Goal: Task Accomplishment & Management: Complete application form

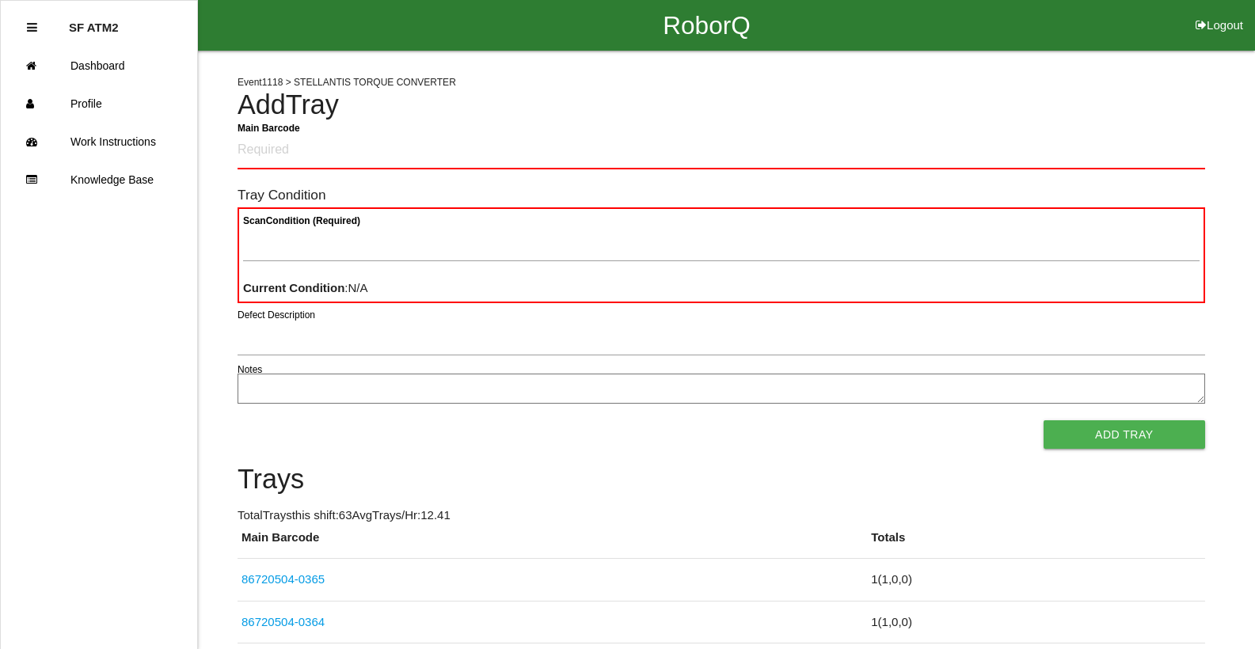
click at [1167, 57] on div at bounding box center [721, 60] width 967 height 18
click at [272, 146] on Barcode "Main Barcode" at bounding box center [721, 150] width 967 height 37
type Barcode "86720504-0366"
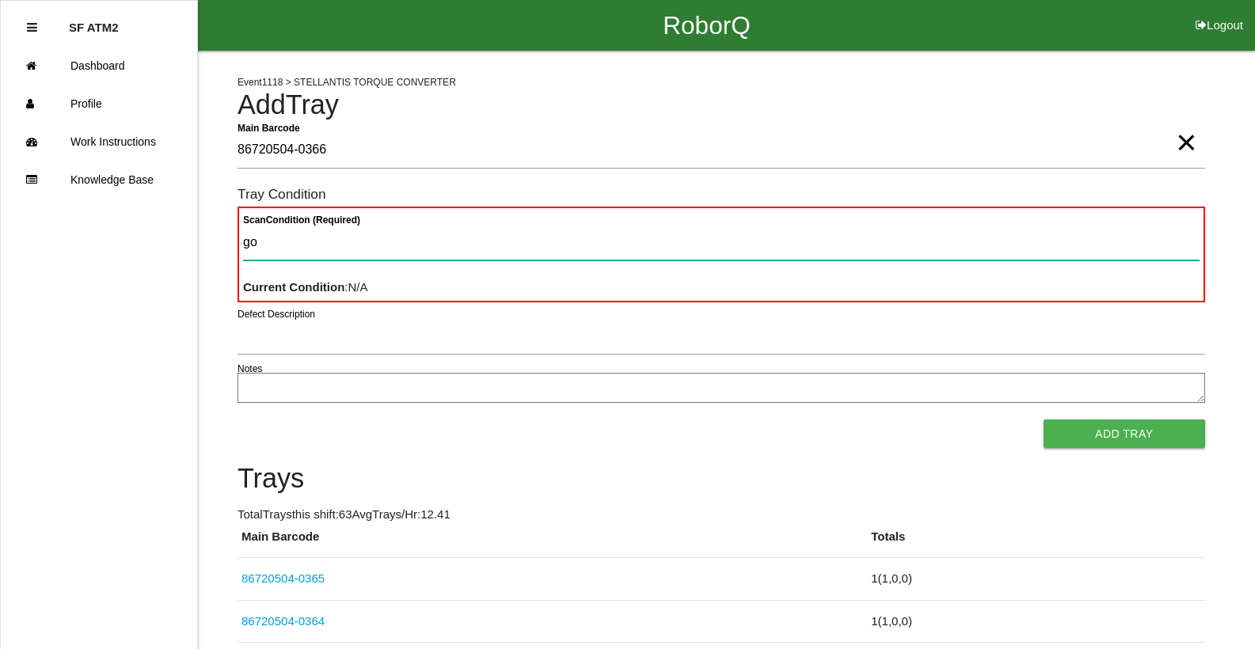
type Condition "goo"
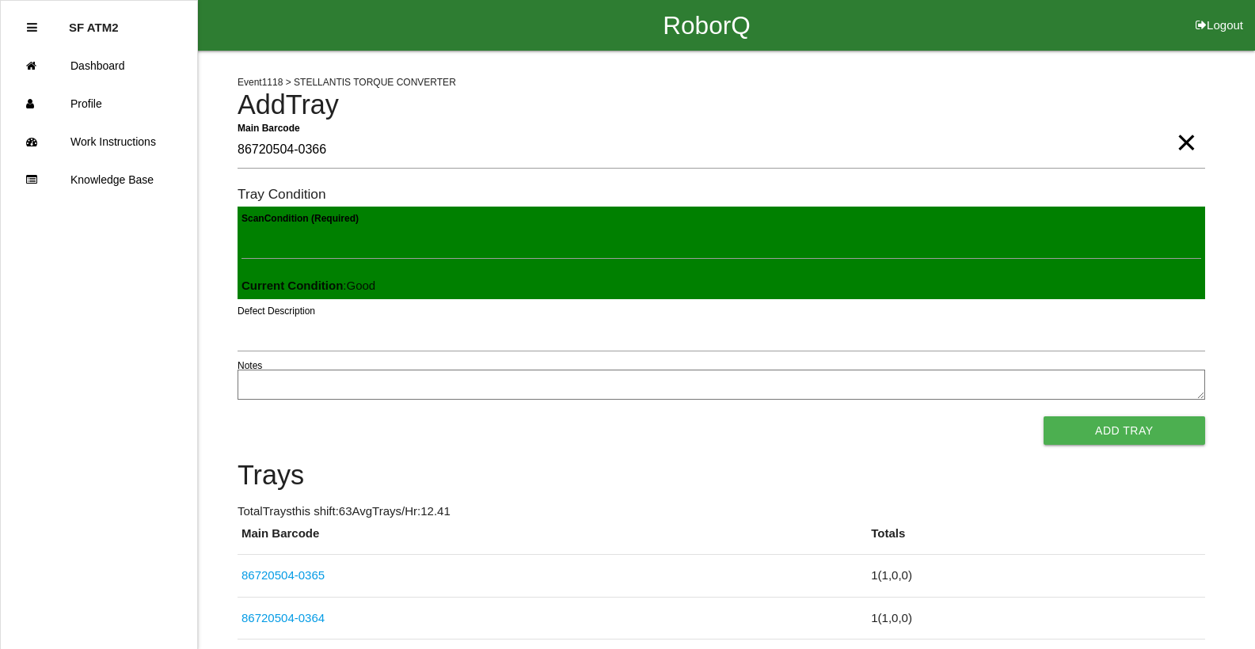
click at [1044, 416] on button "Add Tray" at bounding box center [1125, 430] width 162 height 29
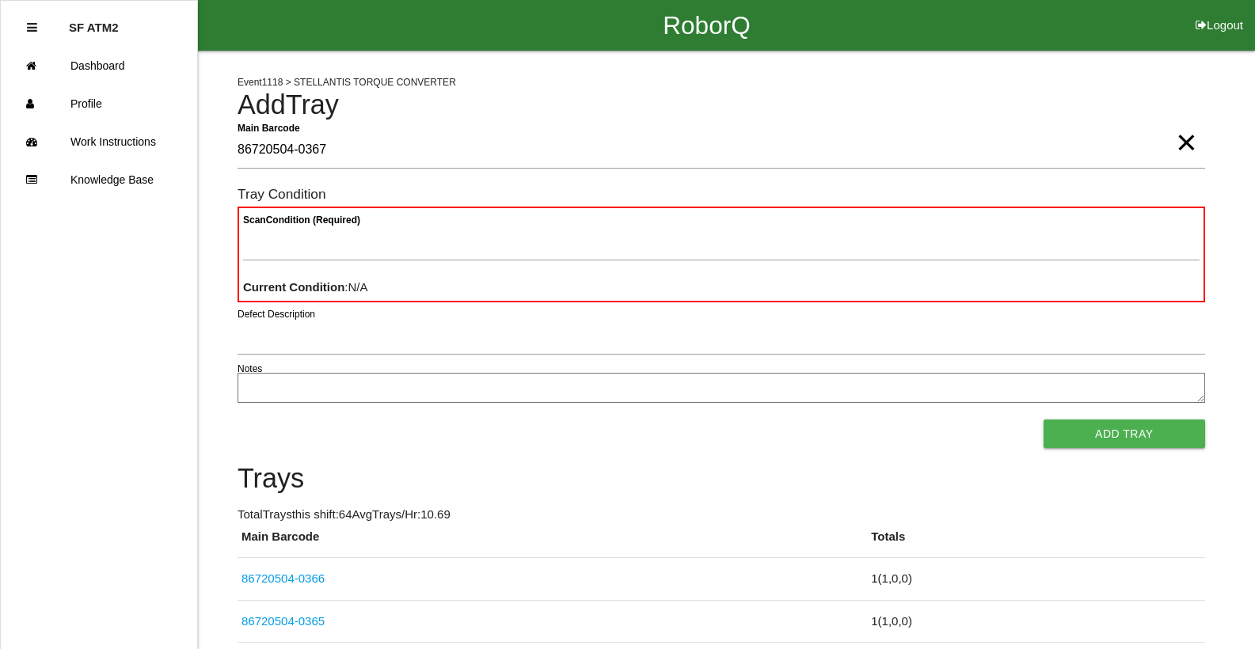
type Barcode "86720504-0367"
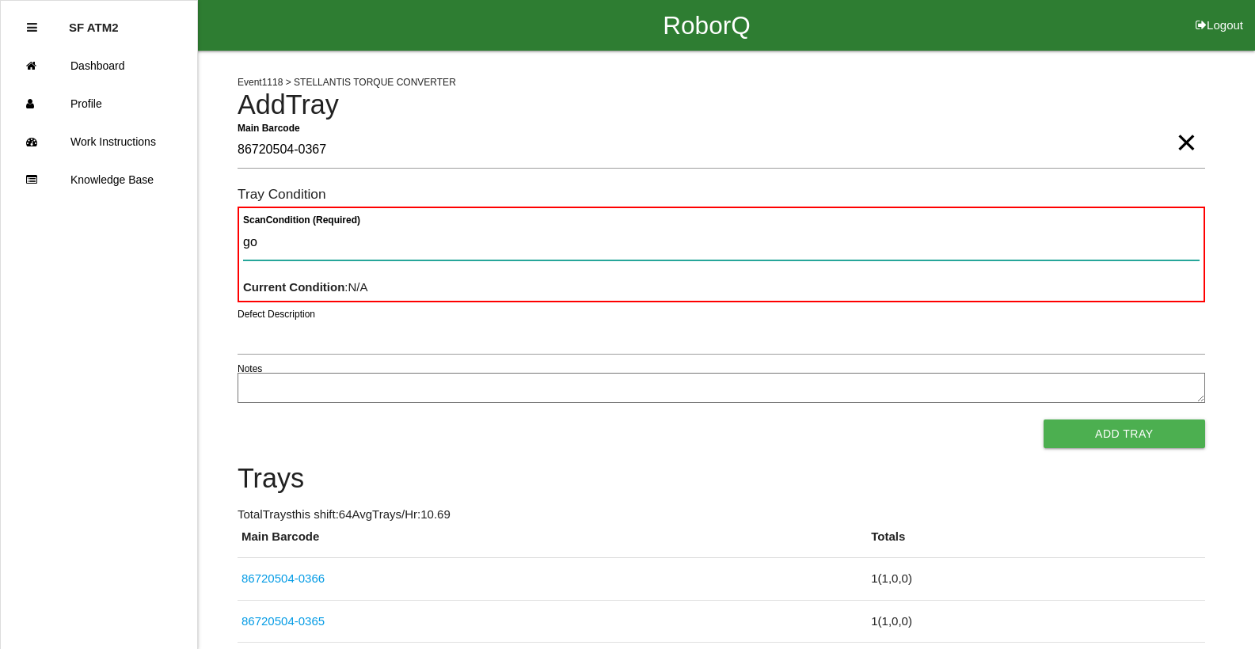
type Condition "goo"
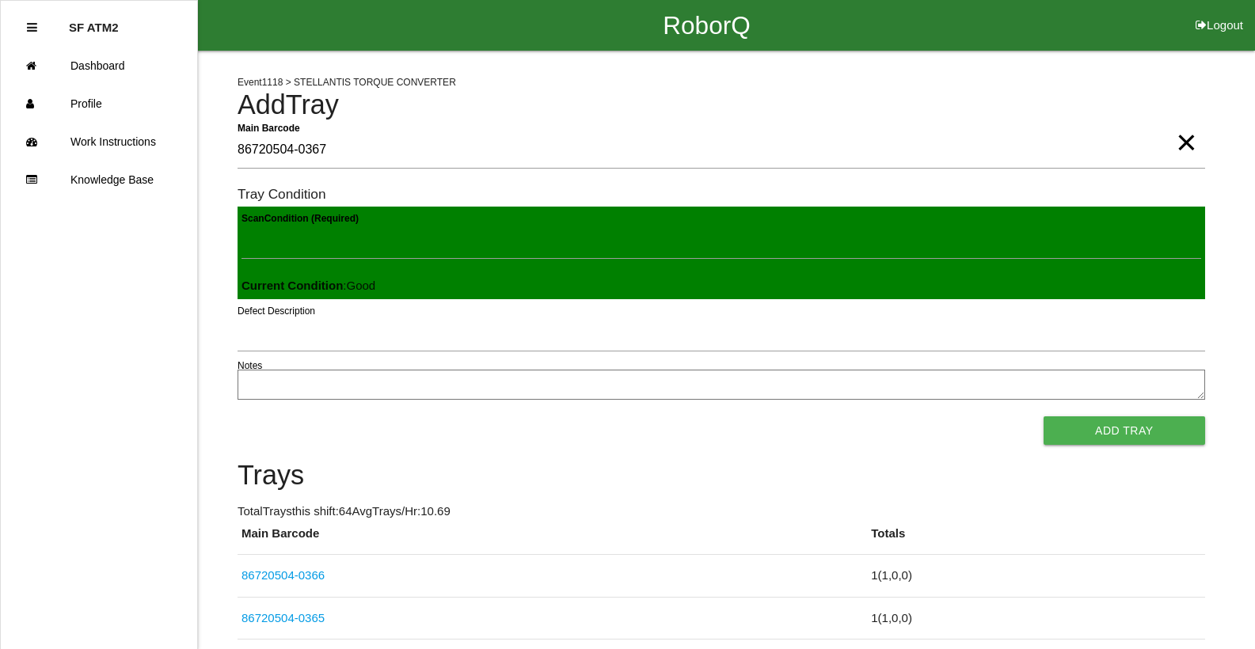
click at [1044, 416] on button "Add Tray" at bounding box center [1125, 430] width 162 height 29
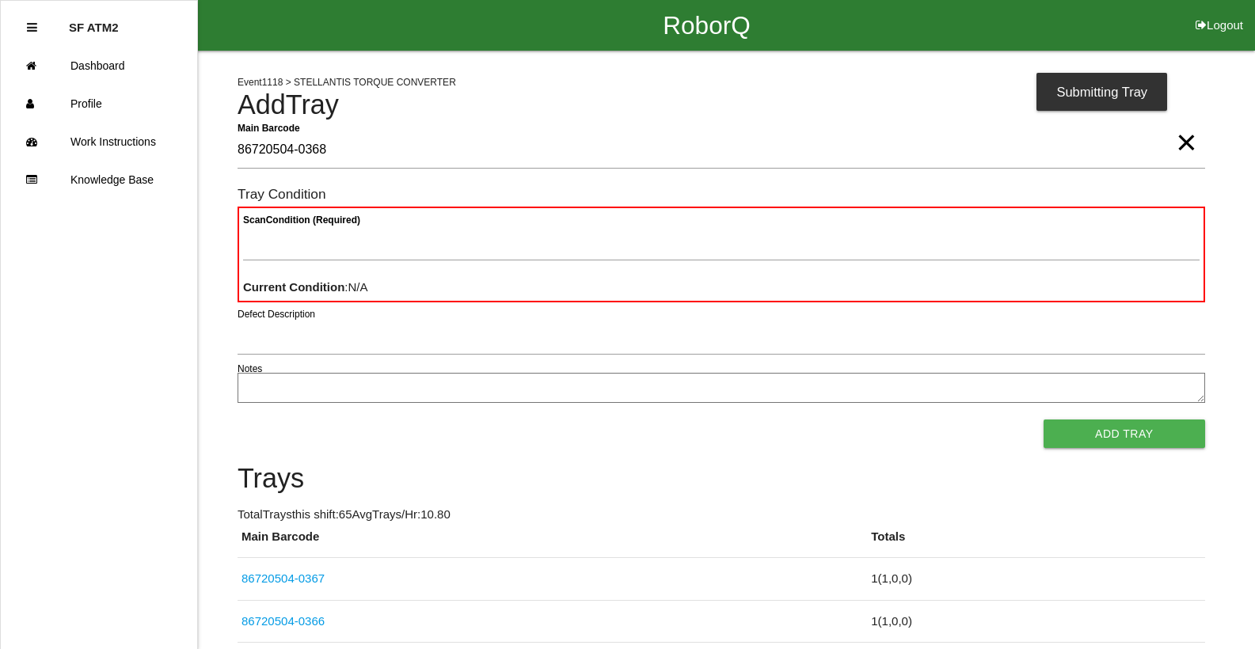
type Barcode "86720504-0368"
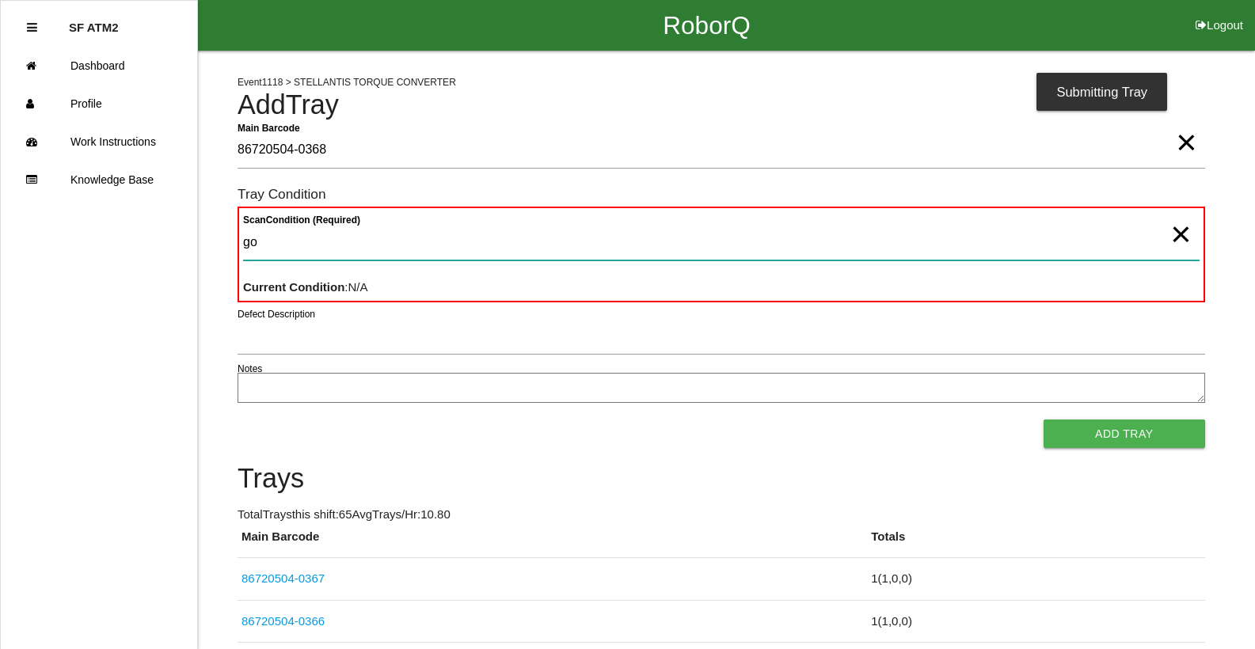
type Condition "goo"
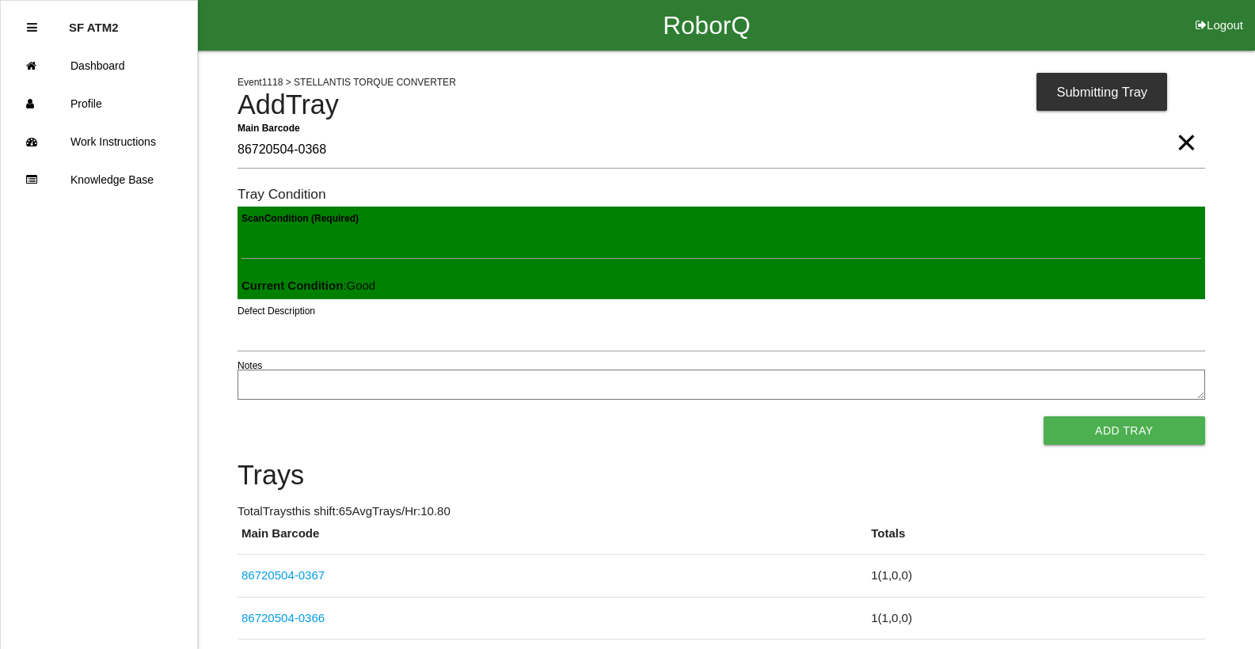
click at [1044, 416] on button "Add Tray" at bounding box center [1125, 430] width 162 height 29
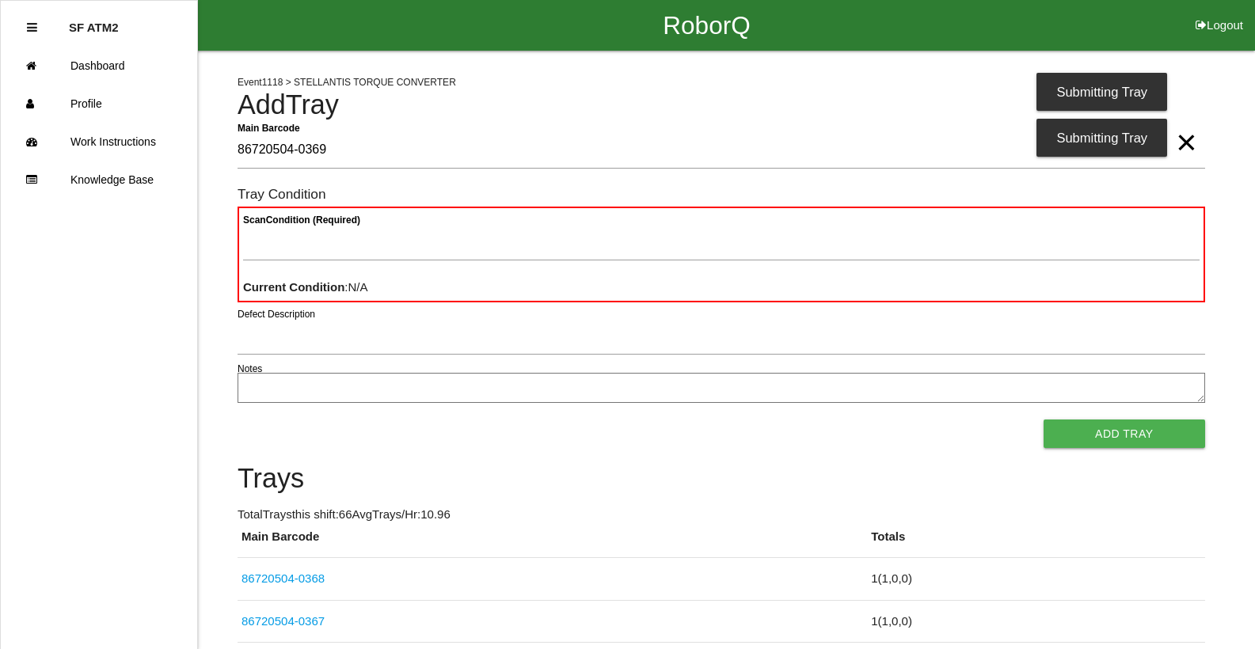
type Barcode "86720504-0369"
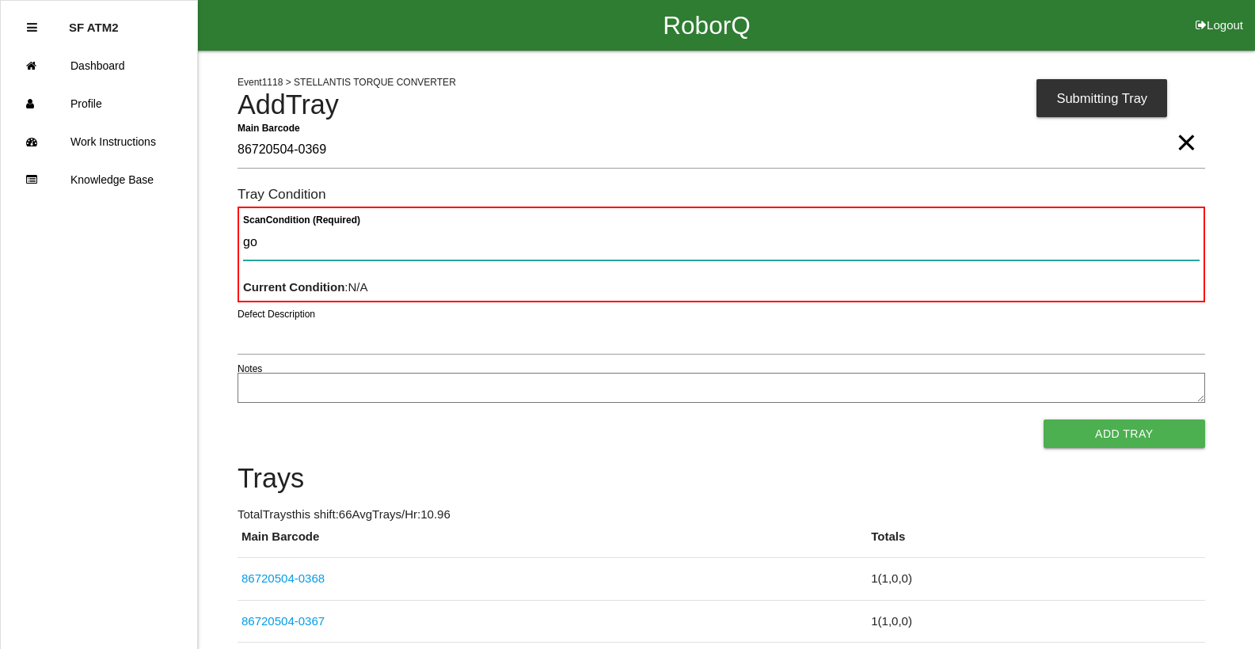
type Condition "goo"
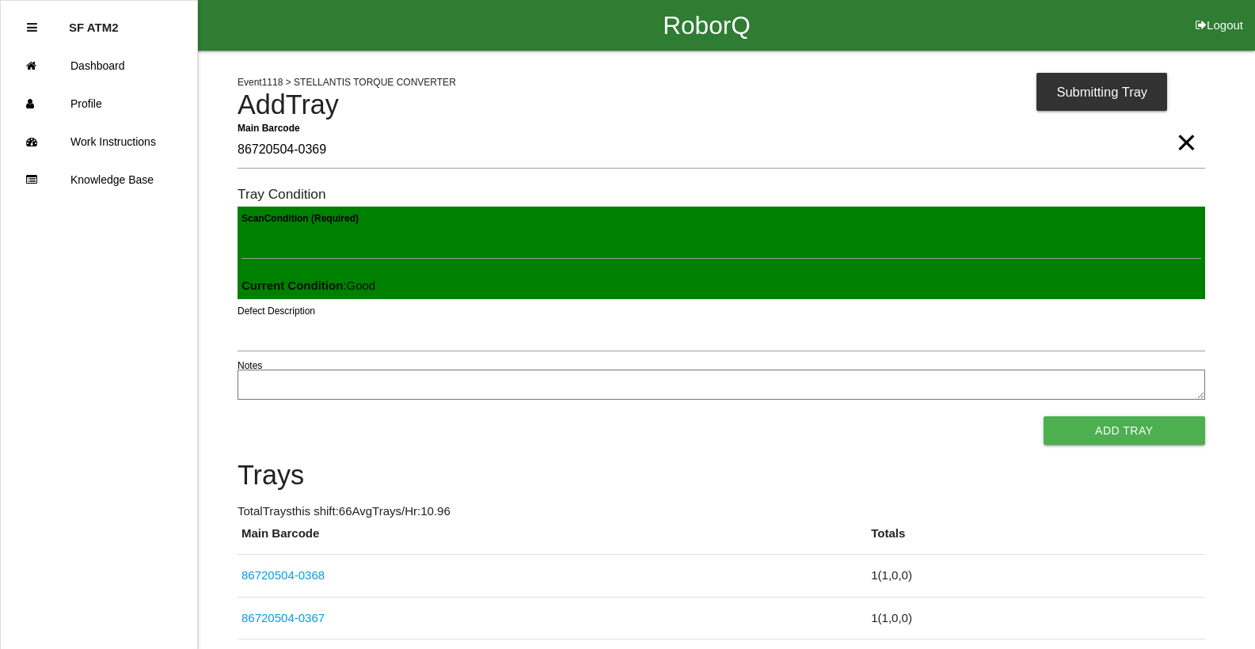
click at [1044, 416] on button "Add Tray" at bounding box center [1125, 430] width 162 height 29
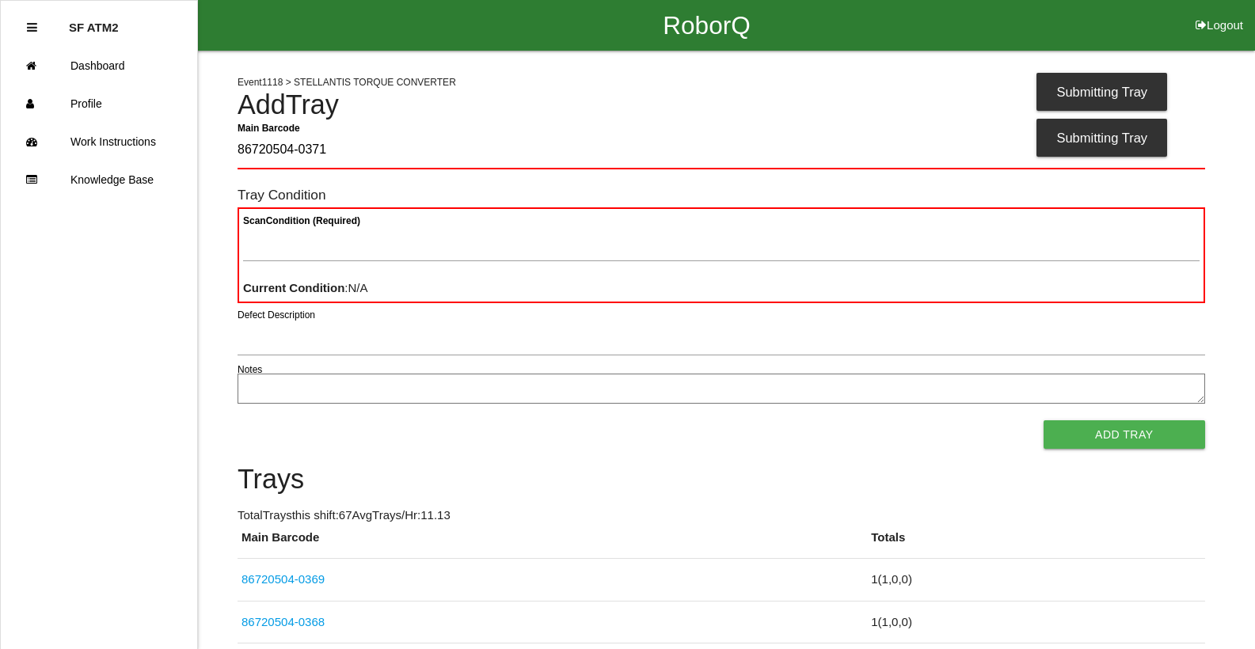
type Barcode "86720504-0371"
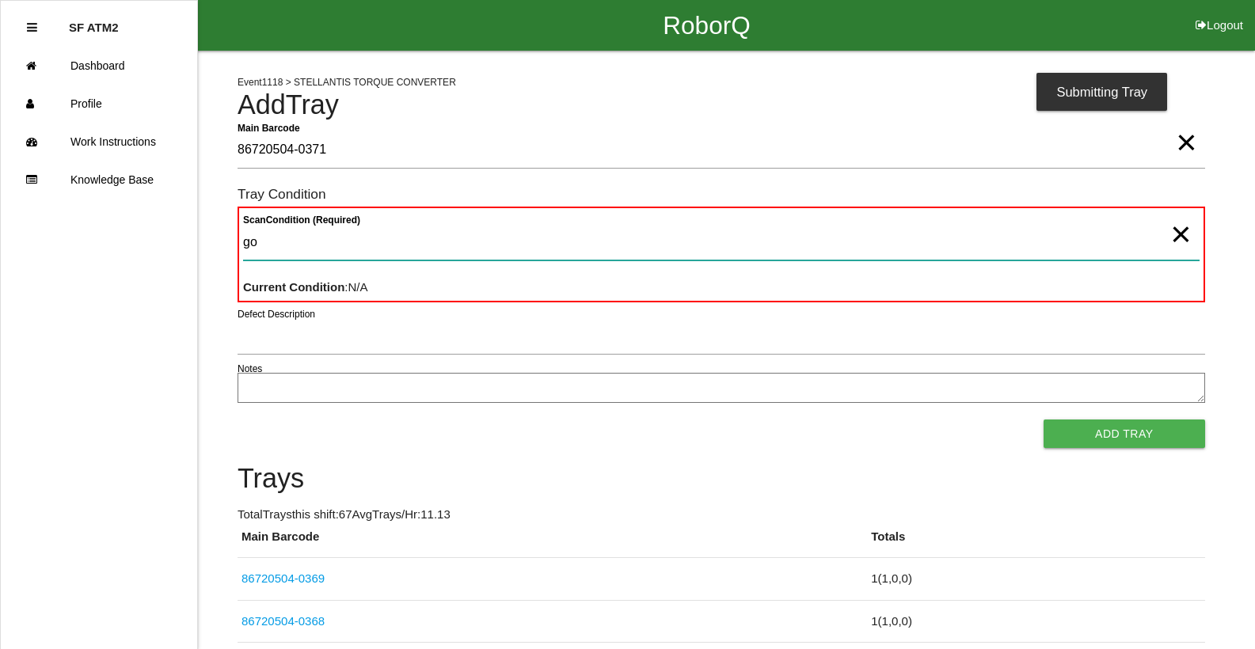
type Condition "goo"
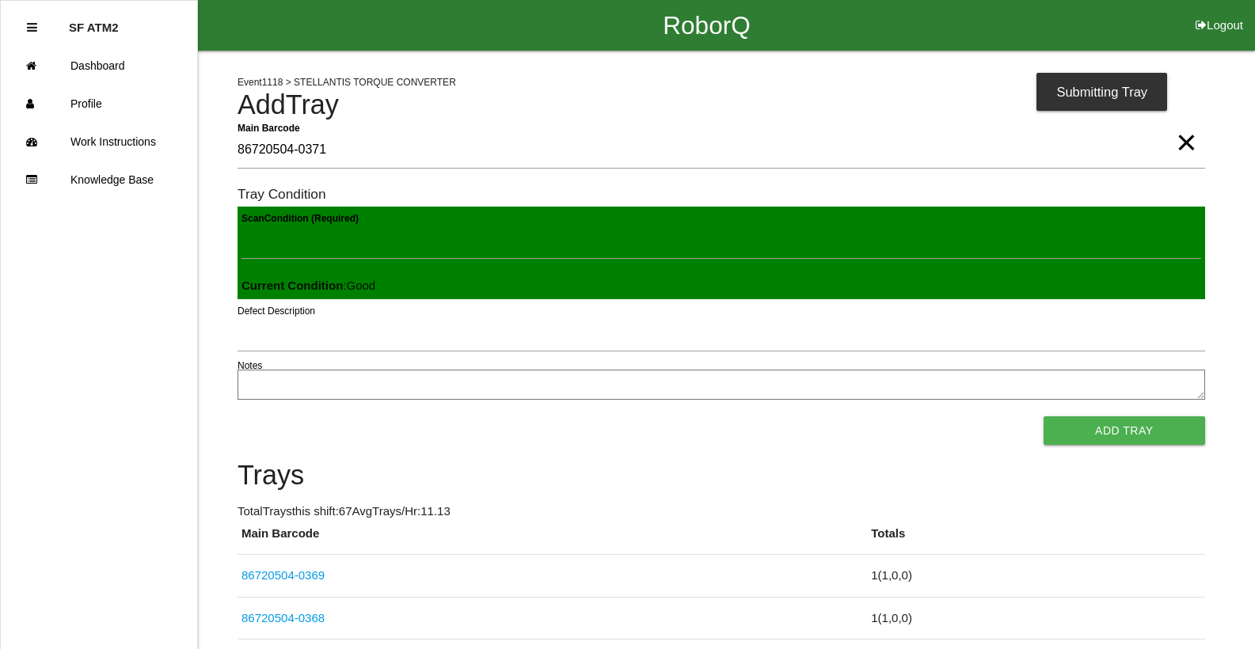
click at [1044, 416] on button "Add Tray" at bounding box center [1125, 430] width 162 height 29
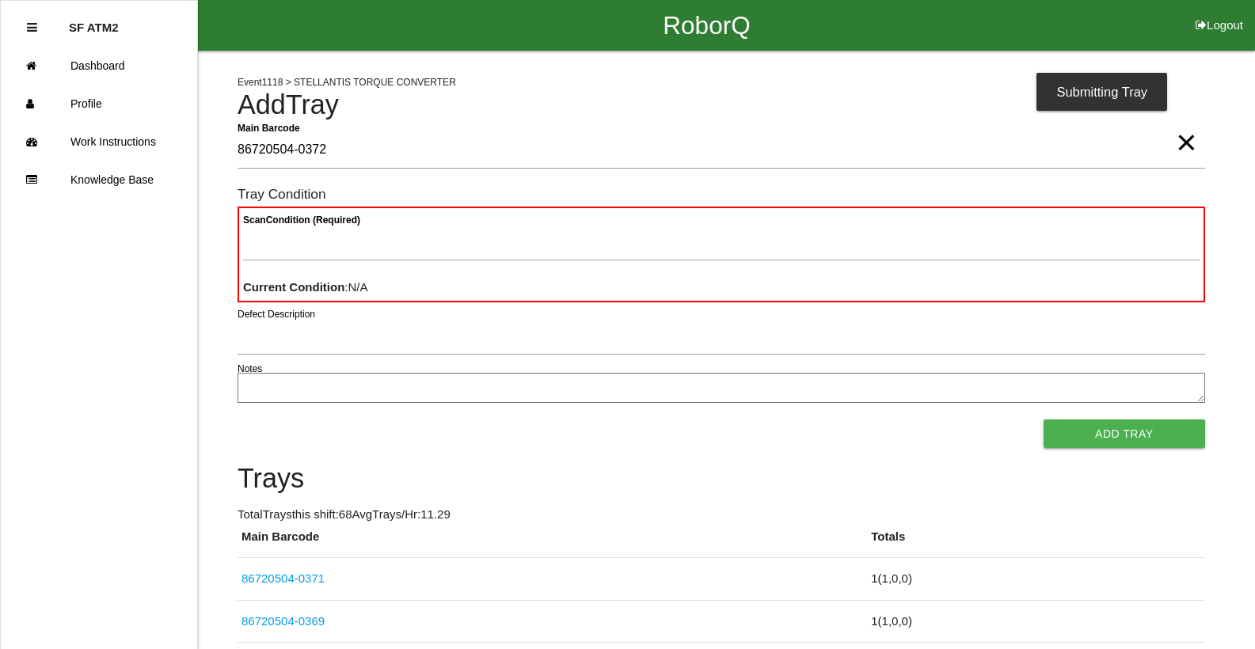
type Barcode "86720504-0372"
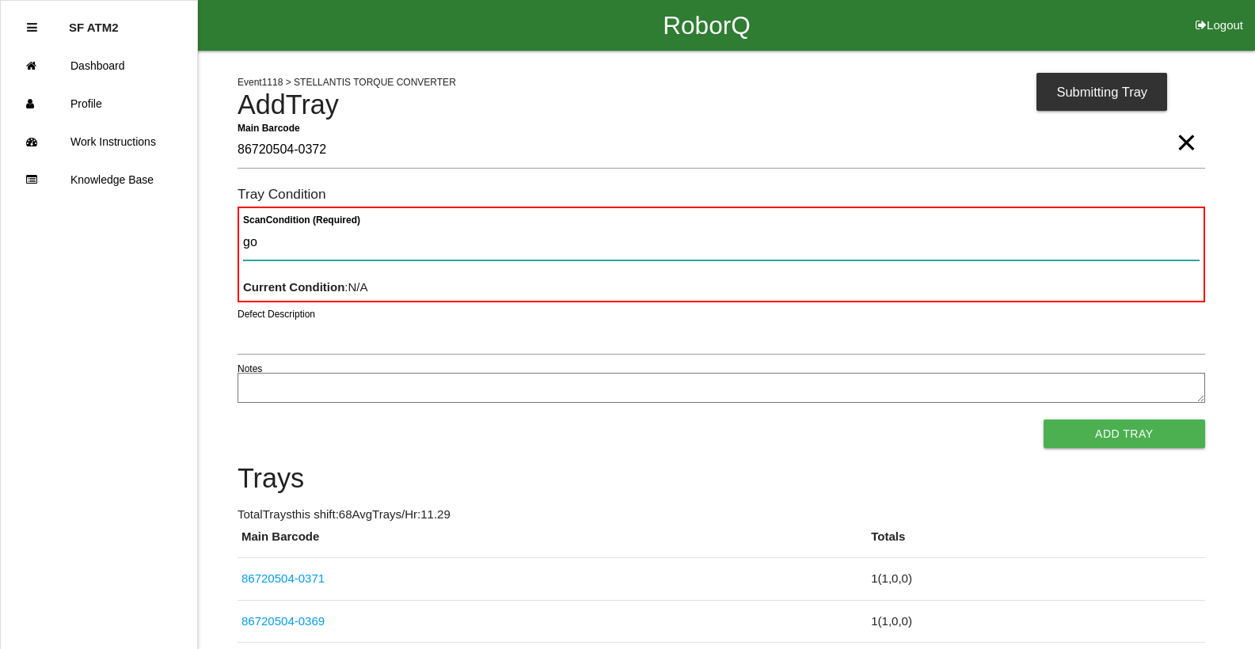
type Condition "goo"
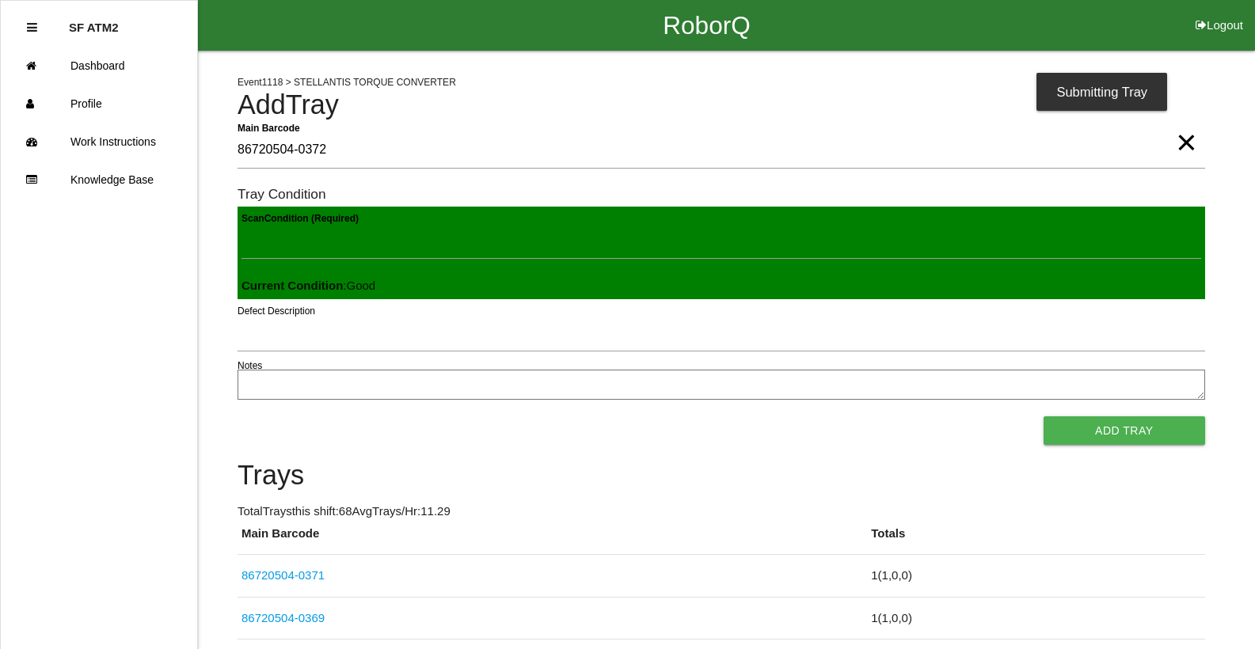
click at [1044, 416] on button "Add Tray" at bounding box center [1125, 430] width 162 height 29
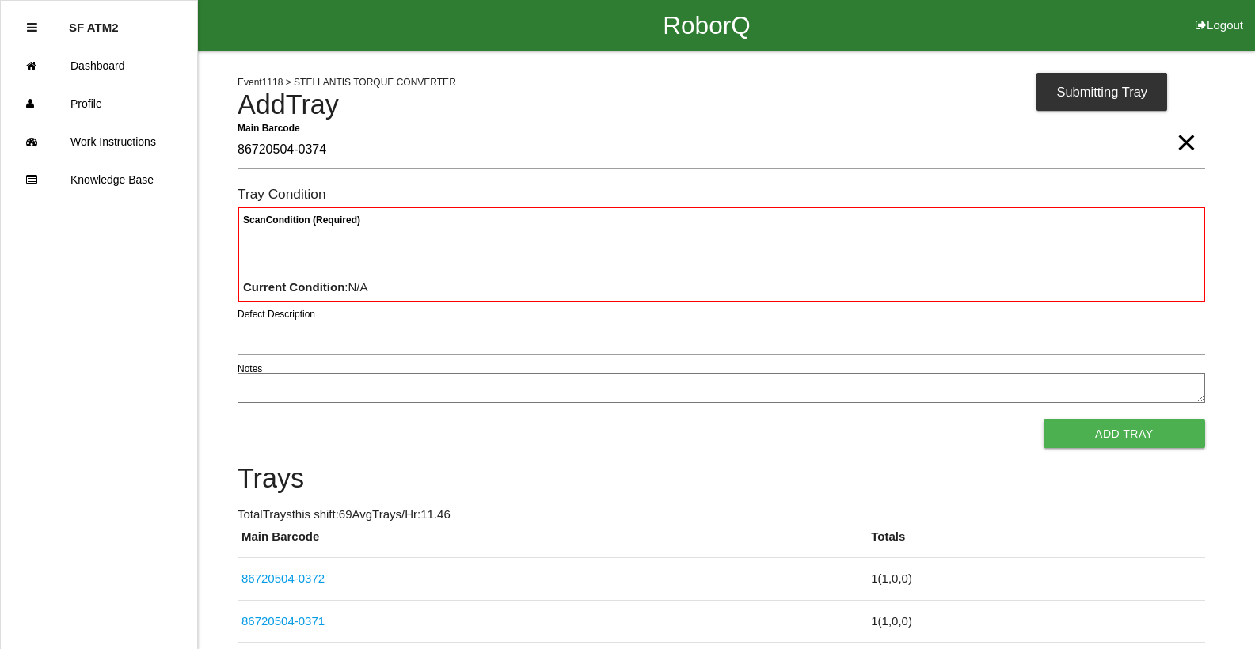
type Barcode "86720504-0374"
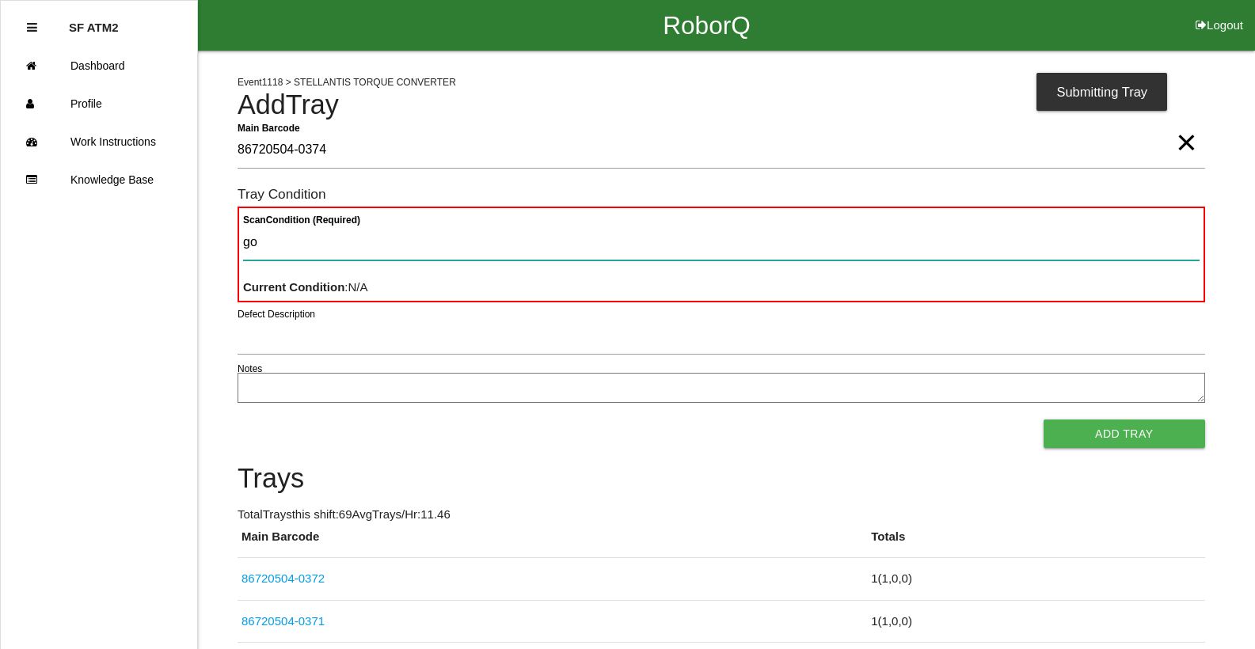
type Condition "goo"
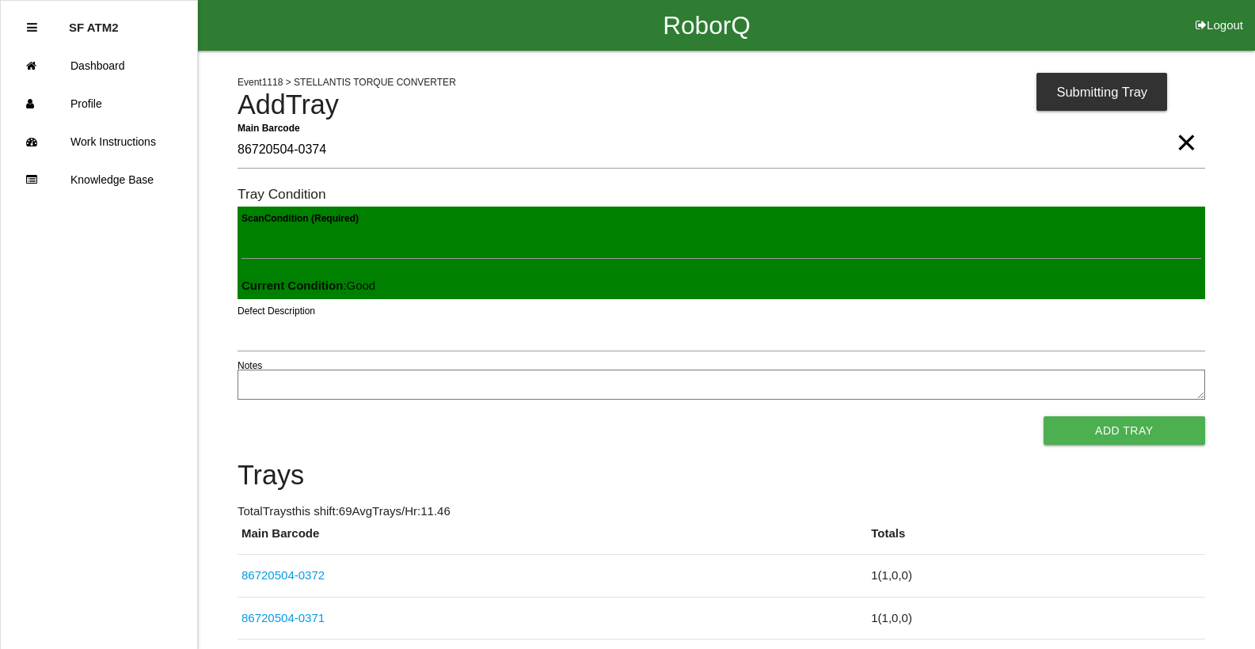
click at [1044, 416] on button "Add Tray" at bounding box center [1125, 430] width 162 height 29
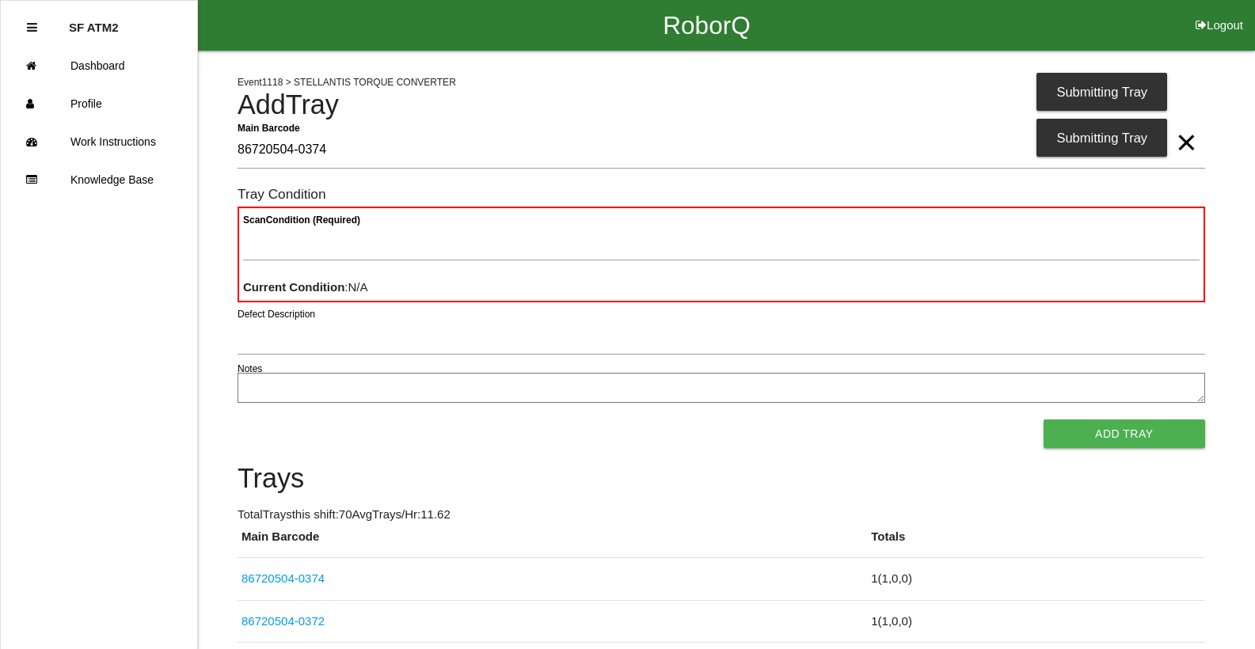
type Barcode "86720504-0374"
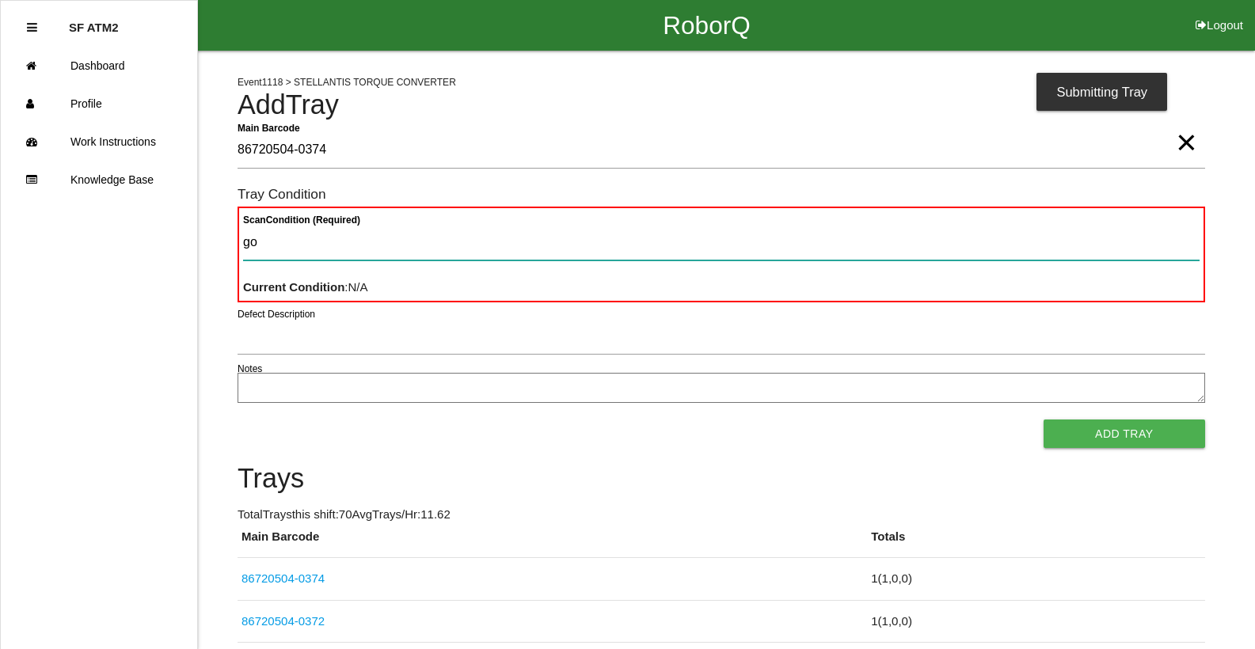
type Condition "goo"
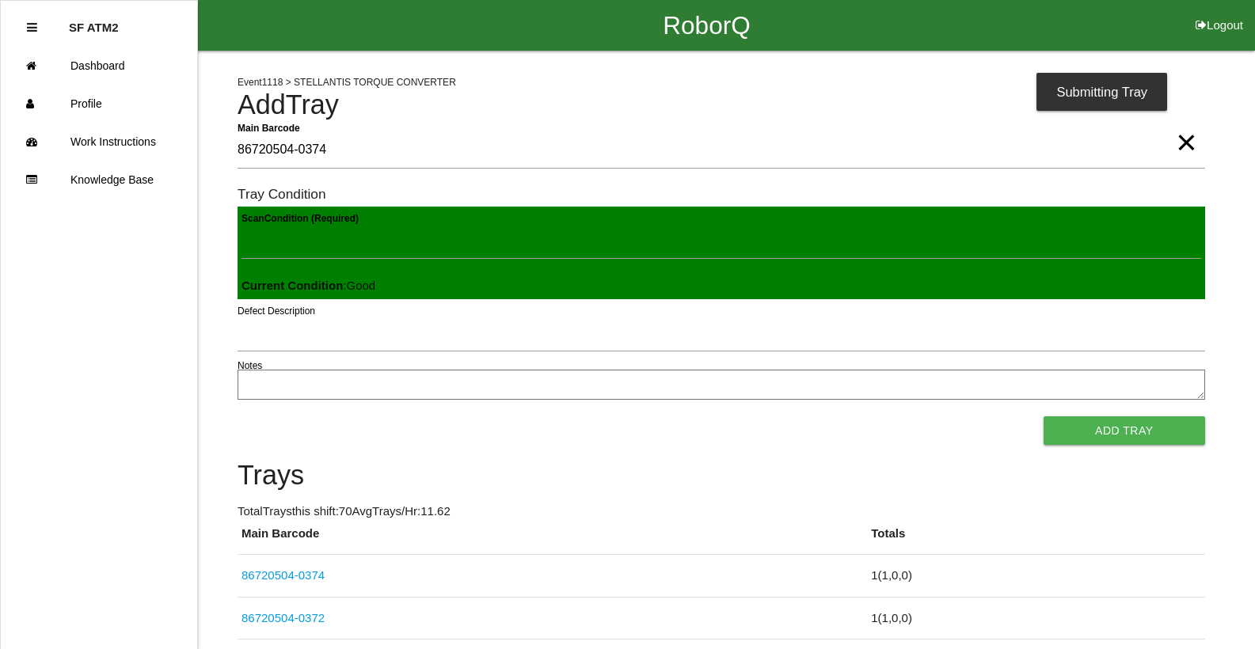
click at [1044, 416] on button "Add Tray" at bounding box center [1125, 430] width 162 height 29
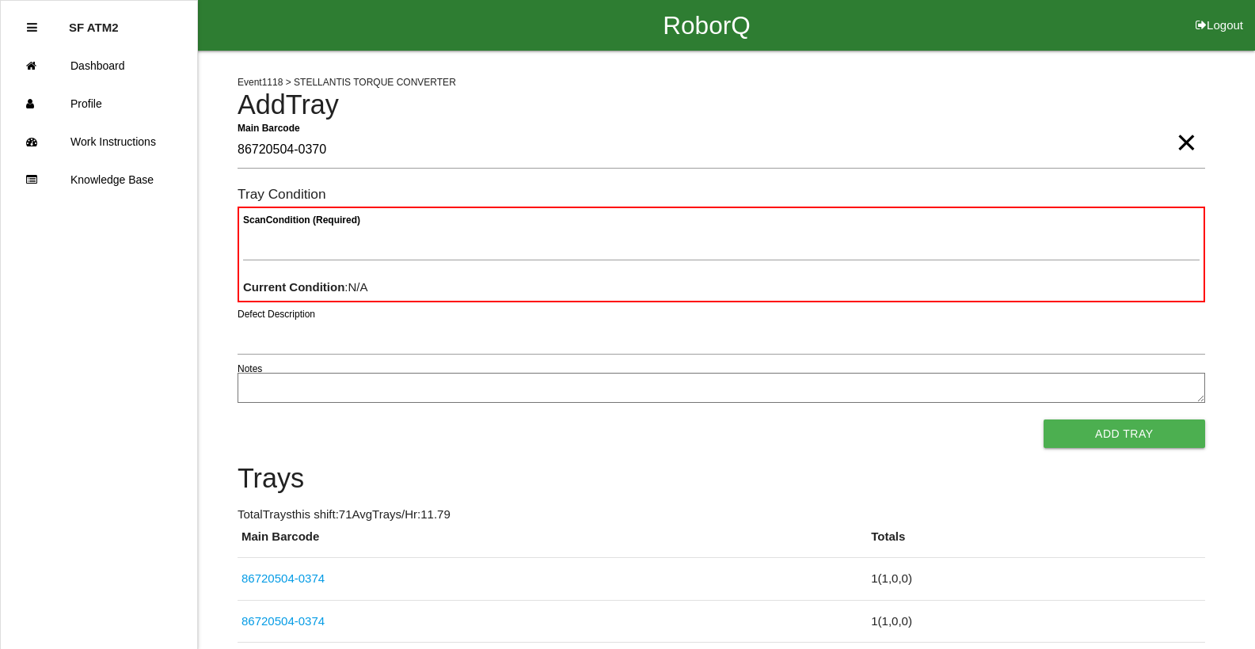
type Barcode "86720504-0370"
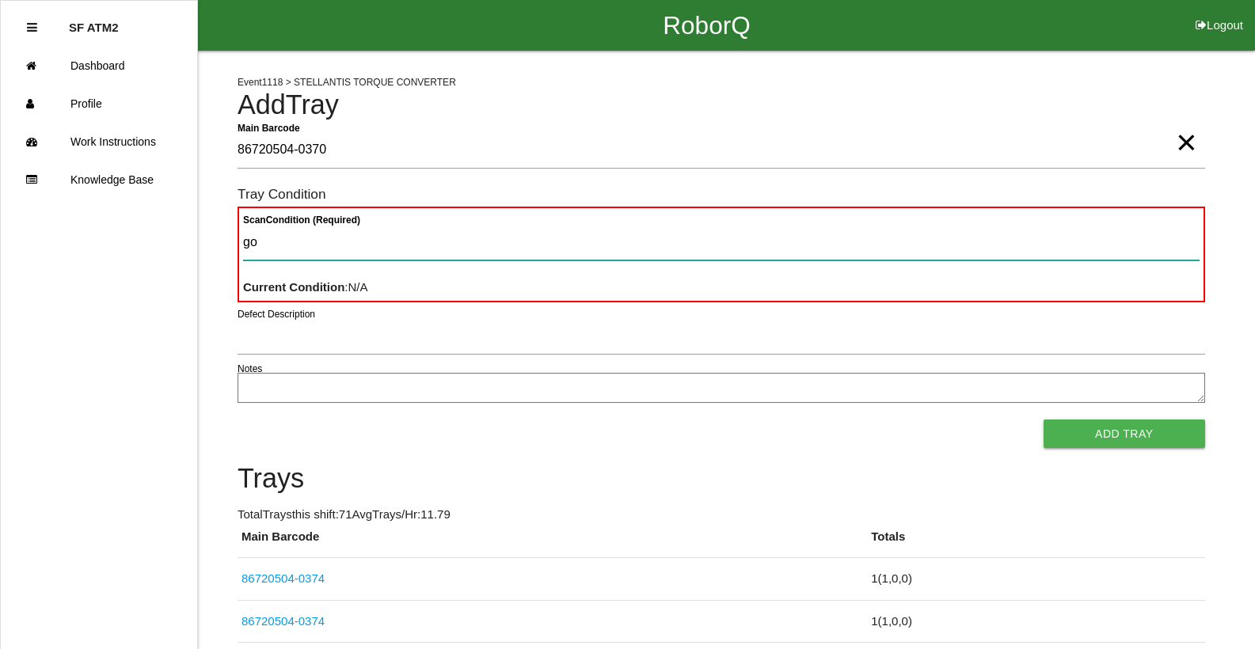
type Condition "goo"
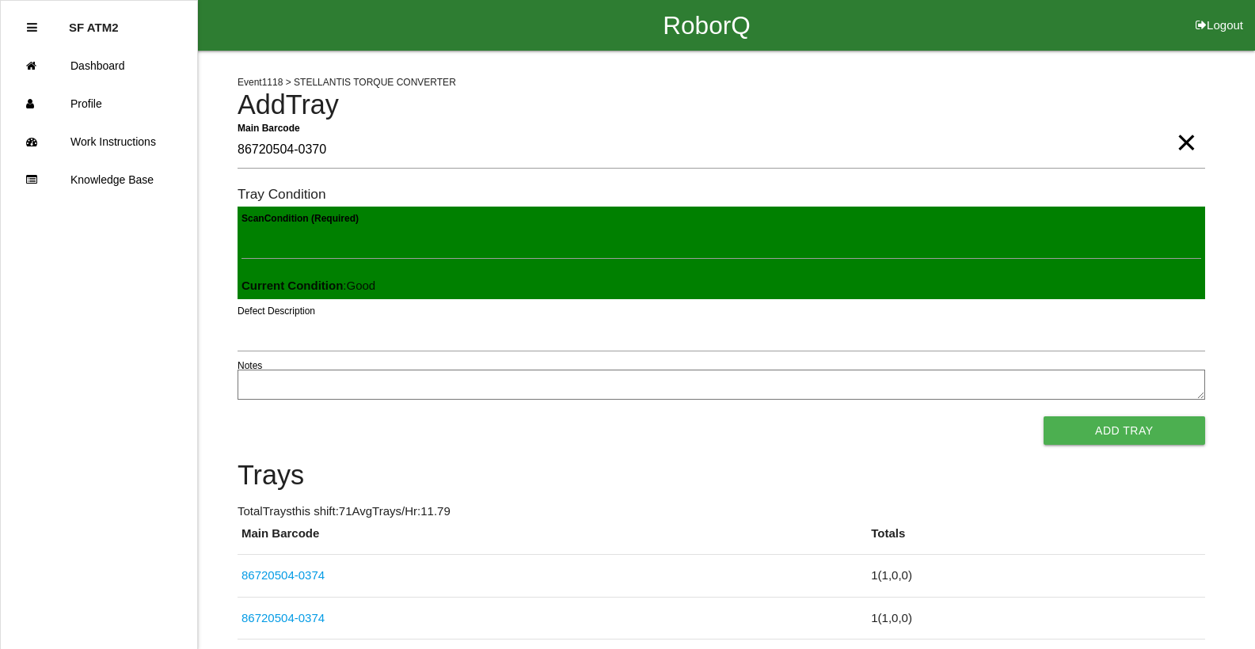
click at [1044, 416] on button "Add Tray" at bounding box center [1125, 430] width 162 height 29
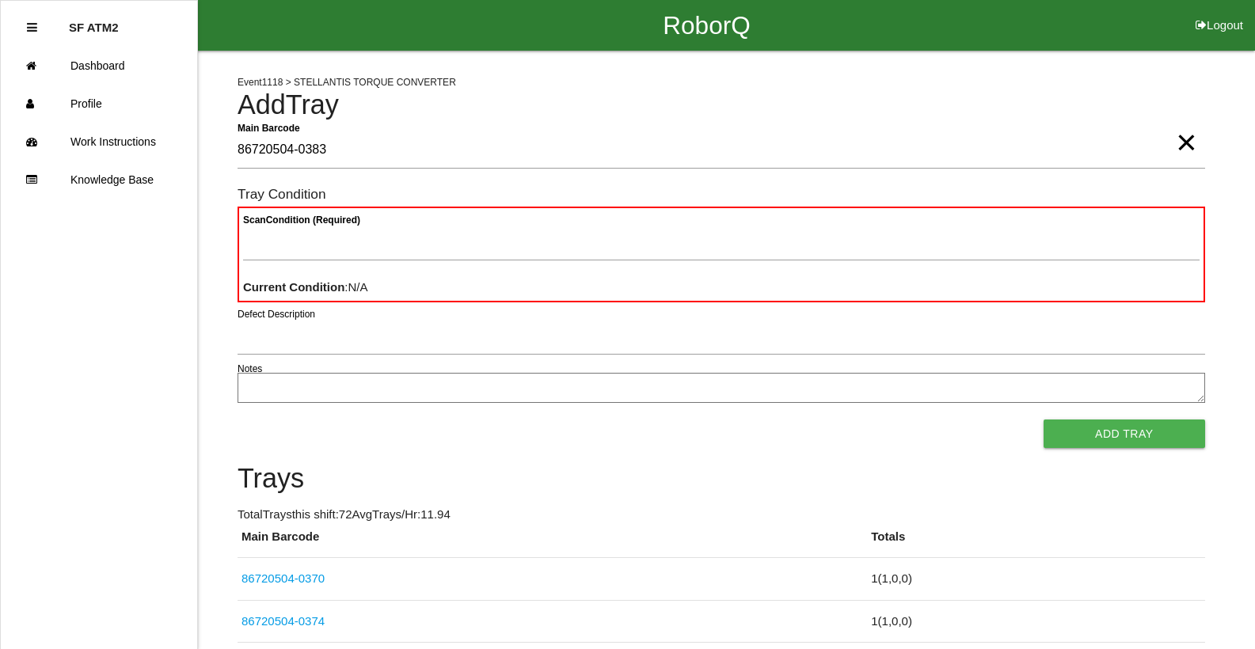
type Barcode "86720504-0383"
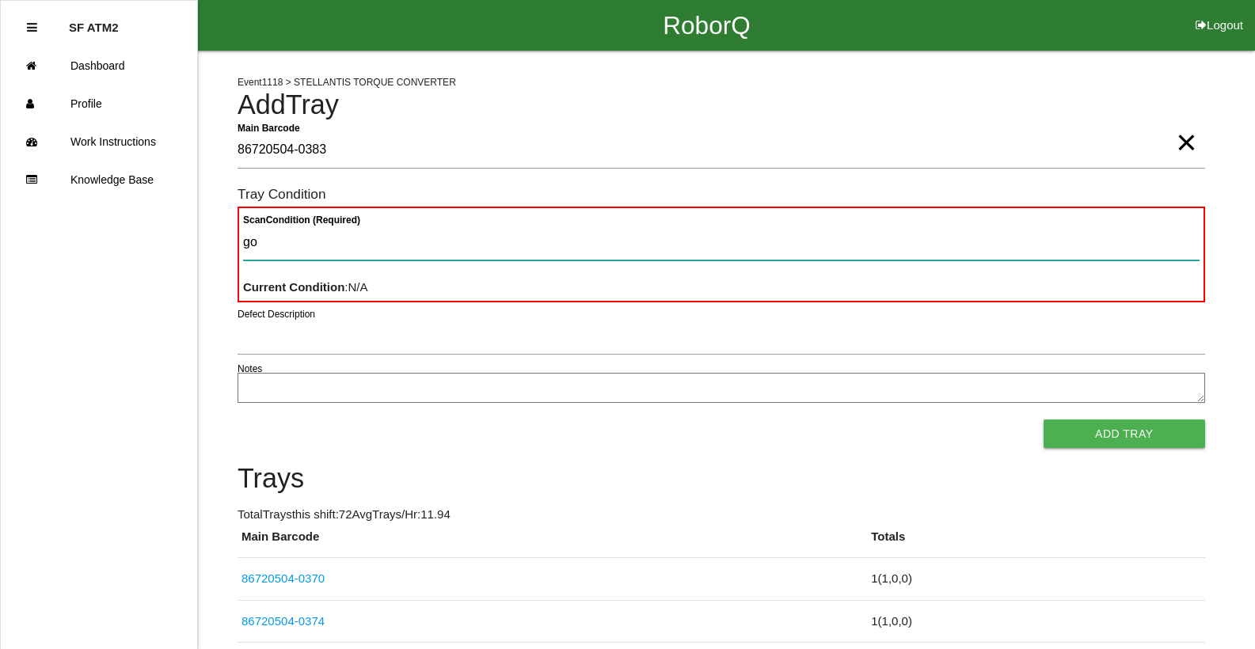
type Condition "goo"
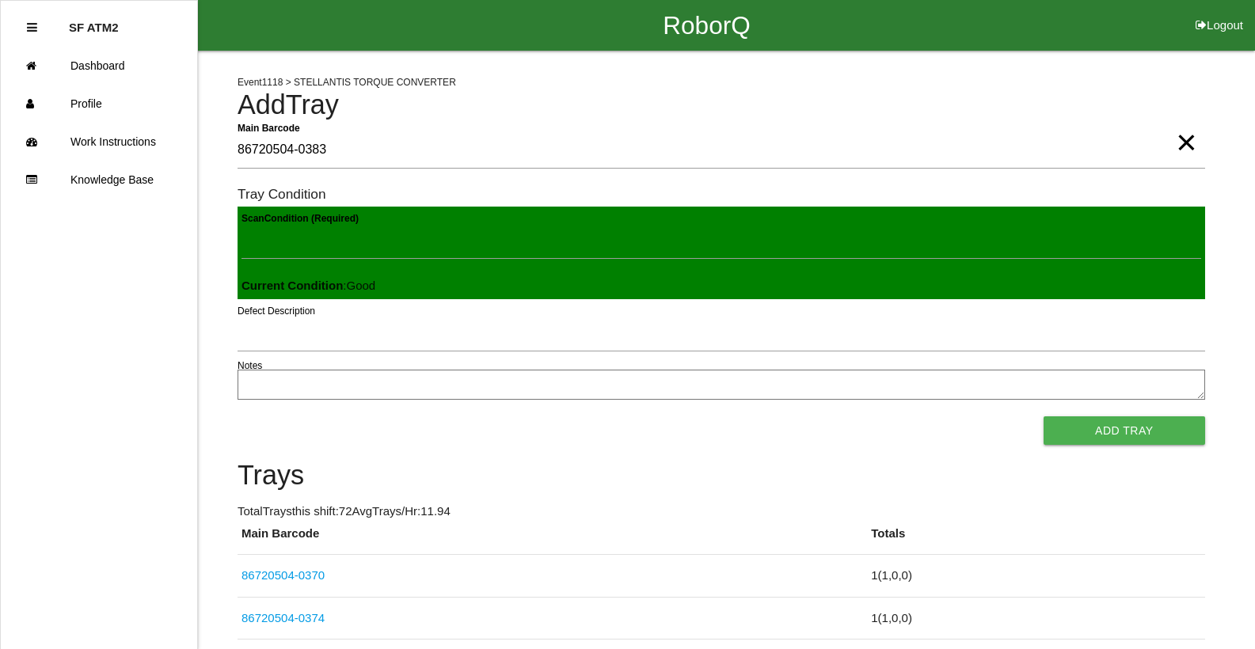
click at [1044, 416] on button "Add Tray" at bounding box center [1125, 430] width 162 height 29
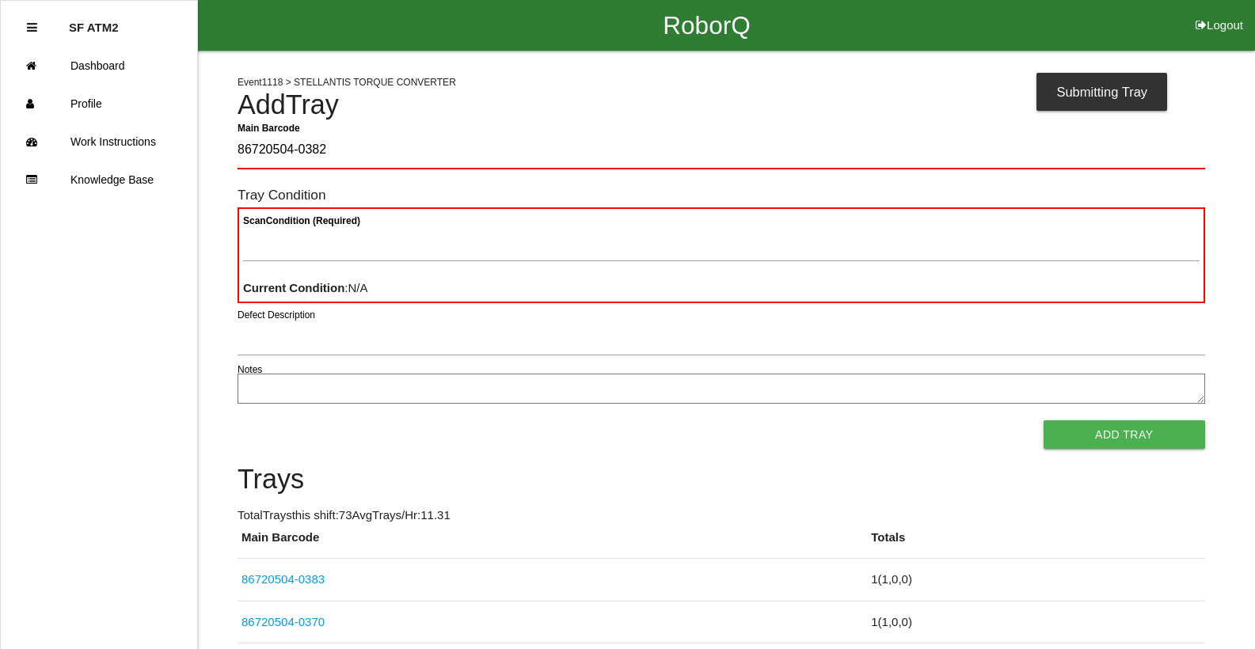
type Barcode "86720504-0382"
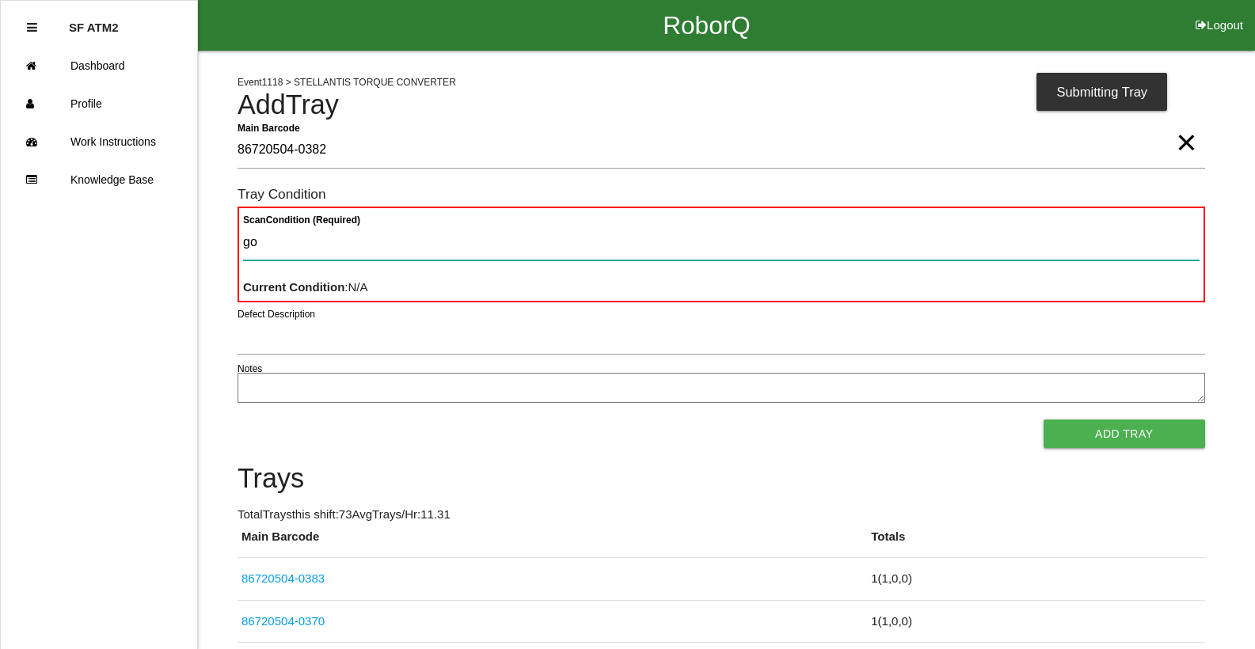
type Condition "goo"
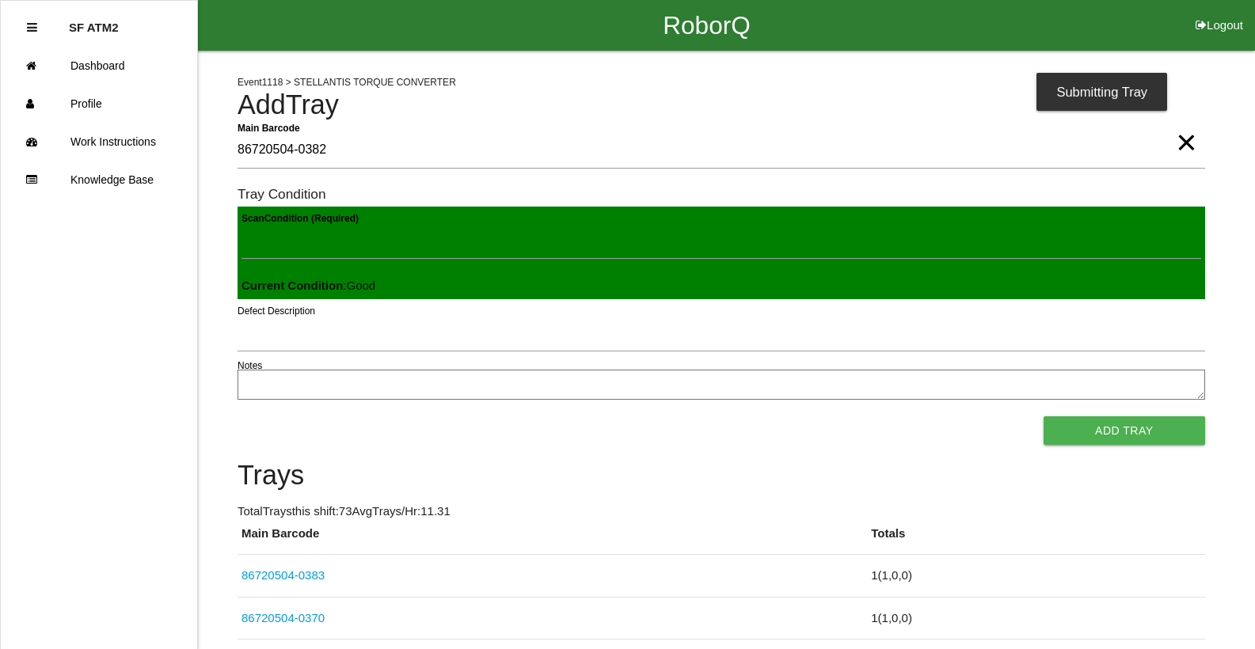
click at [1044, 416] on button "Add Tray" at bounding box center [1125, 430] width 162 height 29
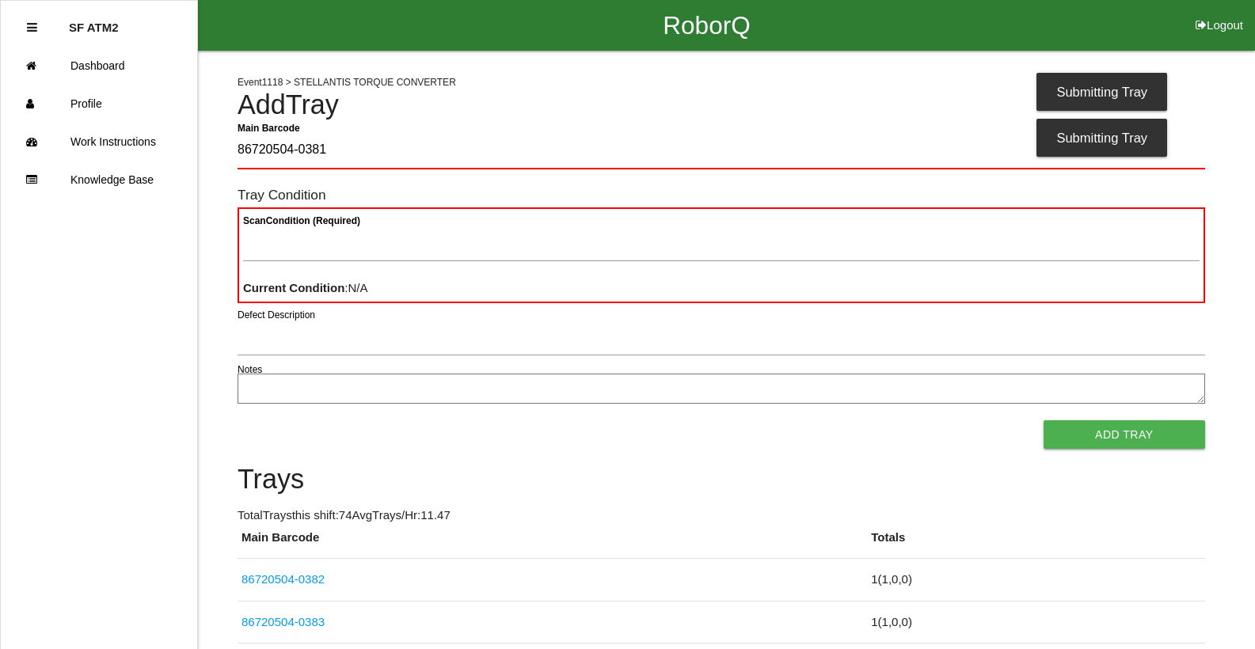
type Barcode "86720504-0381"
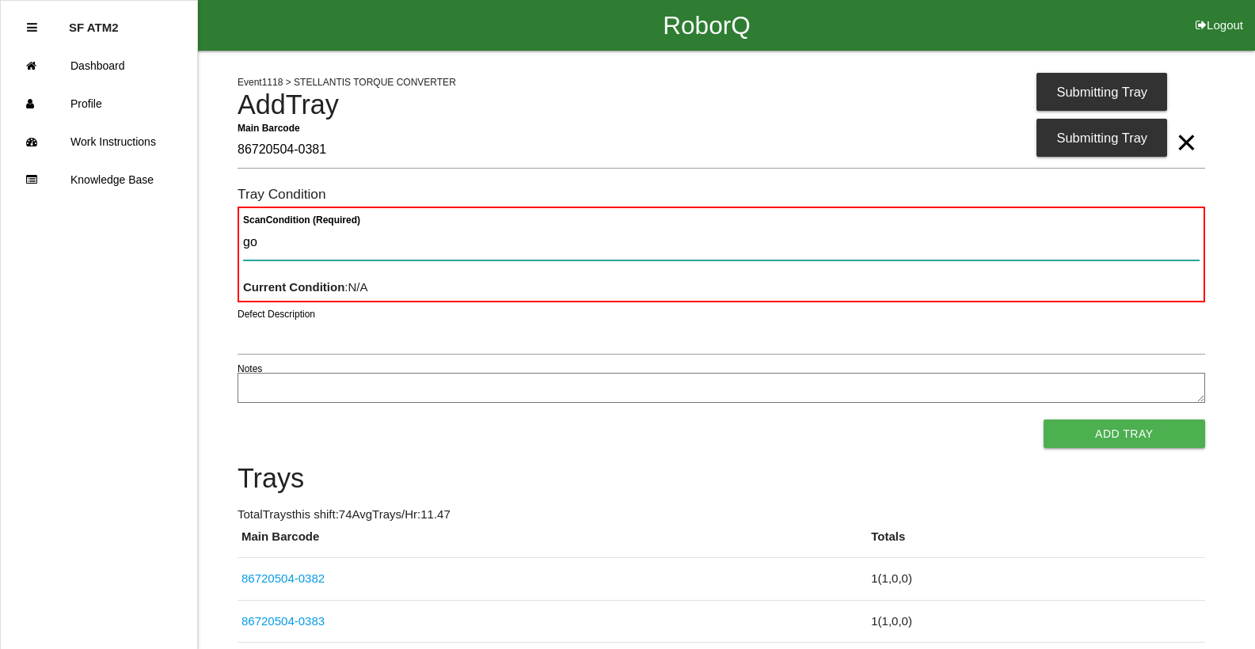
type Condition "goo"
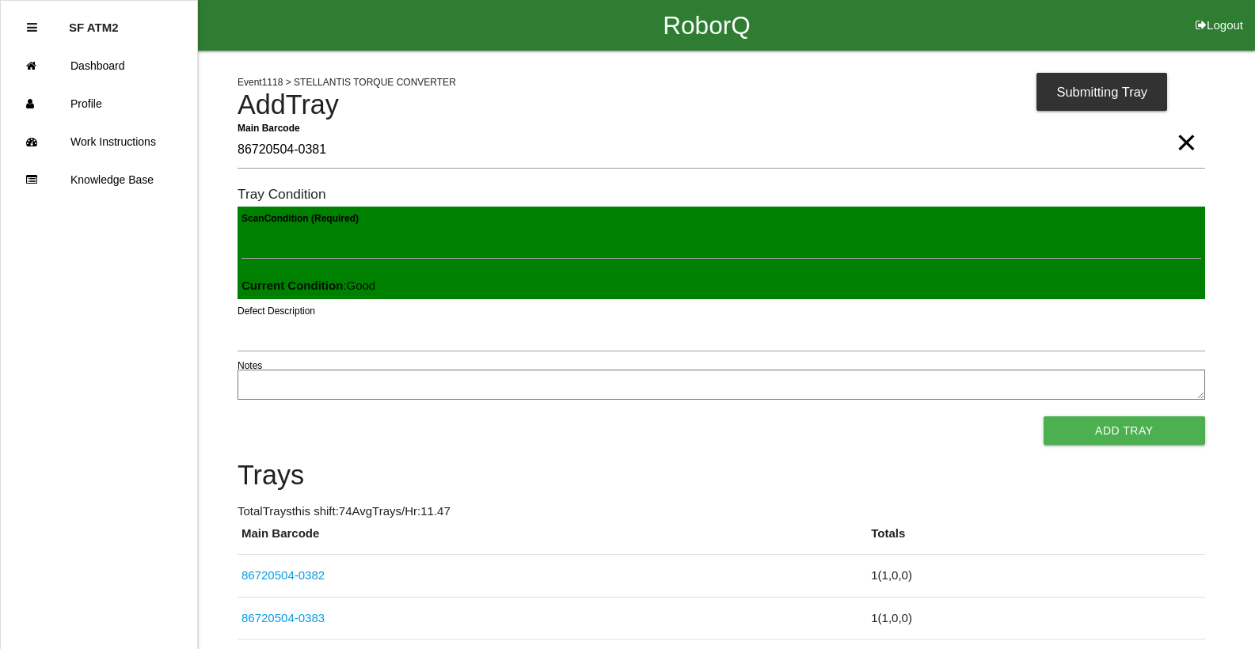
click button "Add Tray" at bounding box center [1125, 430] width 162 height 29
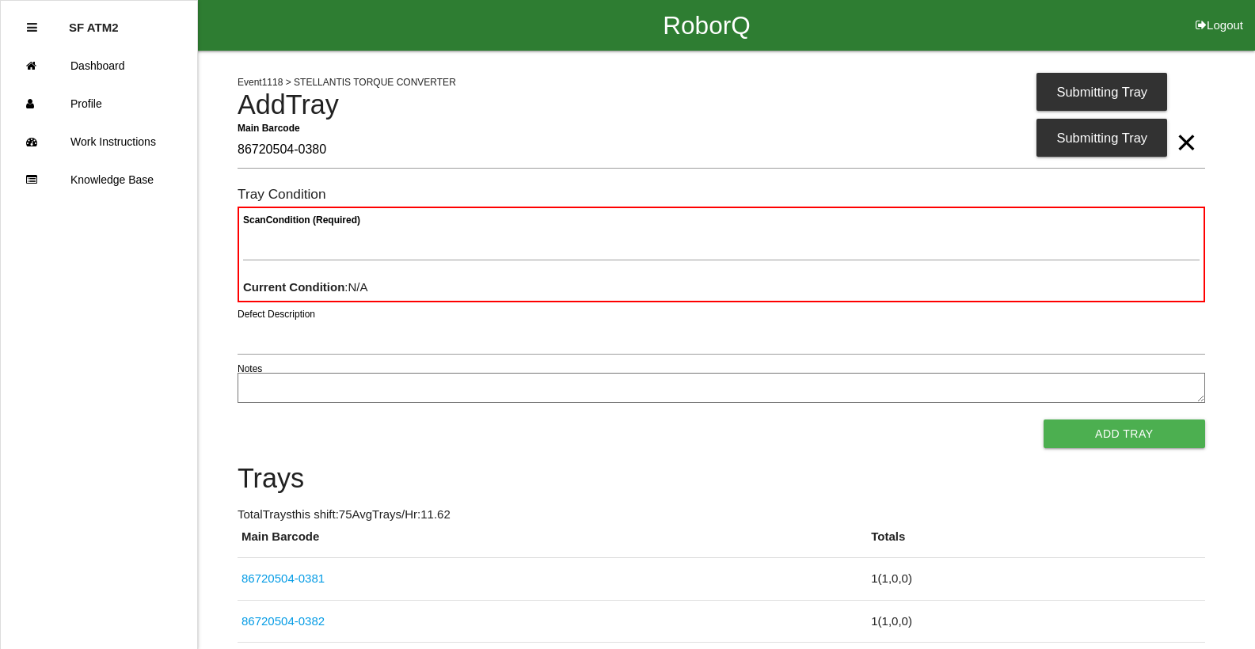
type Barcode "86720504-0380"
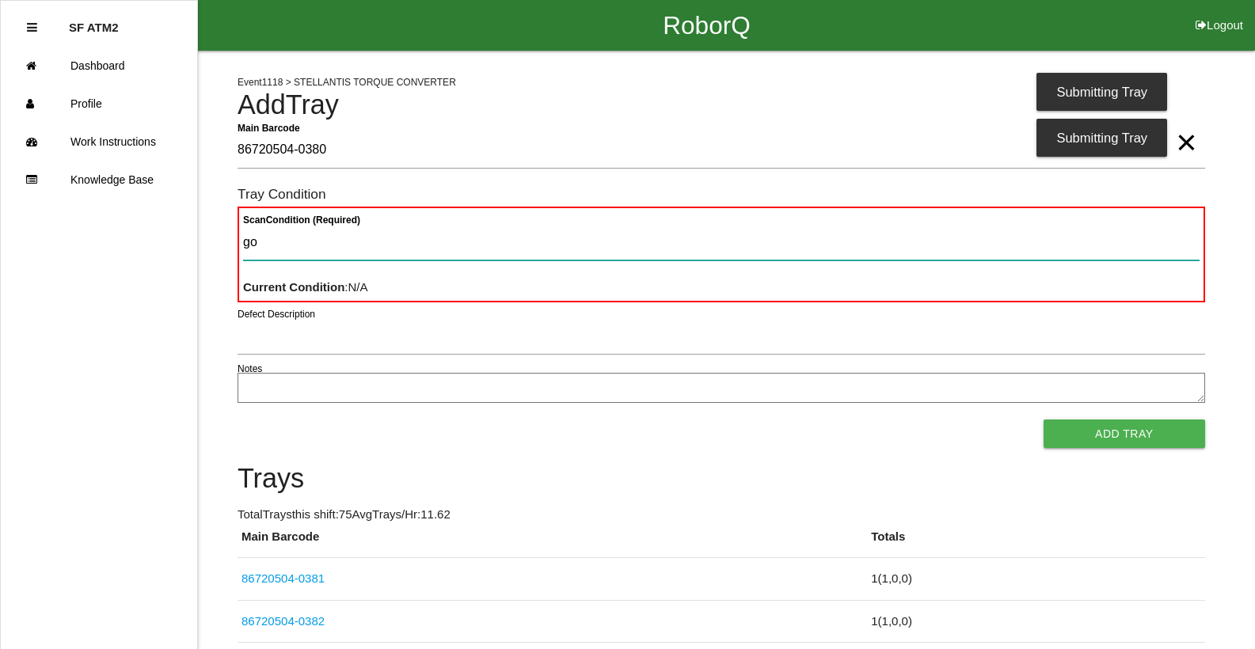
type Condition "goo"
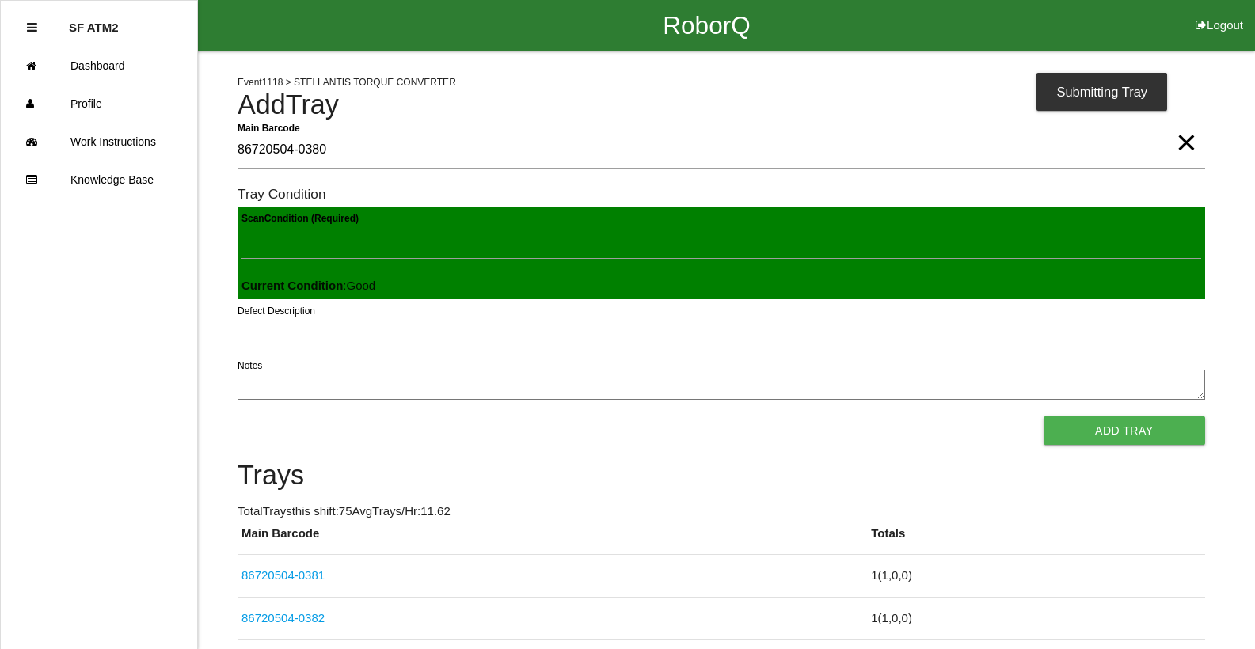
click at [1044, 416] on button "Add Tray" at bounding box center [1125, 430] width 162 height 29
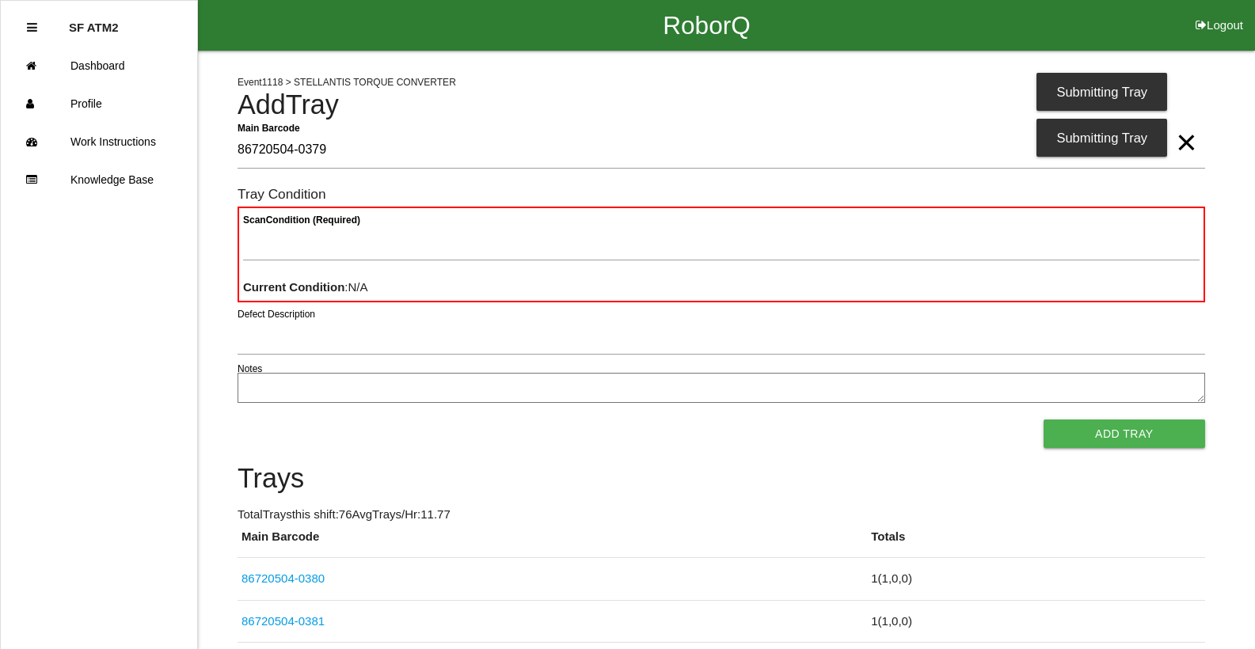
type Barcode "86720504-0379"
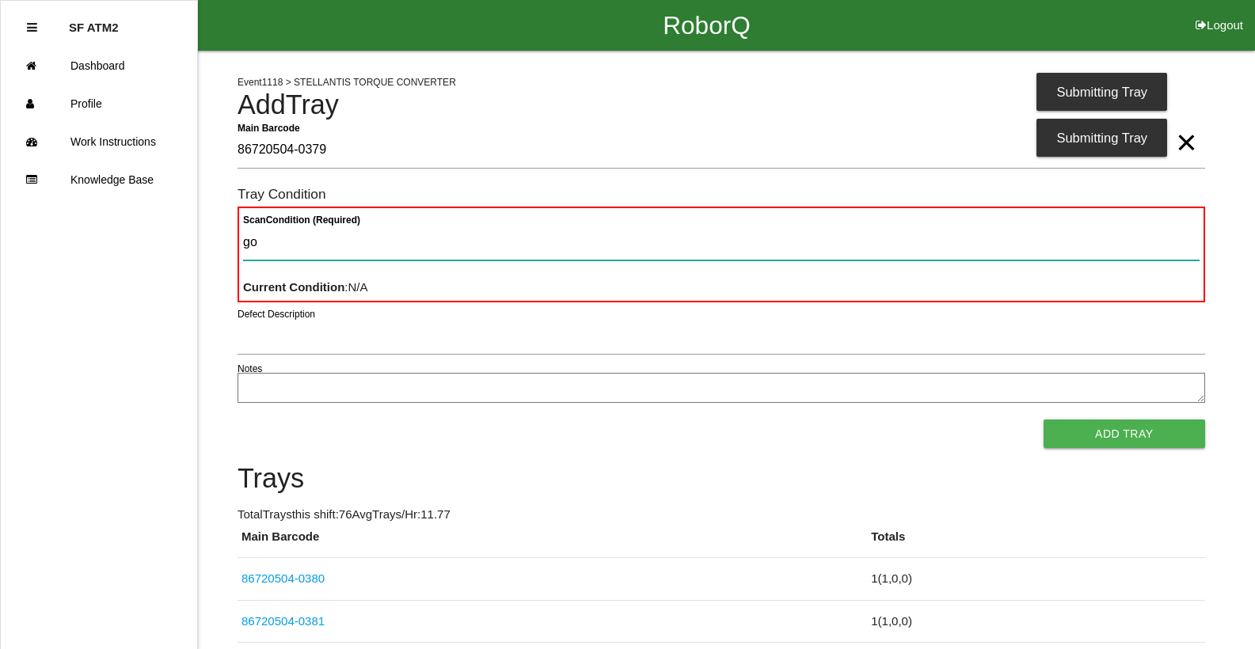
type Condition "goo"
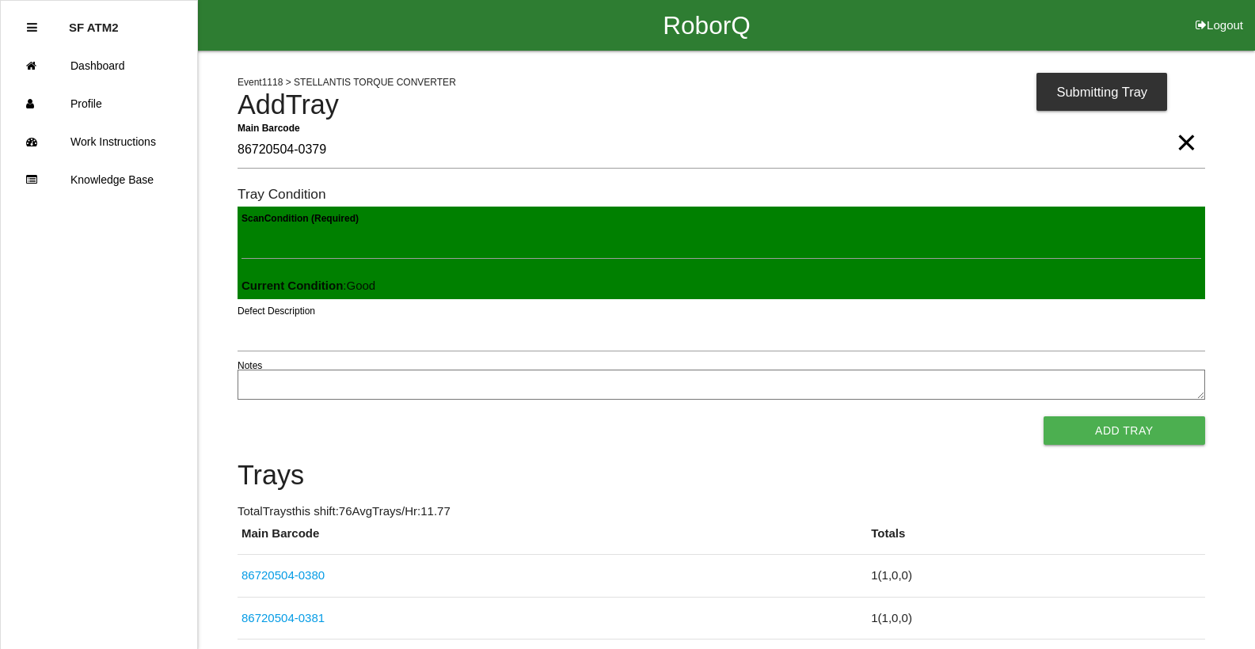
click at [1044, 416] on button "Add Tray" at bounding box center [1125, 430] width 162 height 29
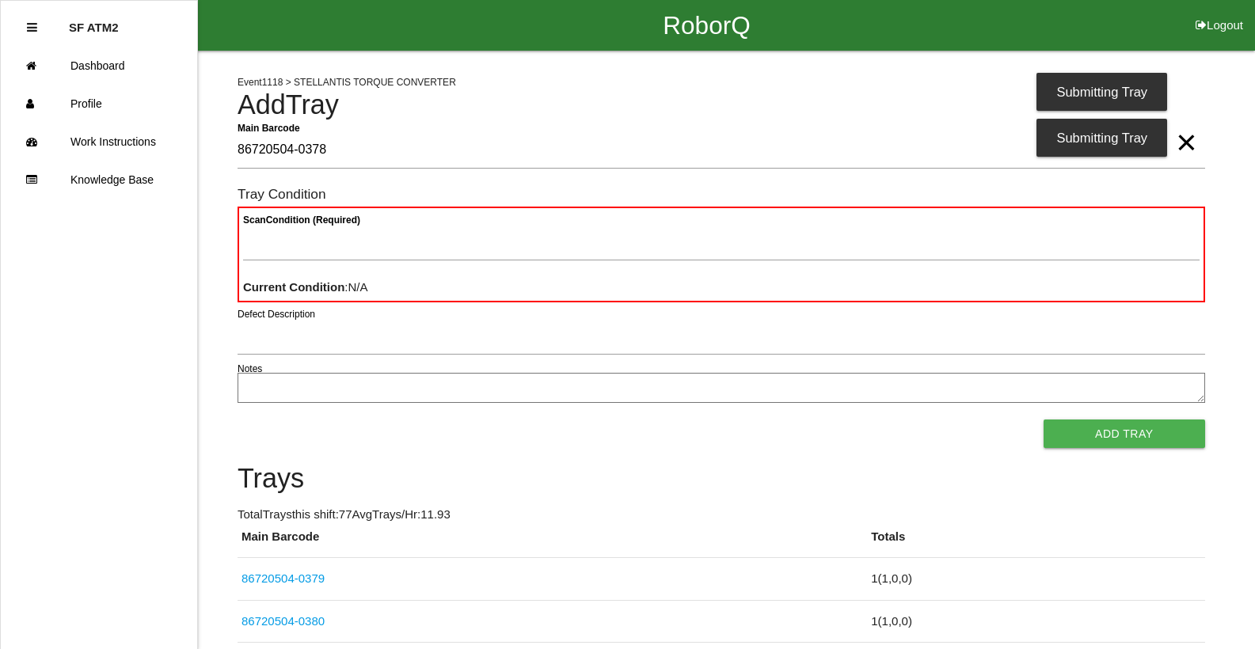
type Barcode "86720504-0378"
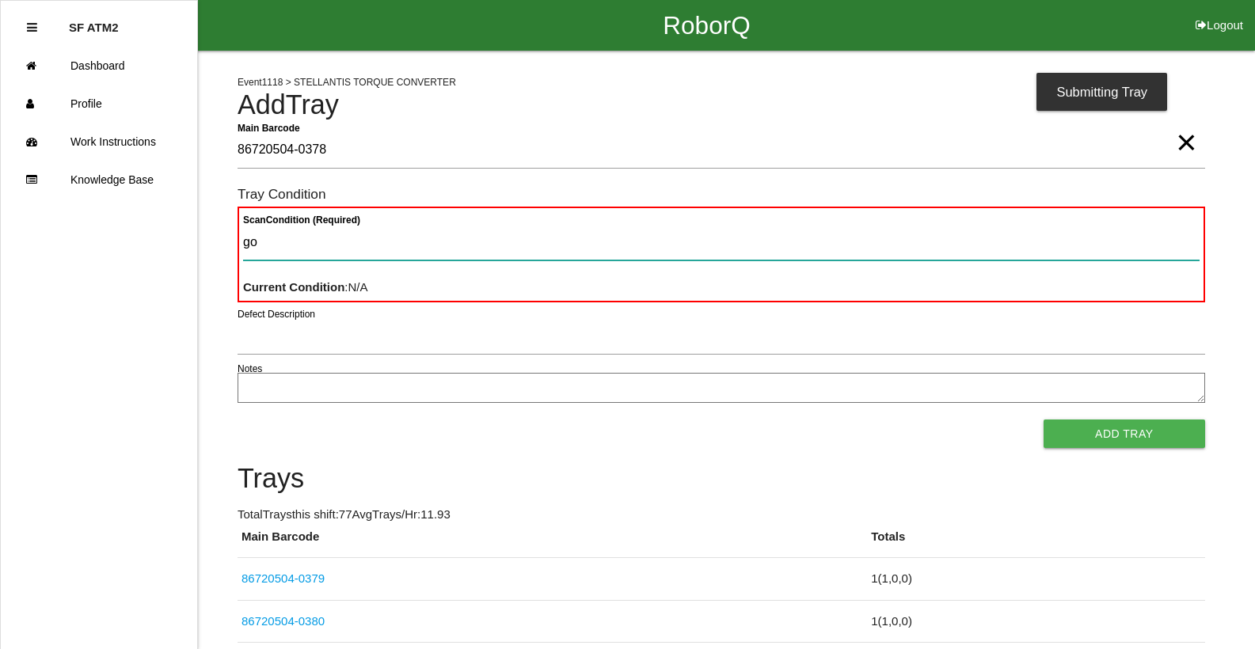
type Condition "goo"
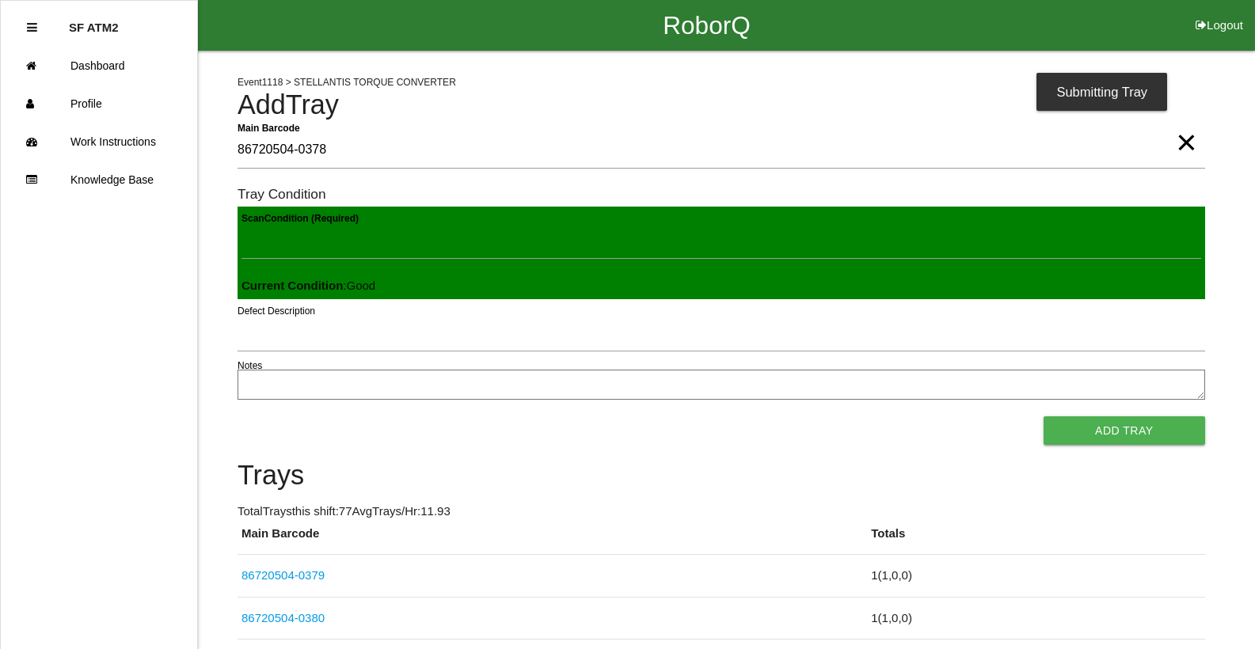
click at [1044, 416] on button "Add Tray" at bounding box center [1125, 430] width 162 height 29
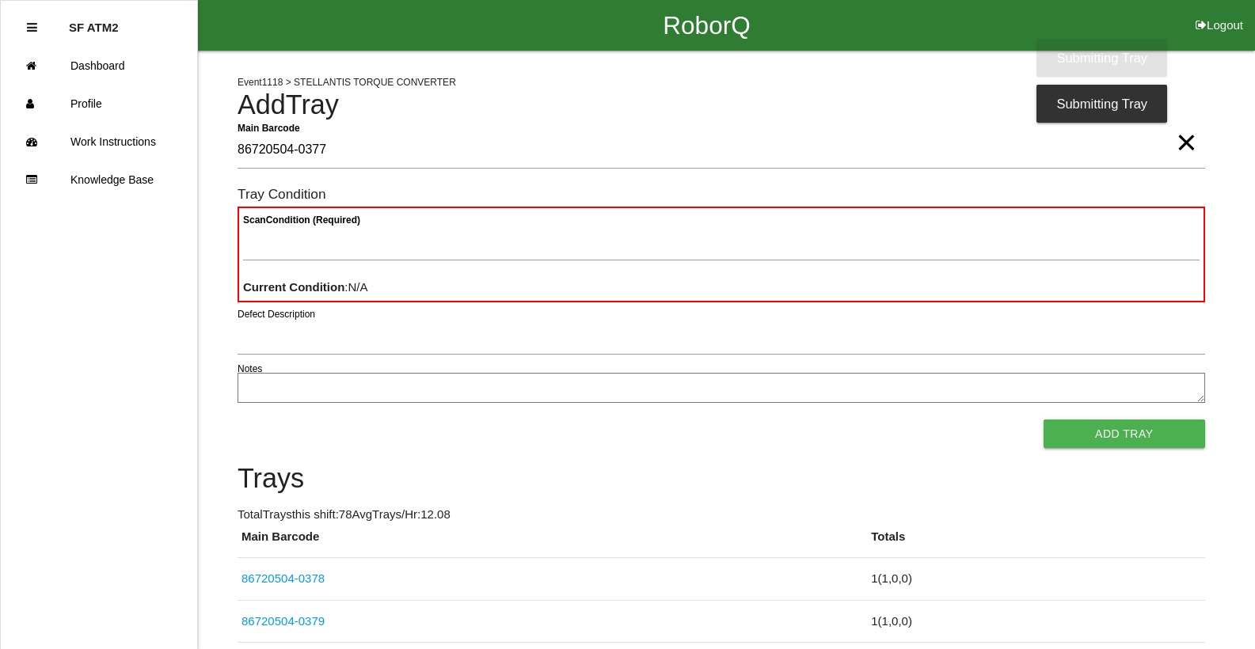
type Barcode "86720504-0377"
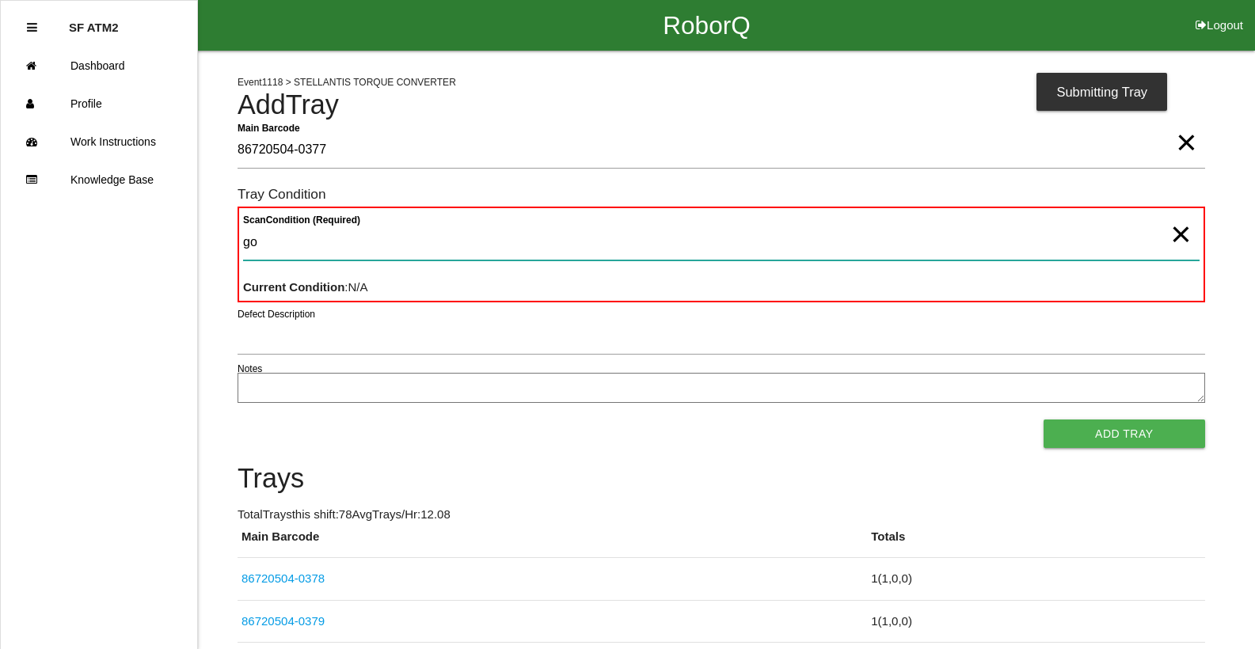
type Condition "goo"
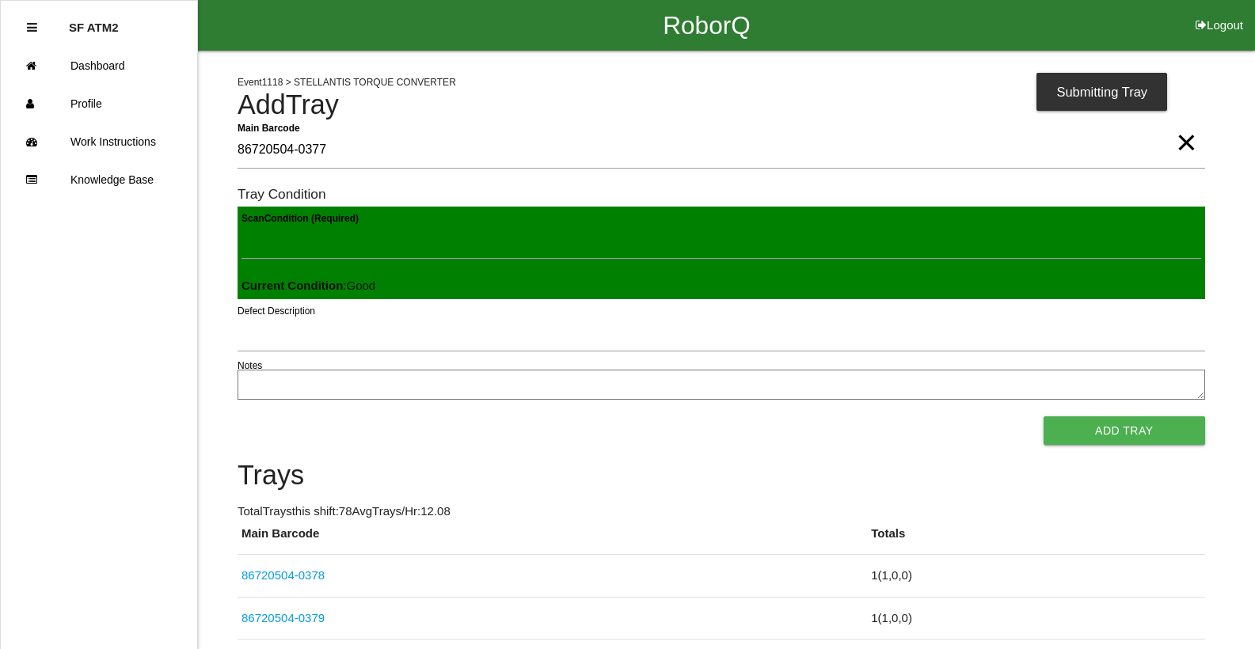
click at [1044, 416] on button "Add Tray" at bounding box center [1125, 430] width 162 height 29
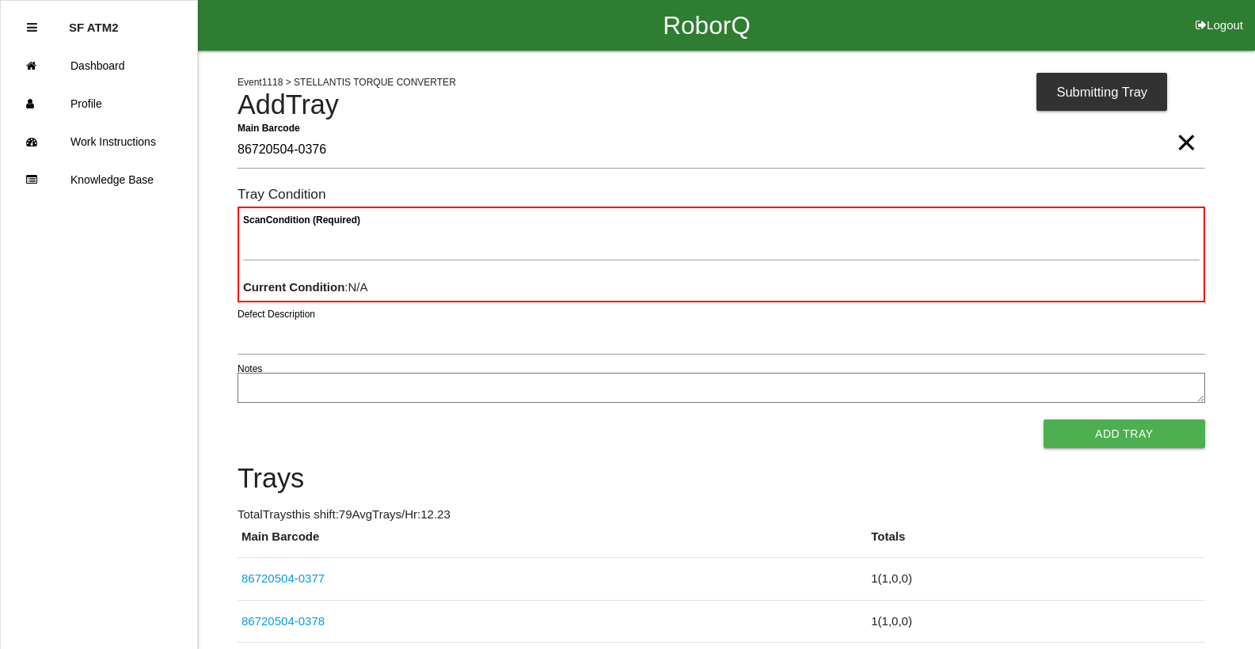
type Barcode "86720504-0376"
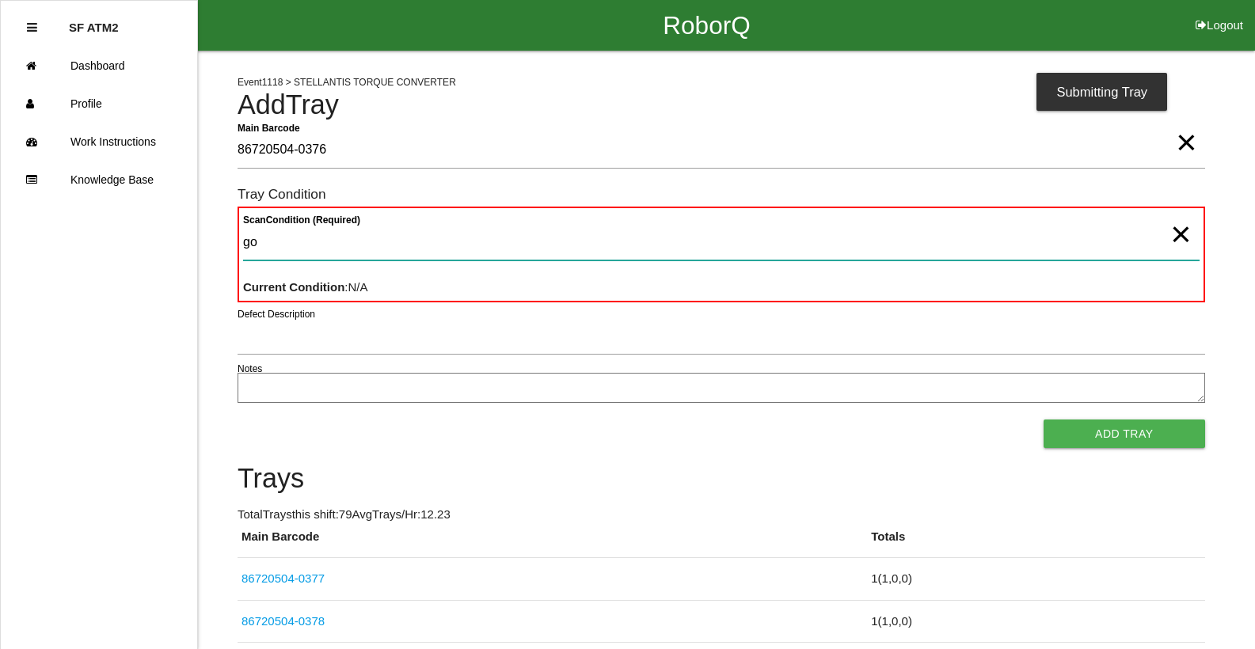
type Condition "goo"
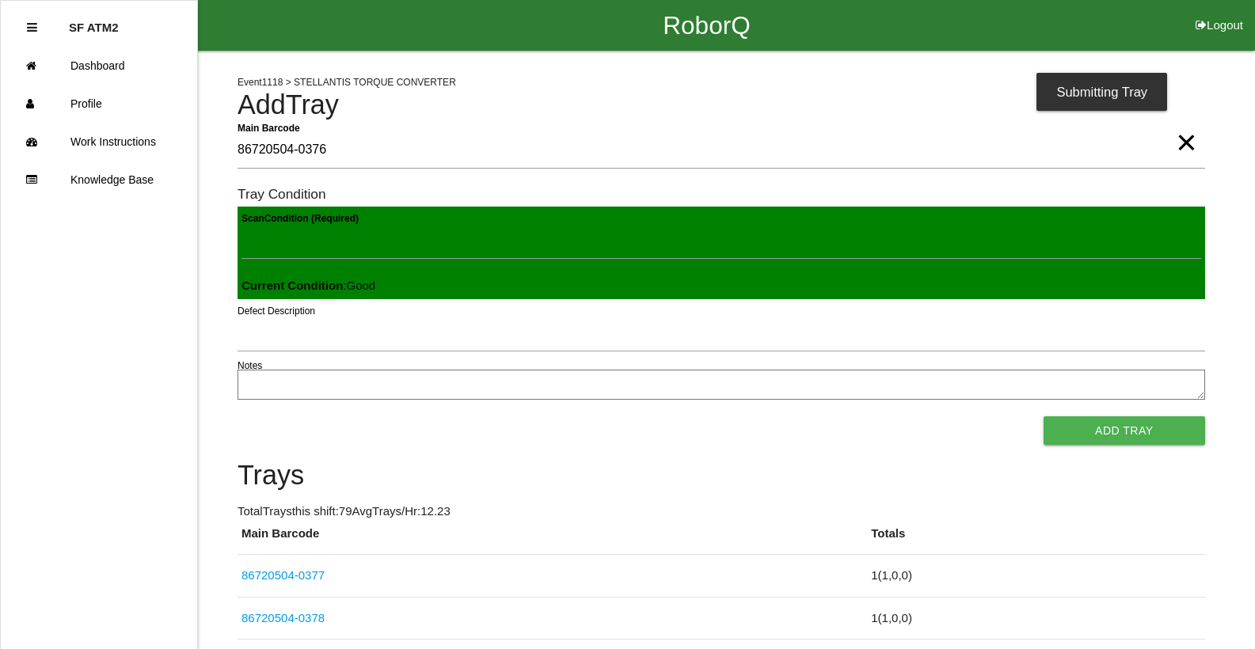
click at [1044, 416] on button "Add Tray" at bounding box center [1125, 430] width 162 height 29
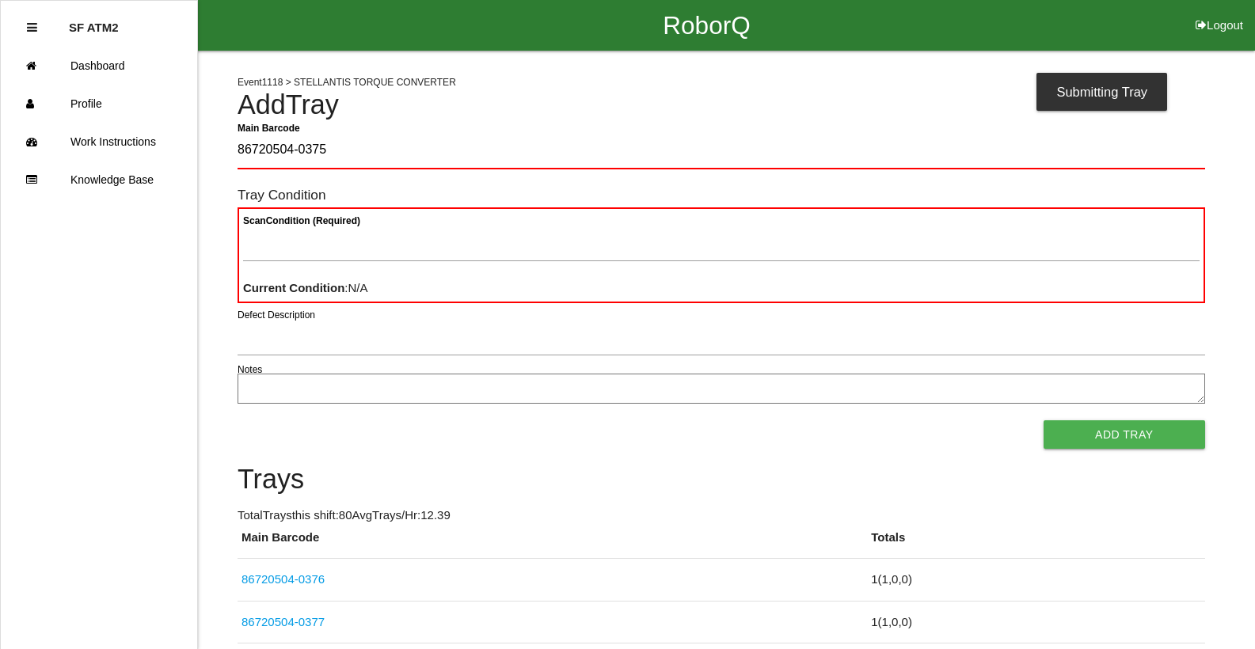
type Barcode "86720504-0375"
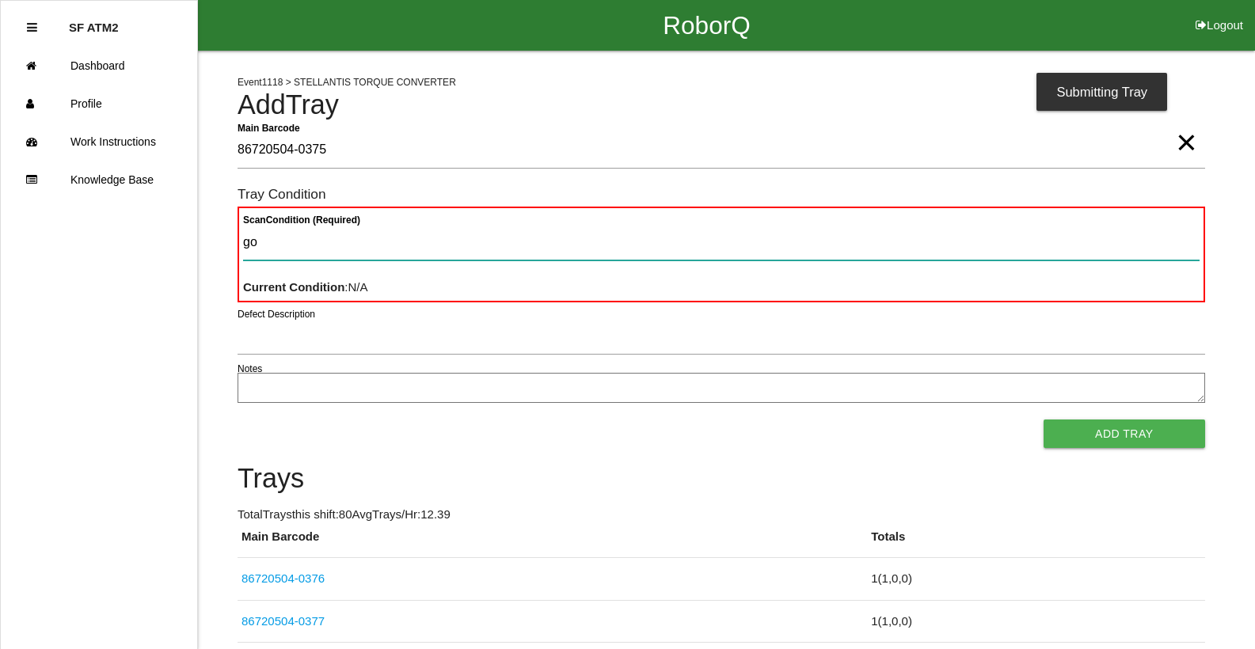
type Condition "goo"
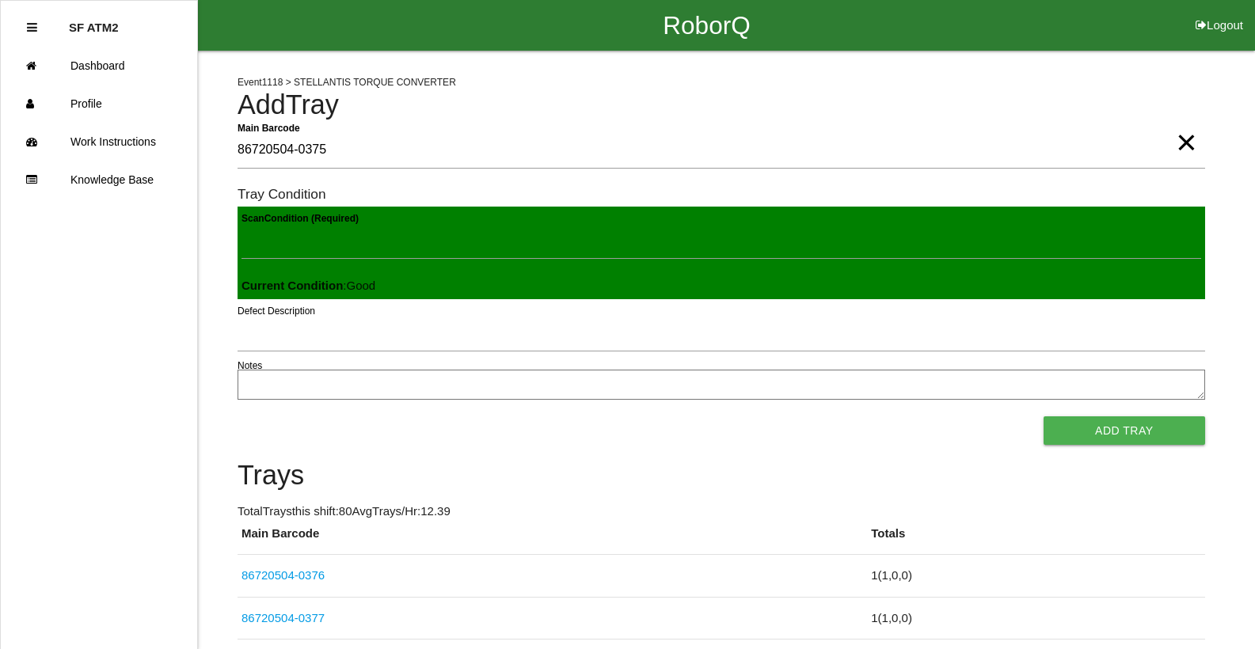
click at [1044, 416] on button "Add Tray" at bounding box center [1125, 430] width 162 height 29
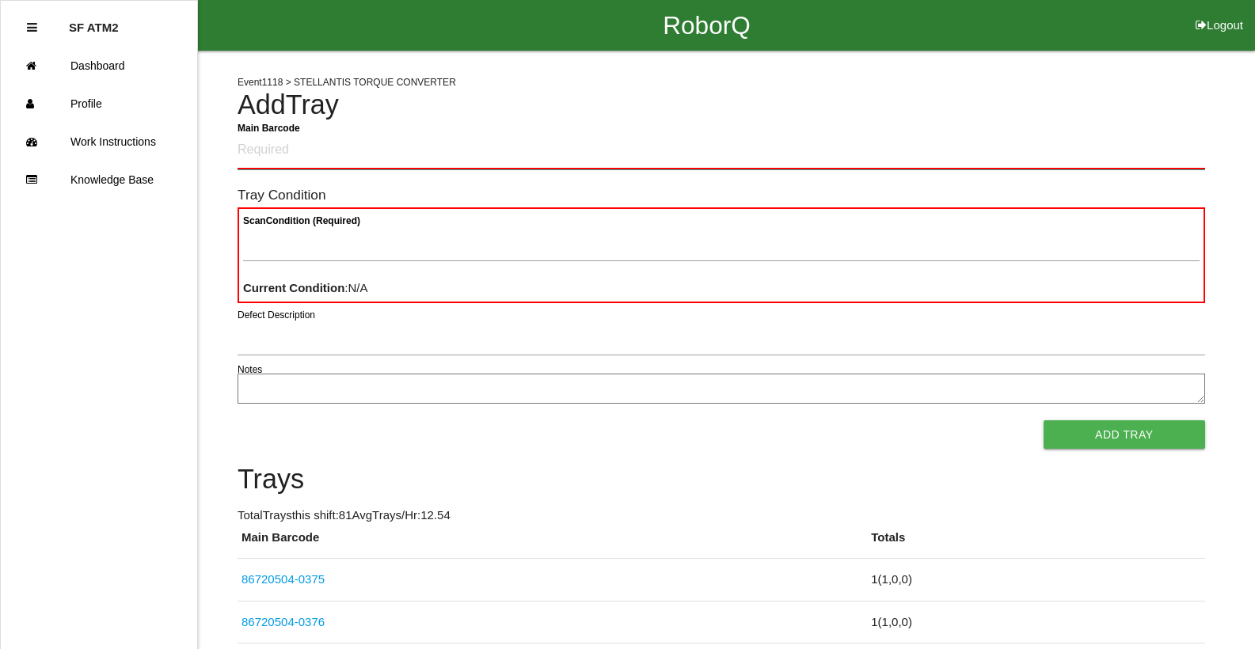
click at [1158, 155] on Barcode "Main Barcode" at bounding box center [721, 150] width 967 height 37
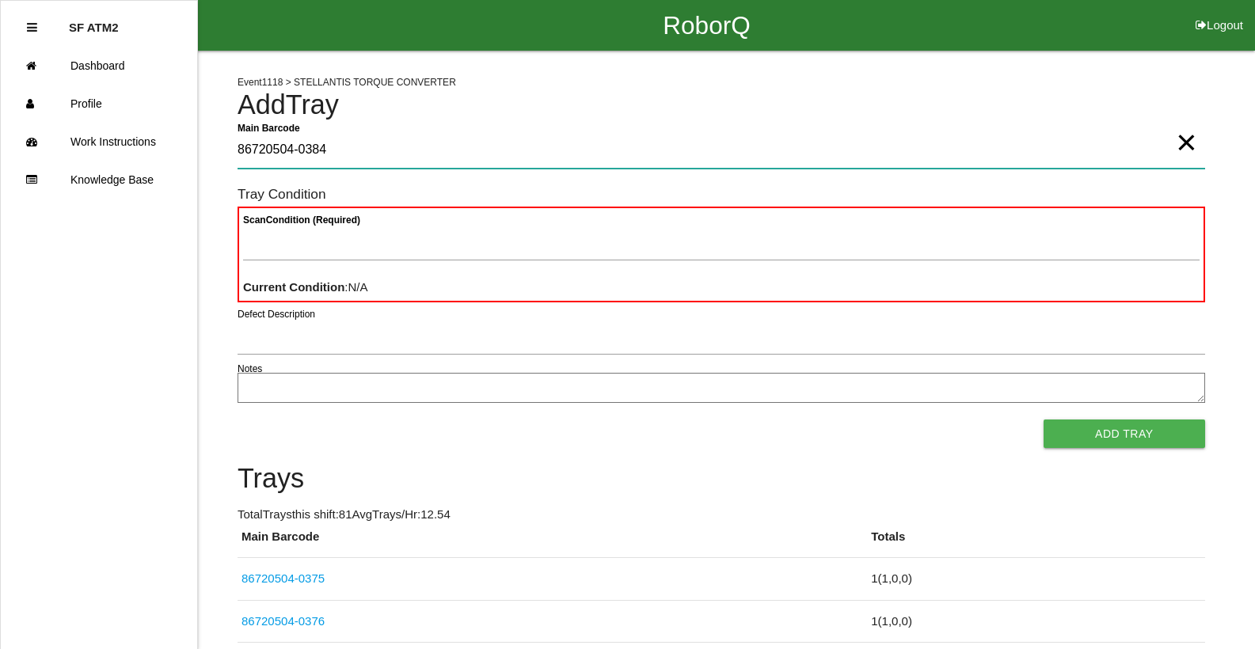
type Barcode "86720504-0384"
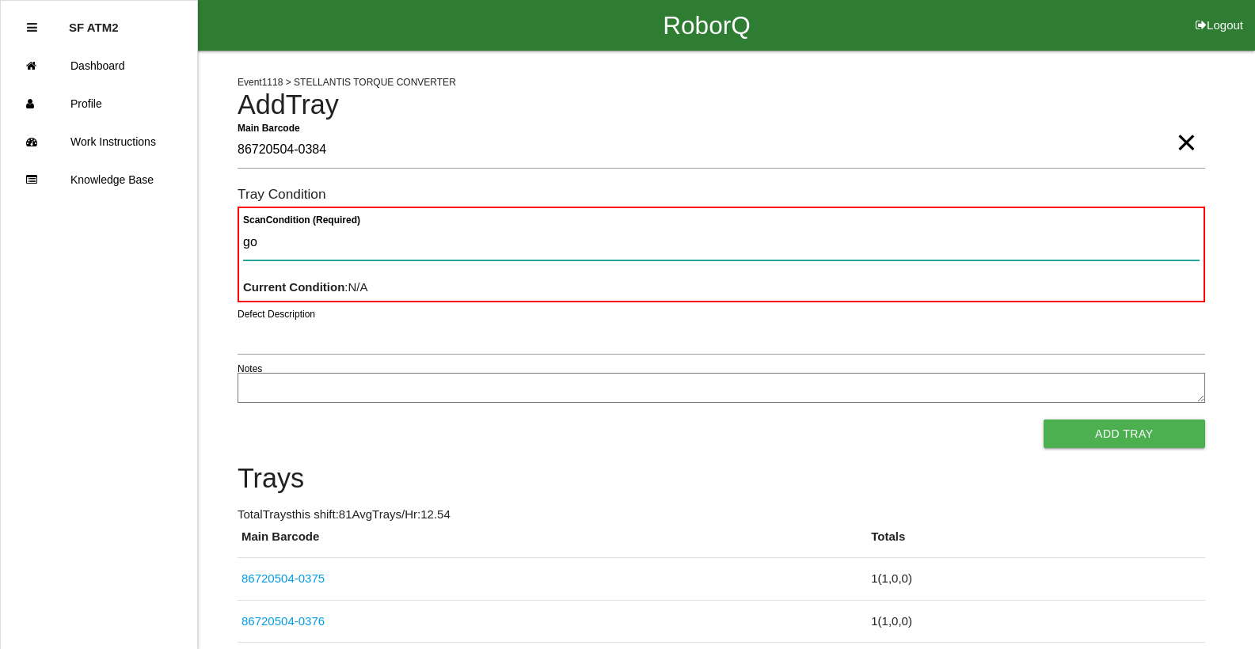
type Condition "goo"
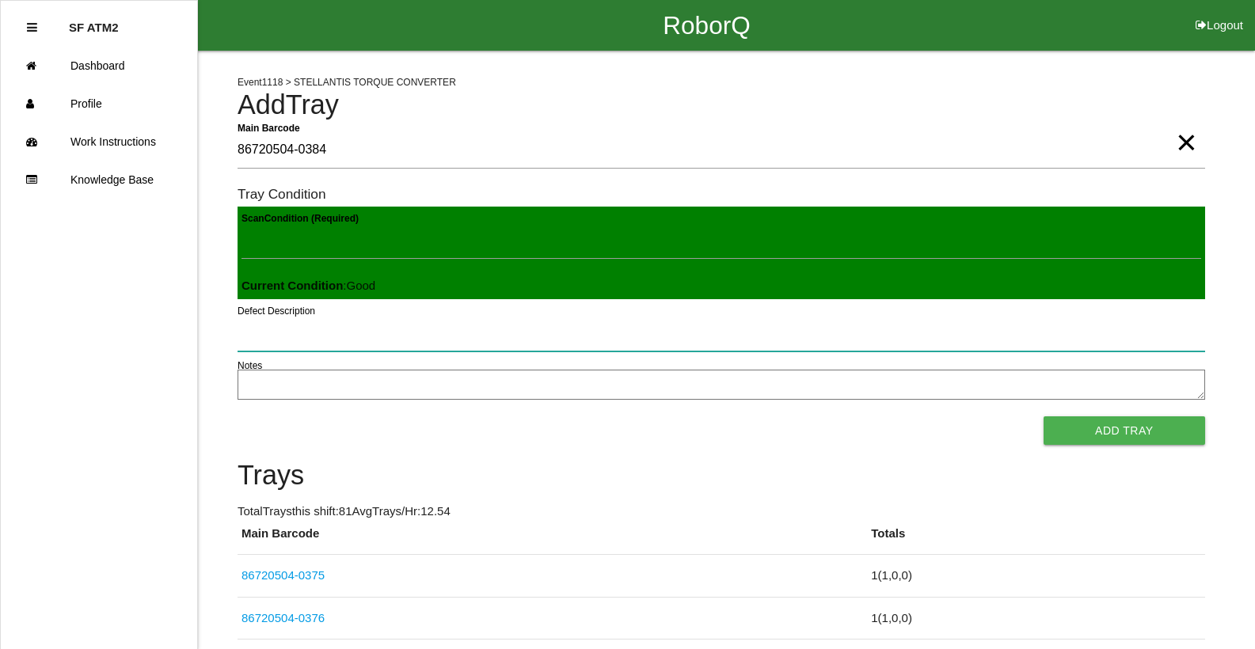
click at [1044, 416] on button "Add Tray" at bounding box center [1125, 430] width 162 height 29
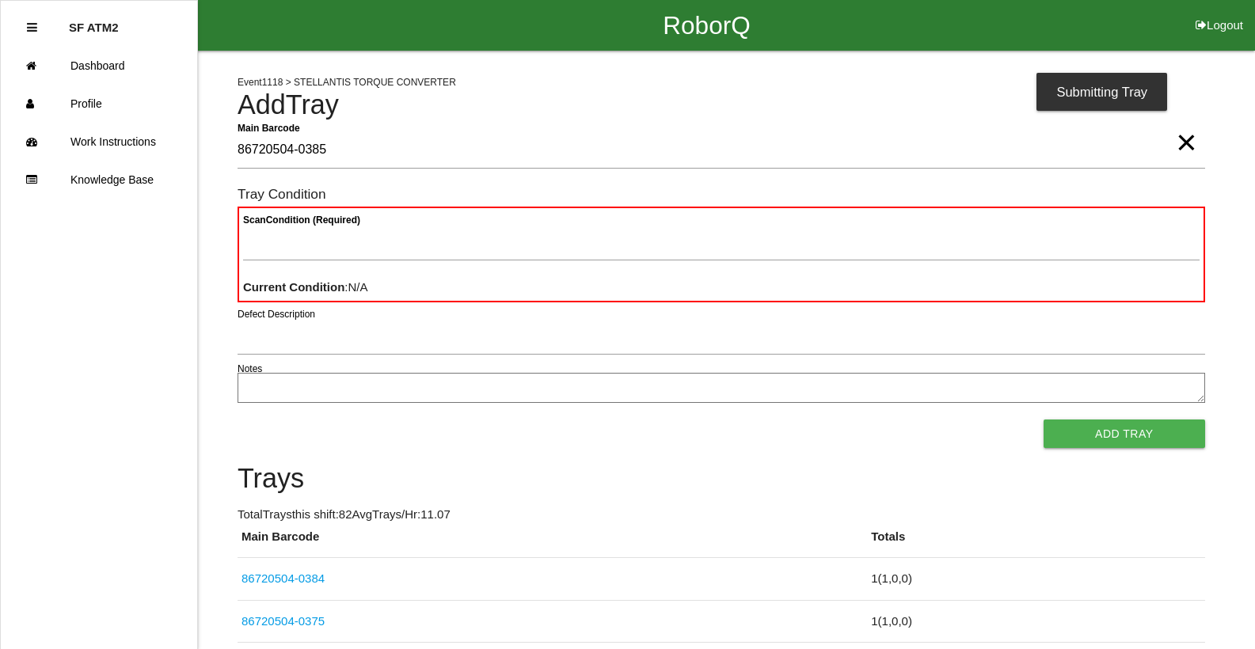
type Barcode "86720504-0385"
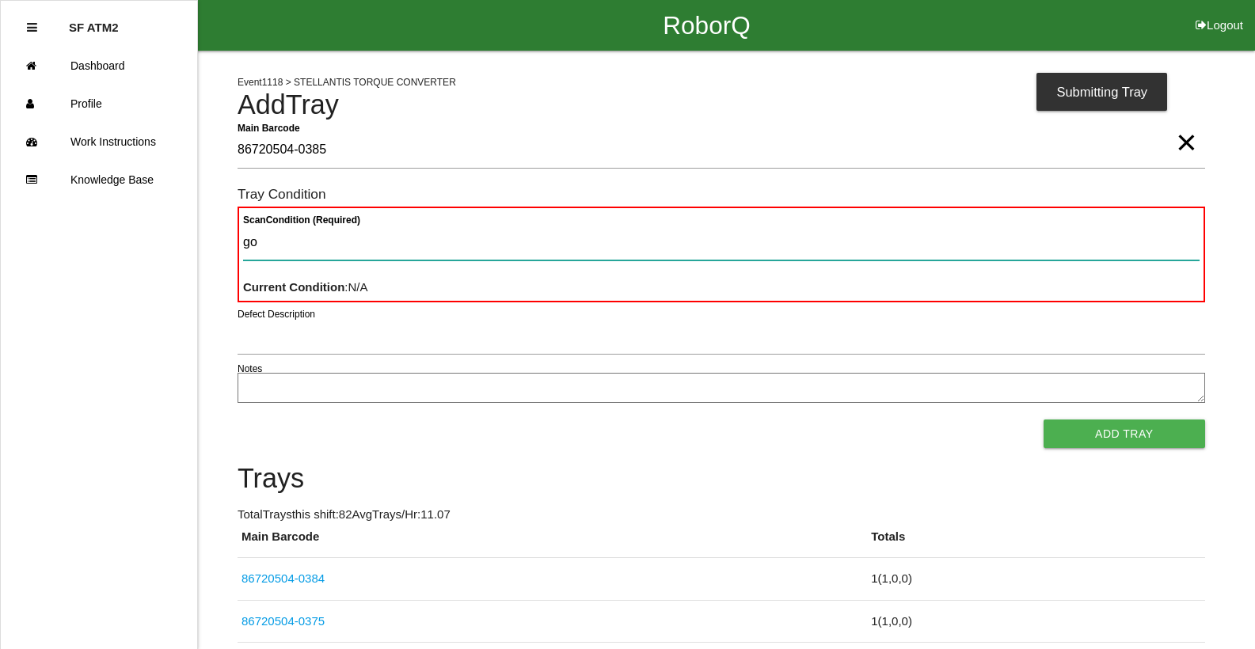
type Condition "goo"
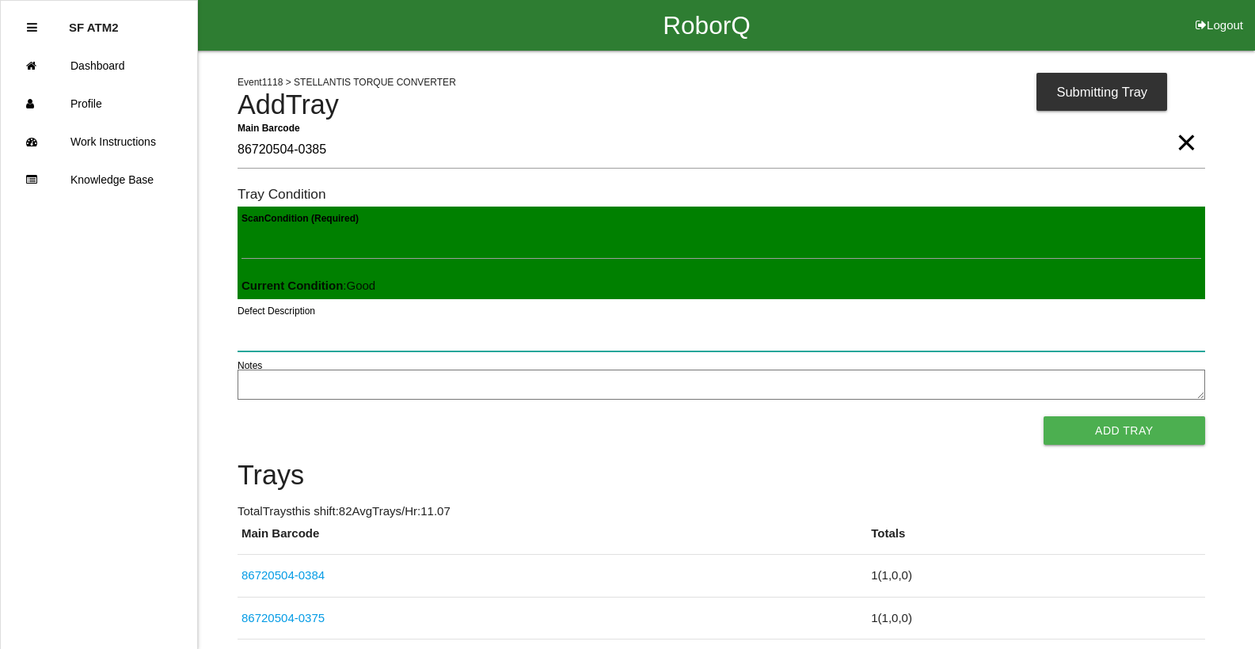
click at [1044, 416] on button "Add Tray" at bounding box center [1125, 430] width 162 height 29
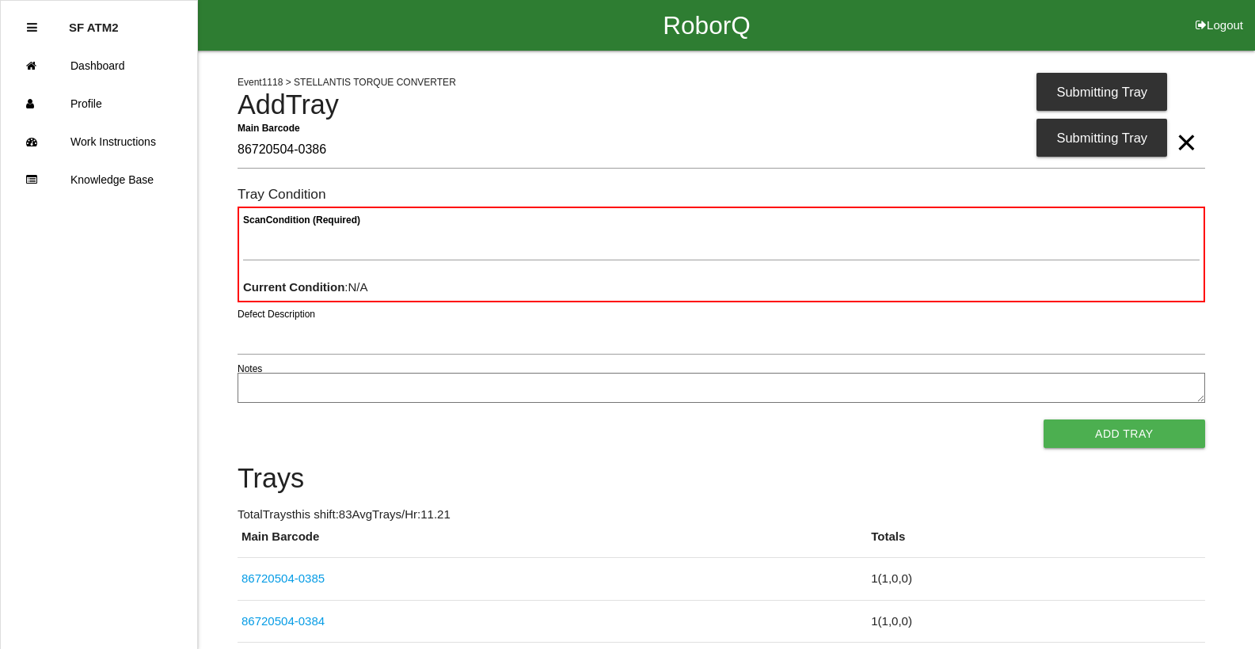
type Barcode "86720504-0386"
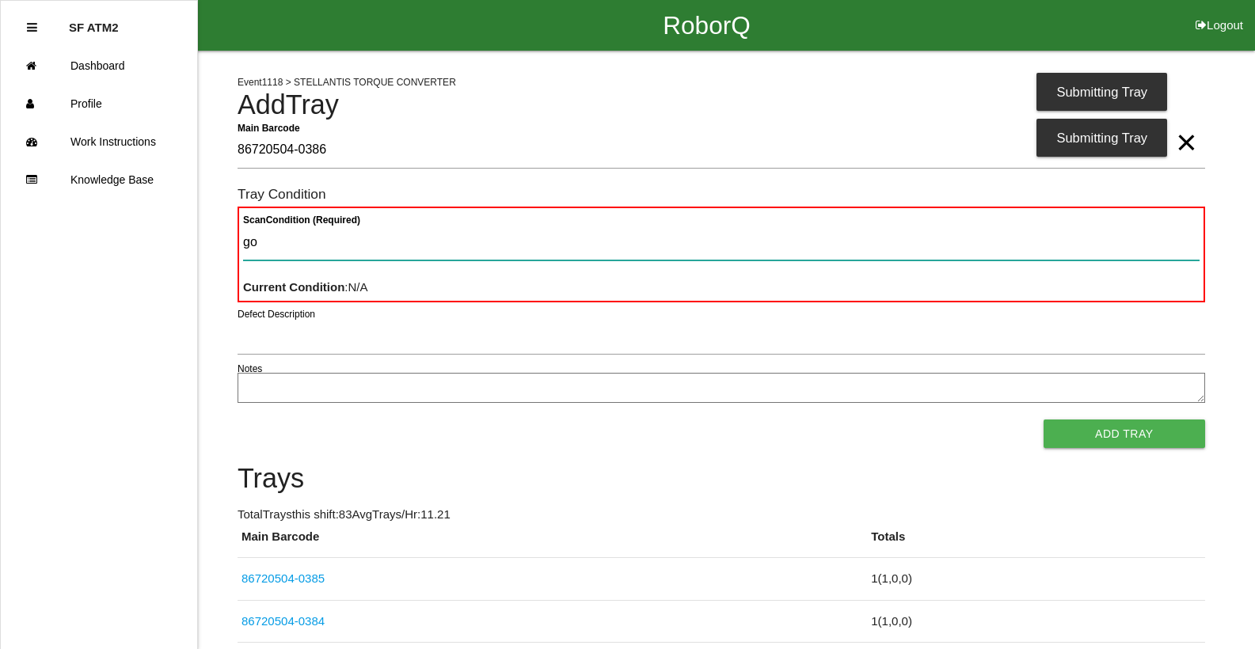
type Condition "goo"
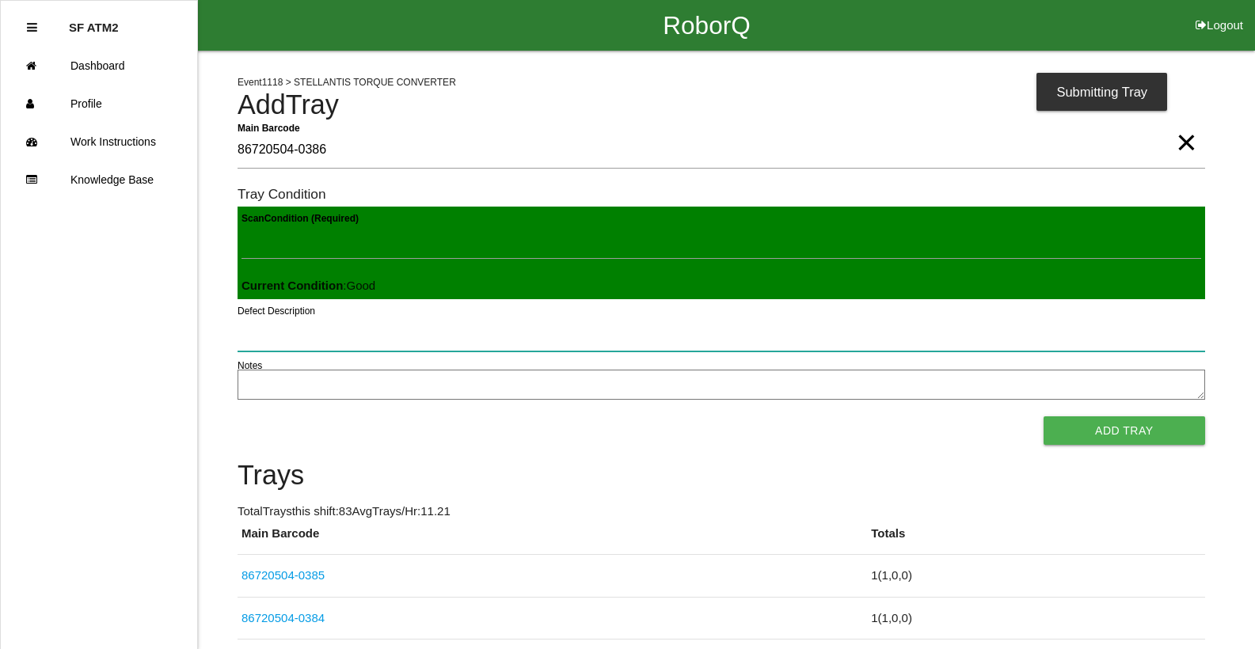
click at [1044, 416] on button "Add Tray" at bounding box center [1125, 430] width 162 height 29
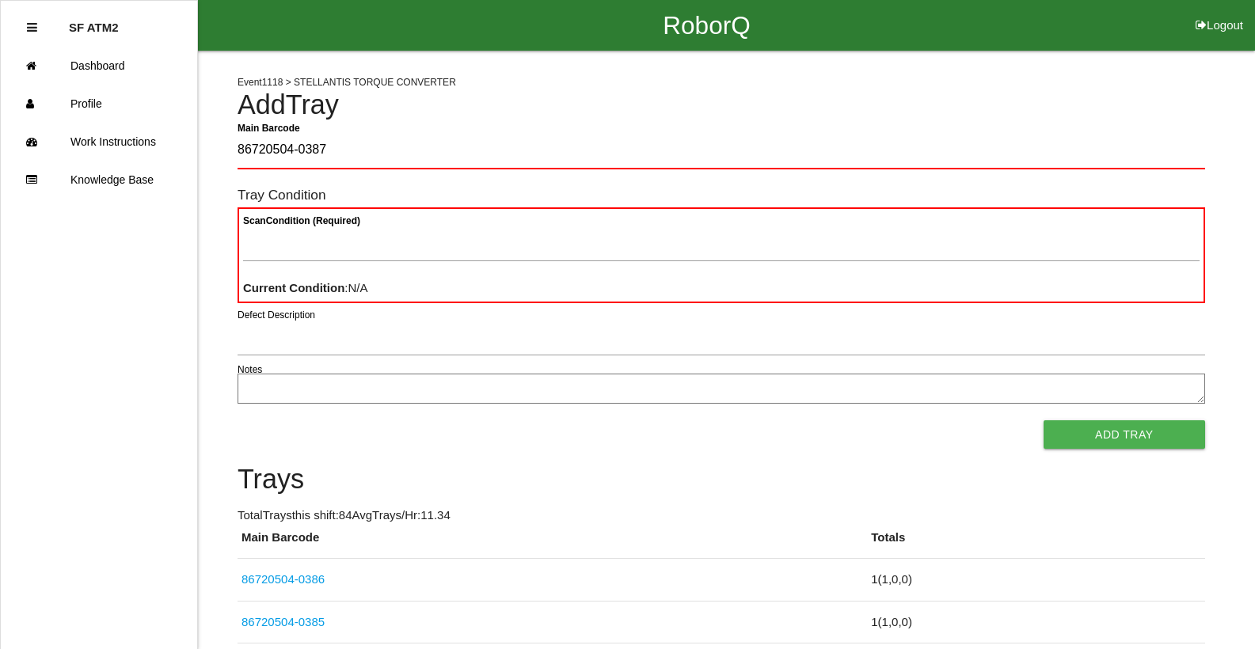
type Barcode "86720504-0387"
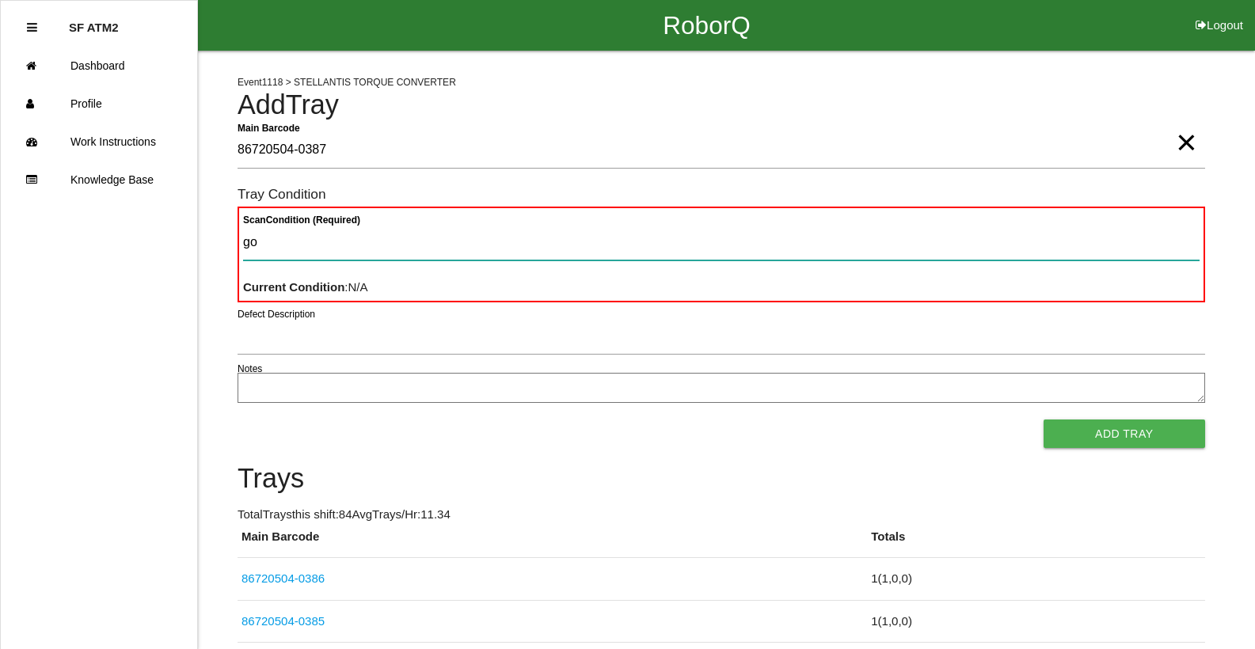
type Condition "goo"
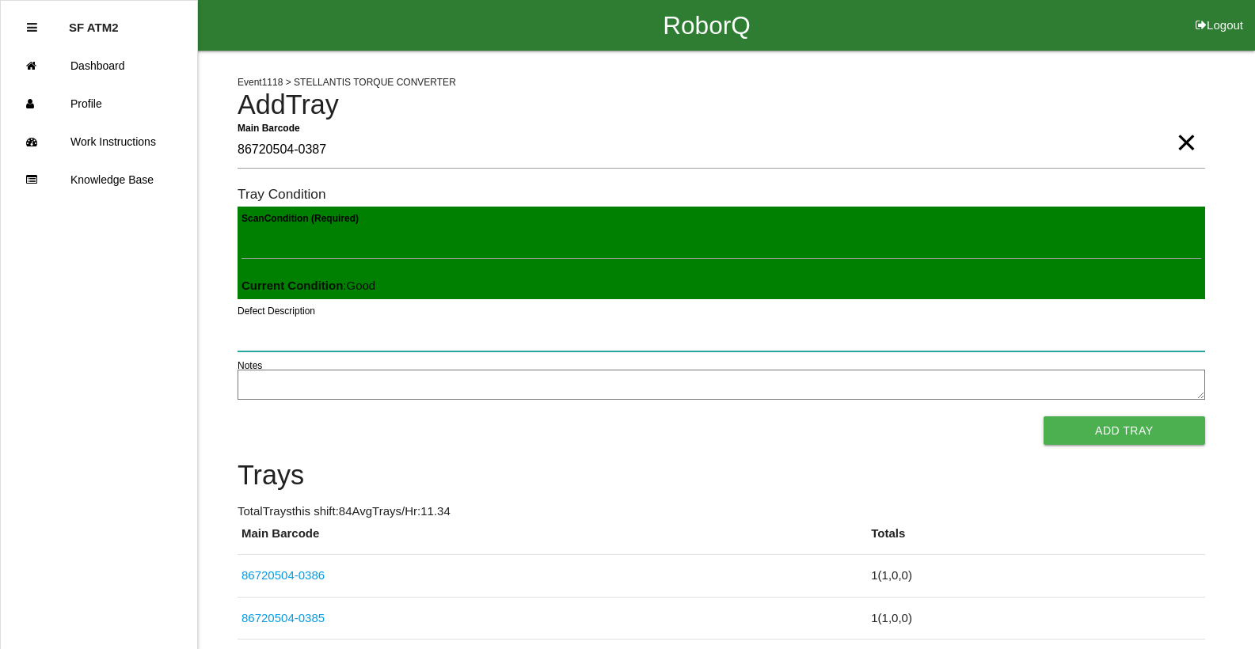
click at [1044, 416] on button "Add Tray" at bounding box center [1125, 430] width 162 height 29
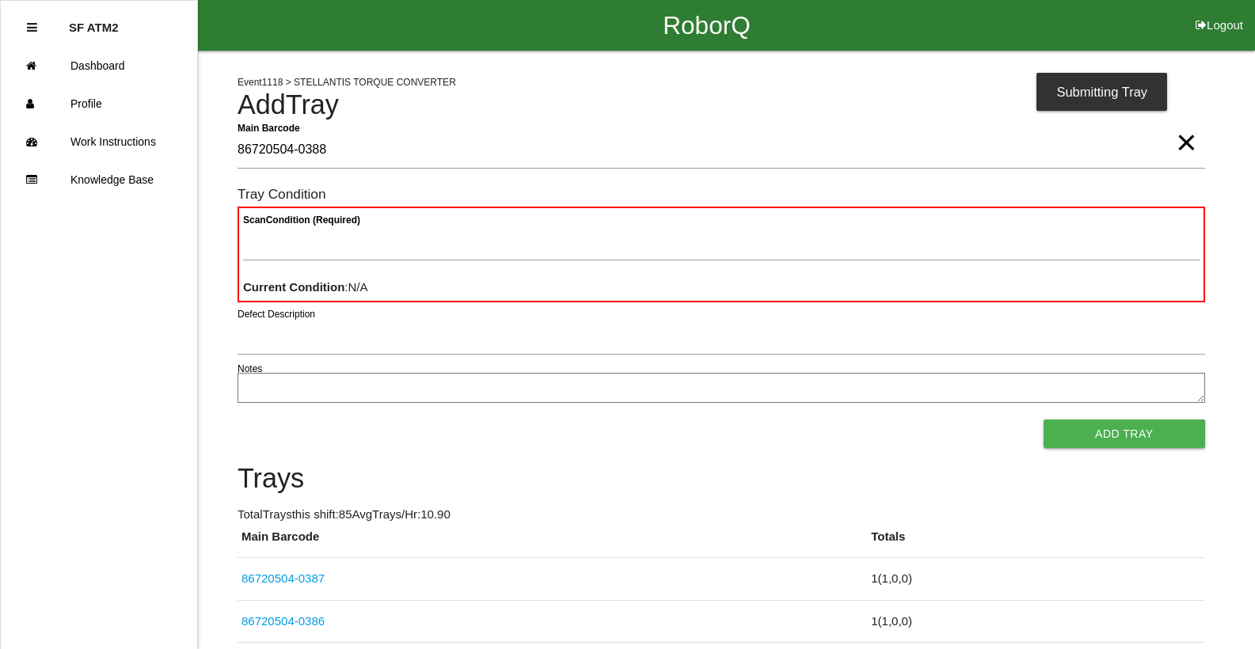
type Barcode "86720504-0388"
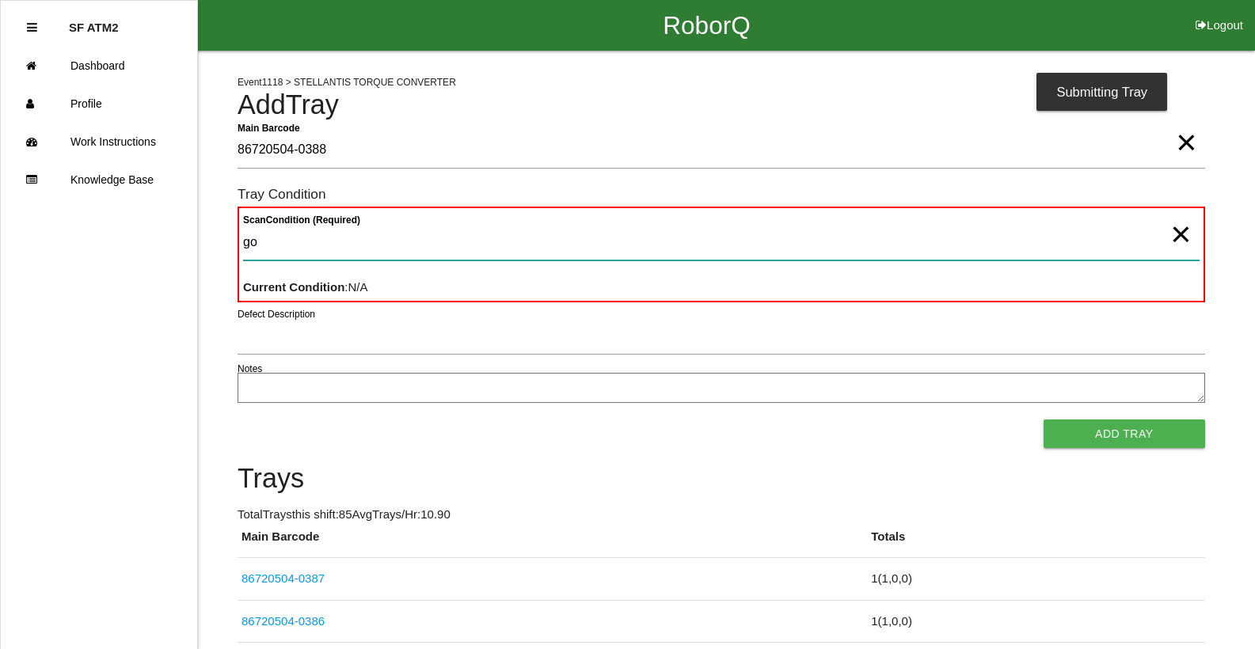
type Condition "goo"
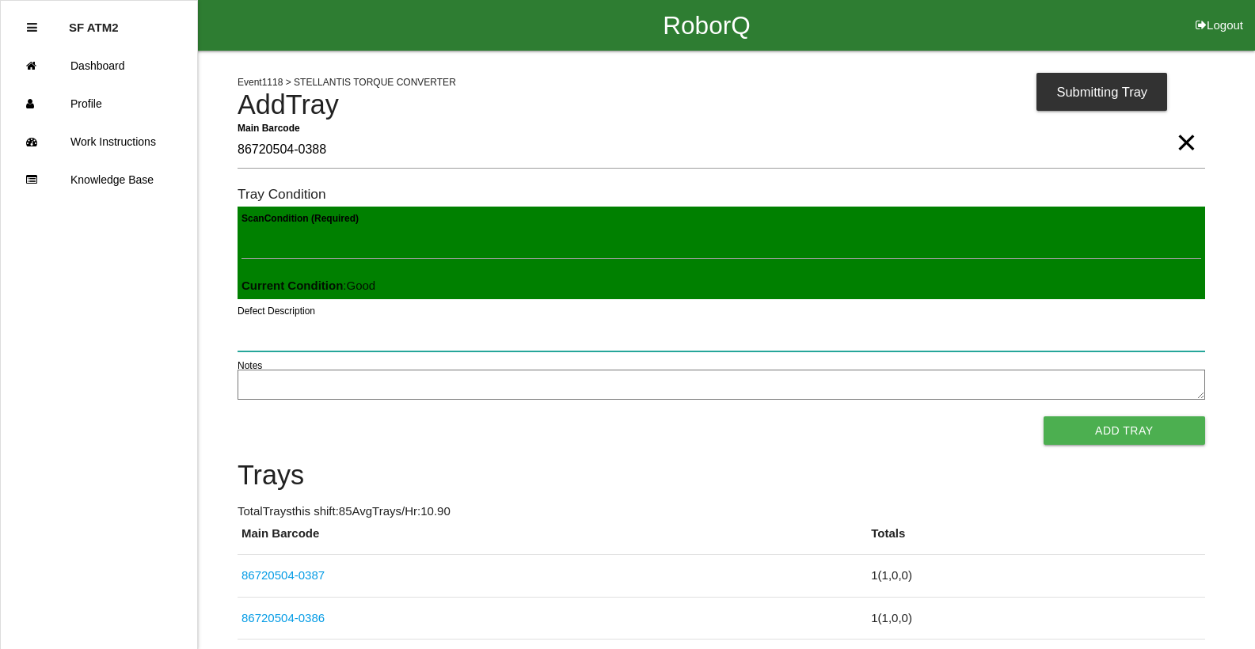
click at [1044, 416] on button "Add Tray" at bounding box center [1125, 430] width 162 height 29
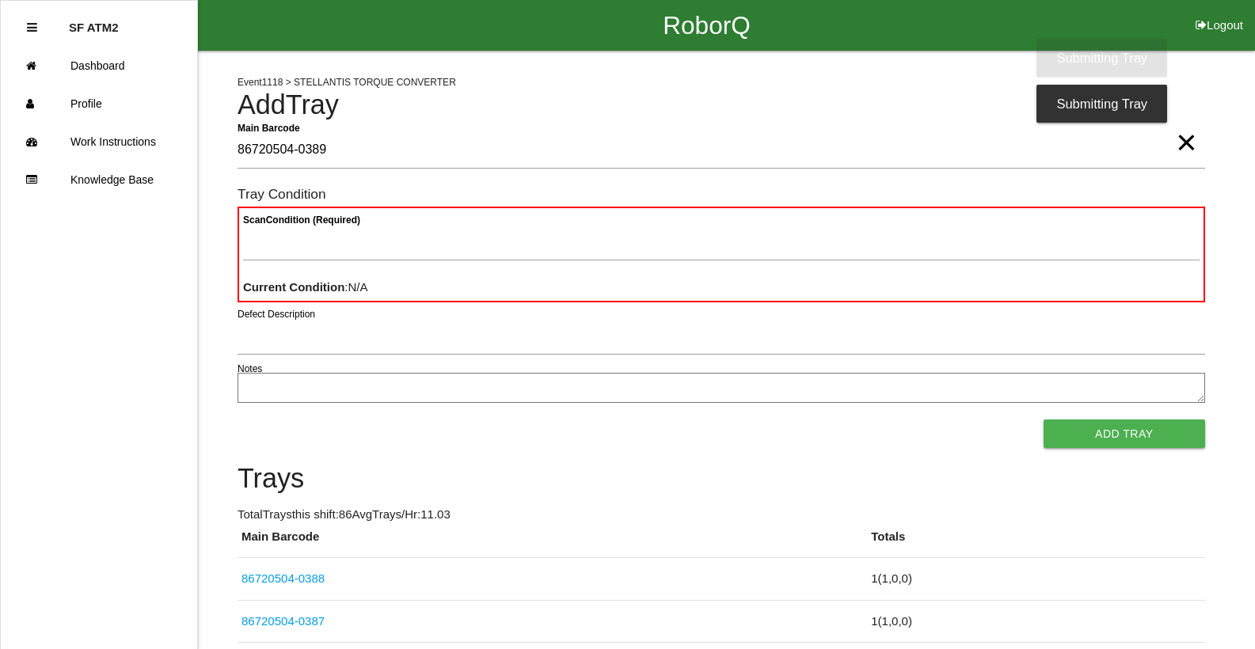
type Barcode "86720504-0389"
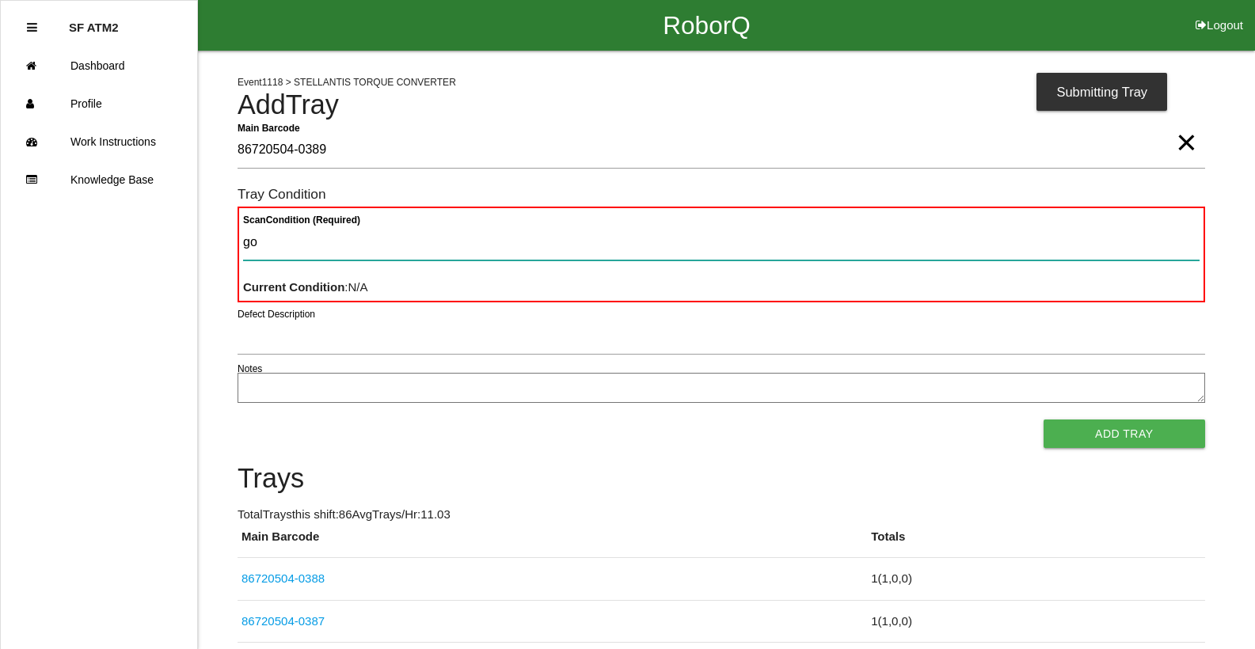
type Condition "goo"
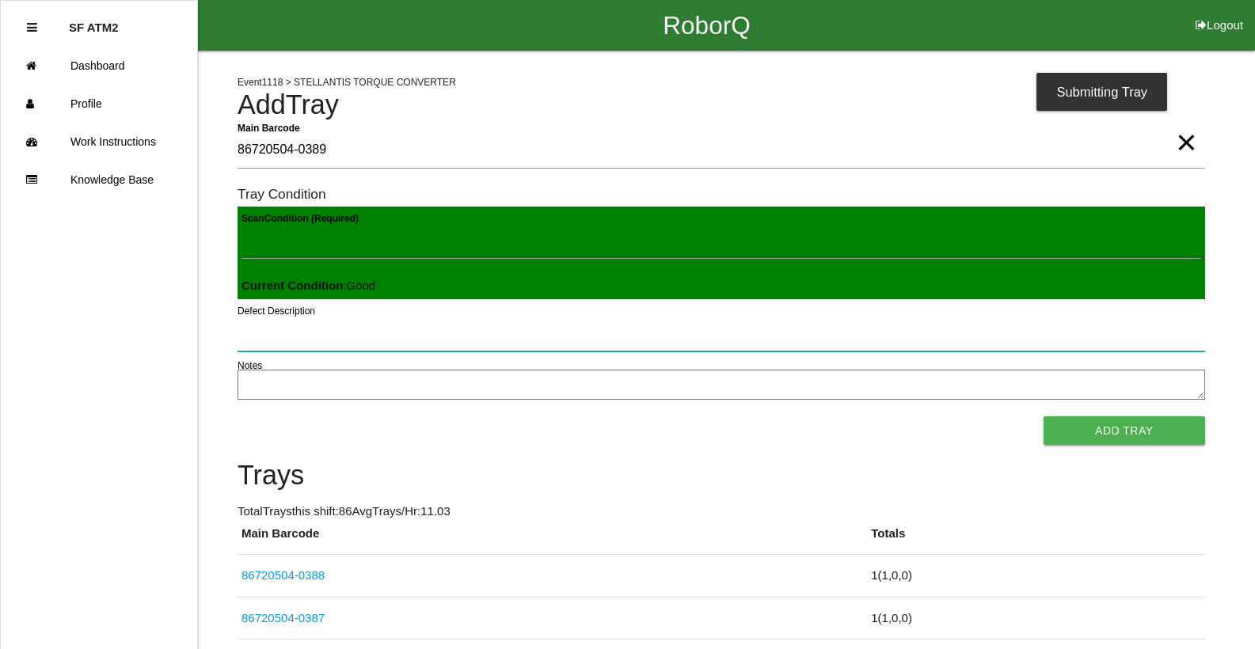
click at [1044, 416] on button "Add Tray" at bounding box center [1125, 430] width 162 height 29
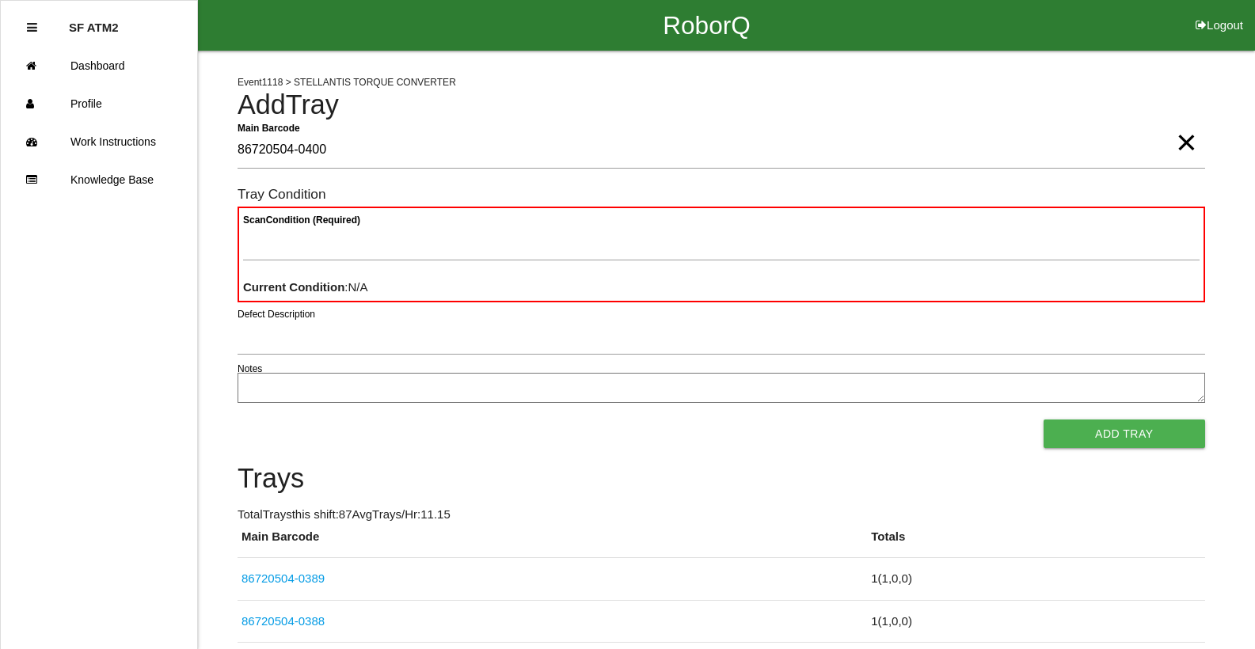
type Barcode "86720504-0400"
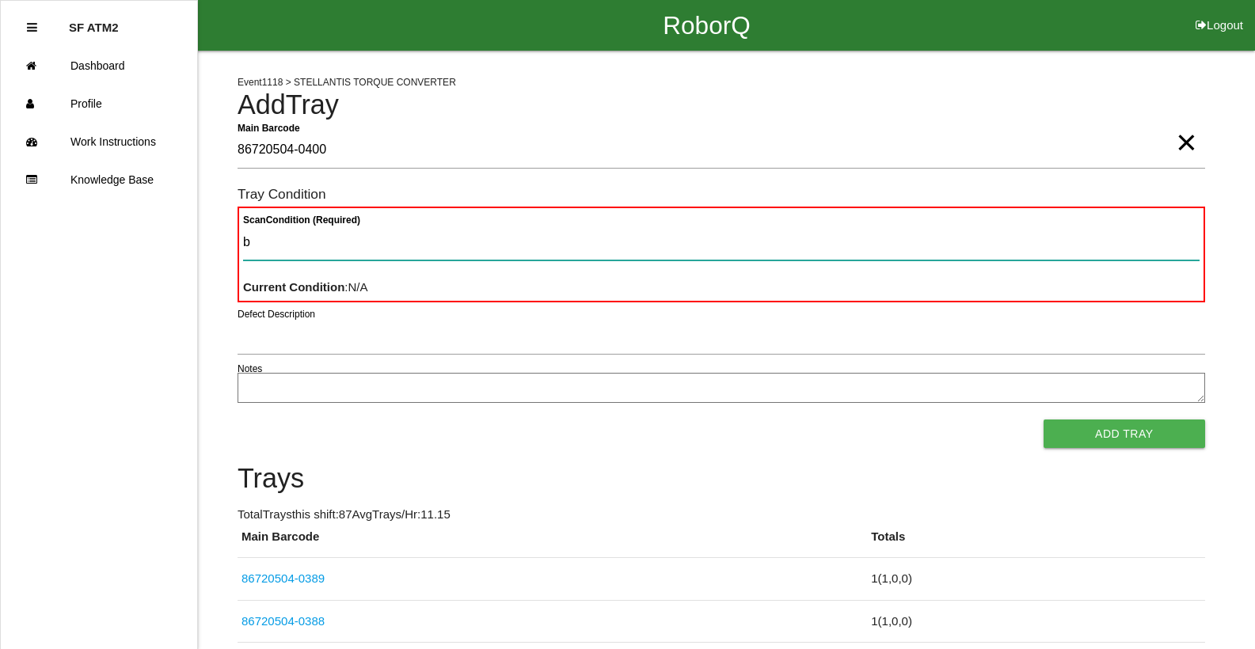
type Condition "ba"
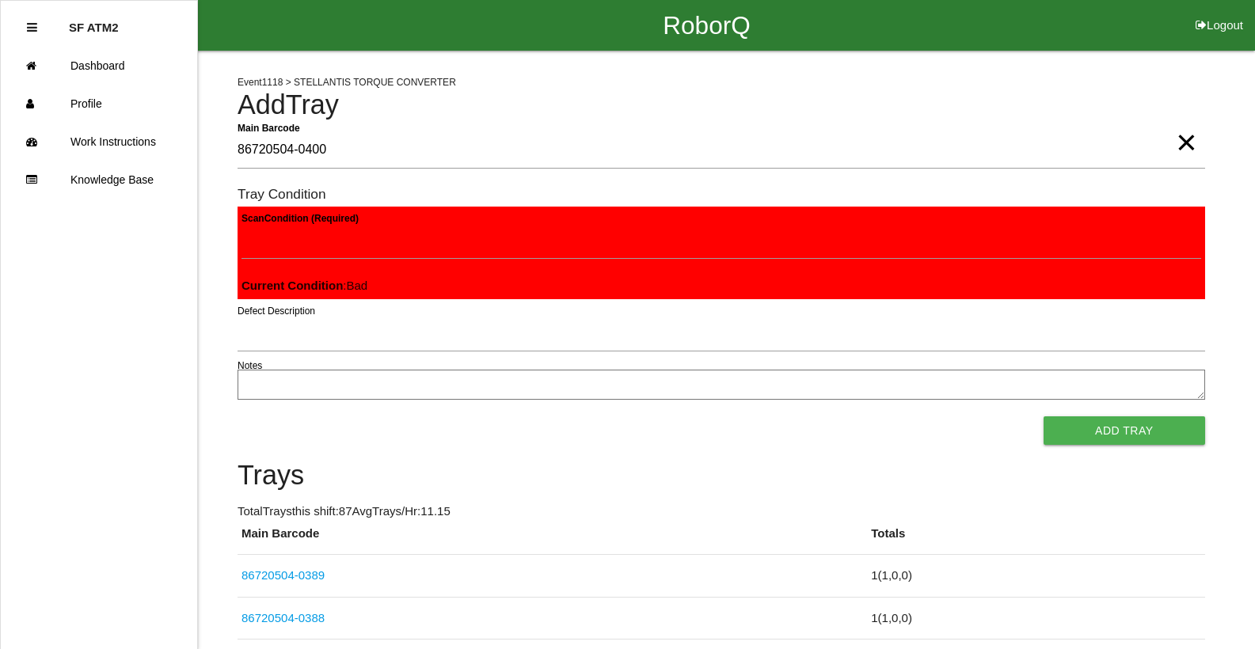
click at [1044, 416] on button "Add Tray" at bounding box center [1125, 430] width 162 height 29
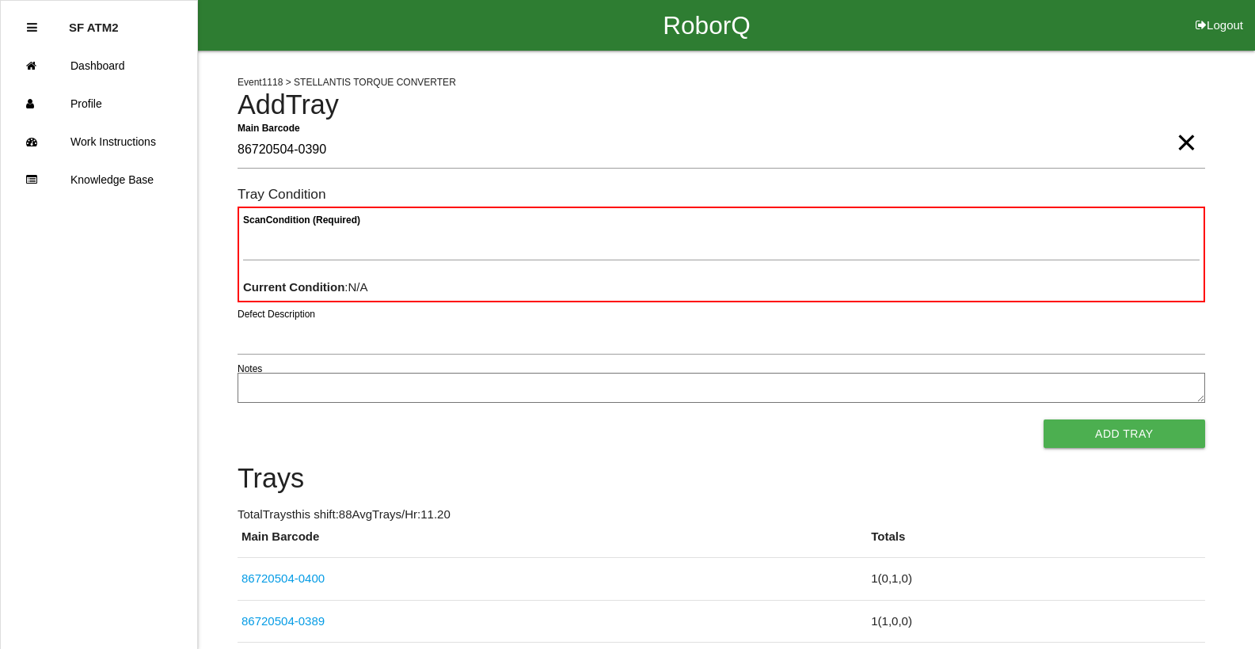
type Barcode "86720504-0390"
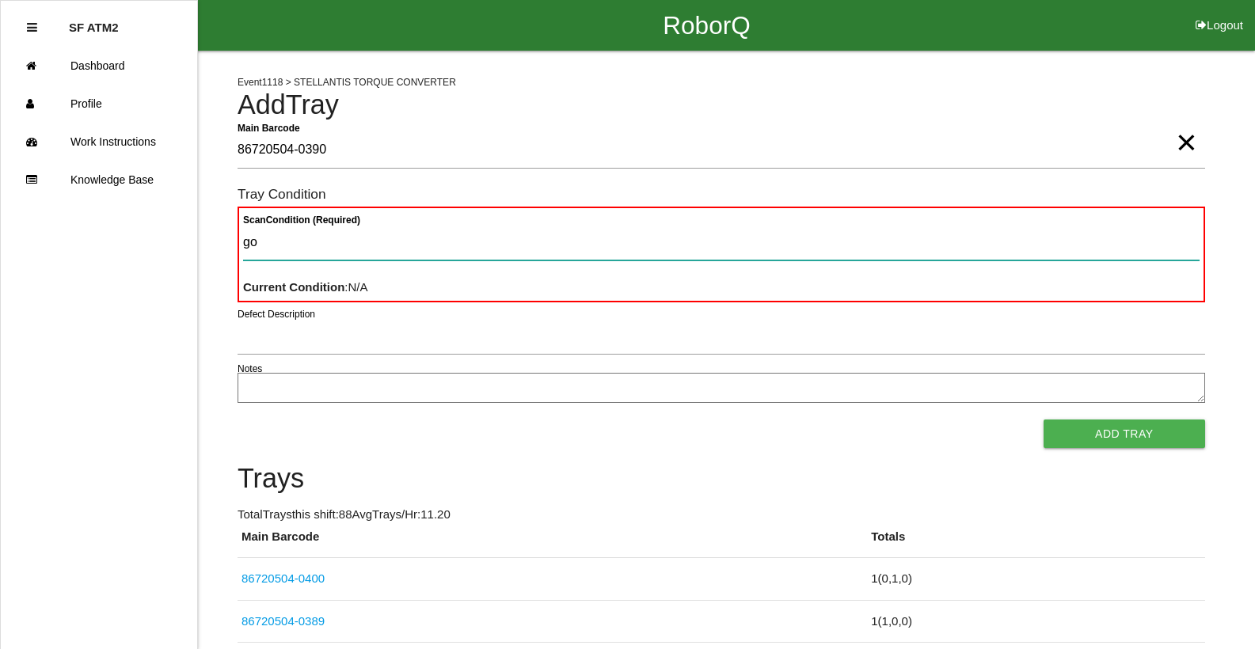
type Condition "goo"
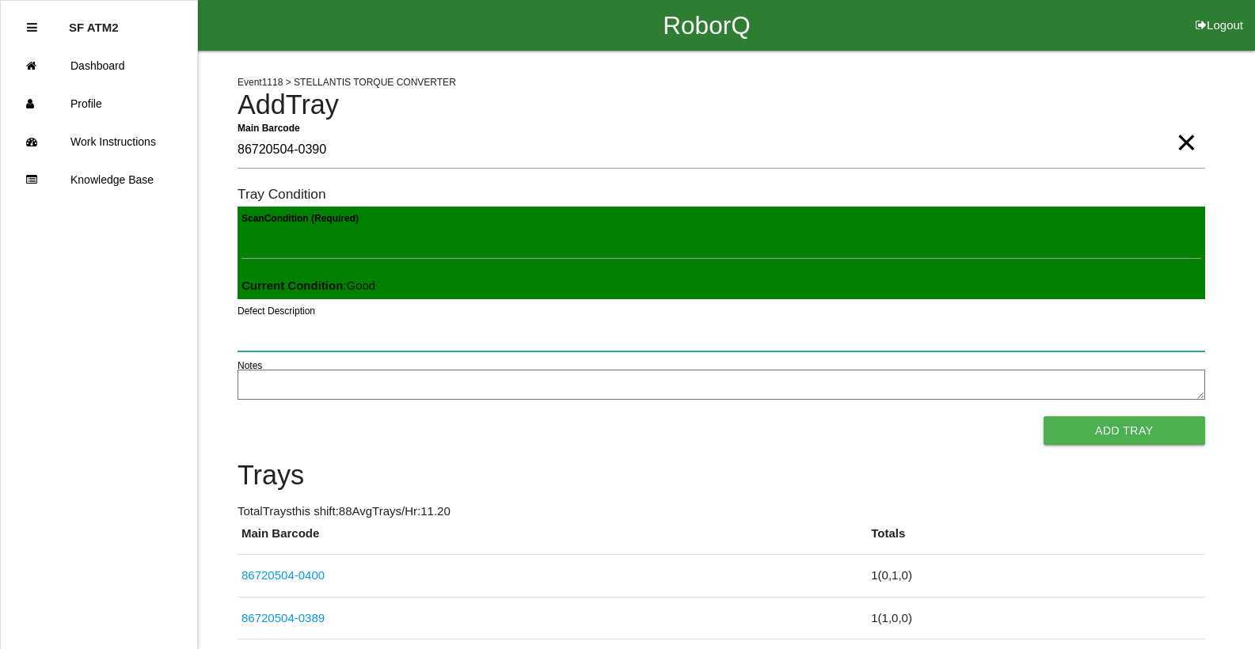
click at [1044, 416] on button "Add Tray" at bounding box center [1125, 430] width 162 height 29
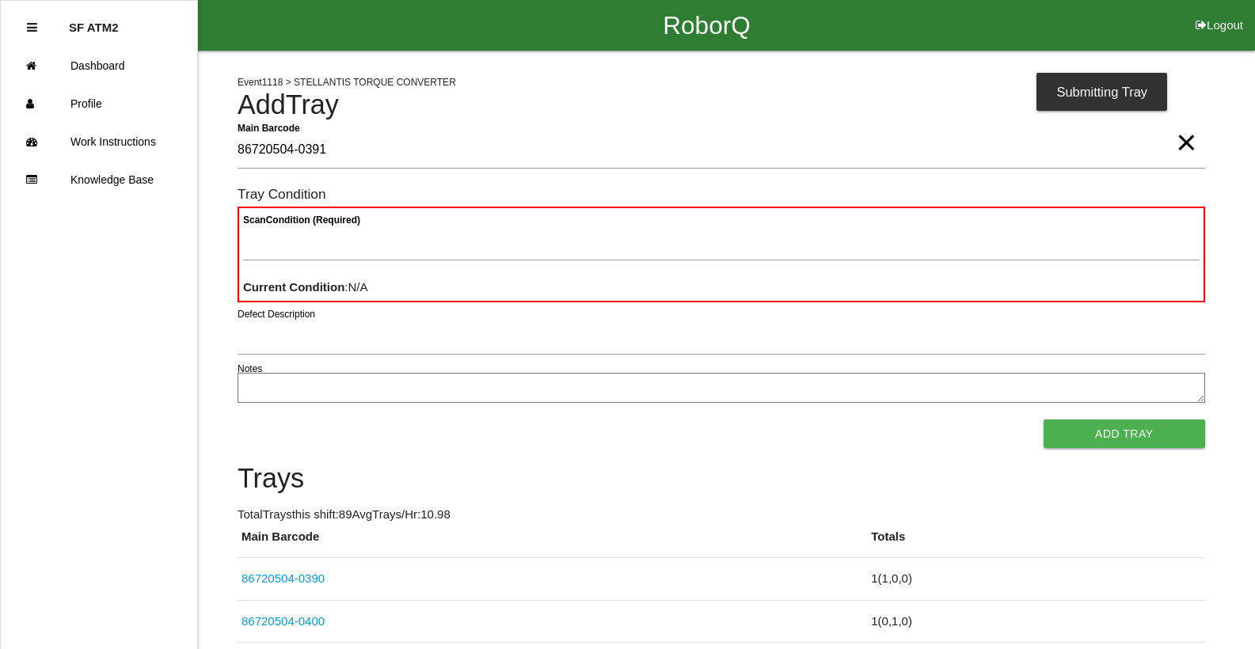
type Barcode "86720504-0391"
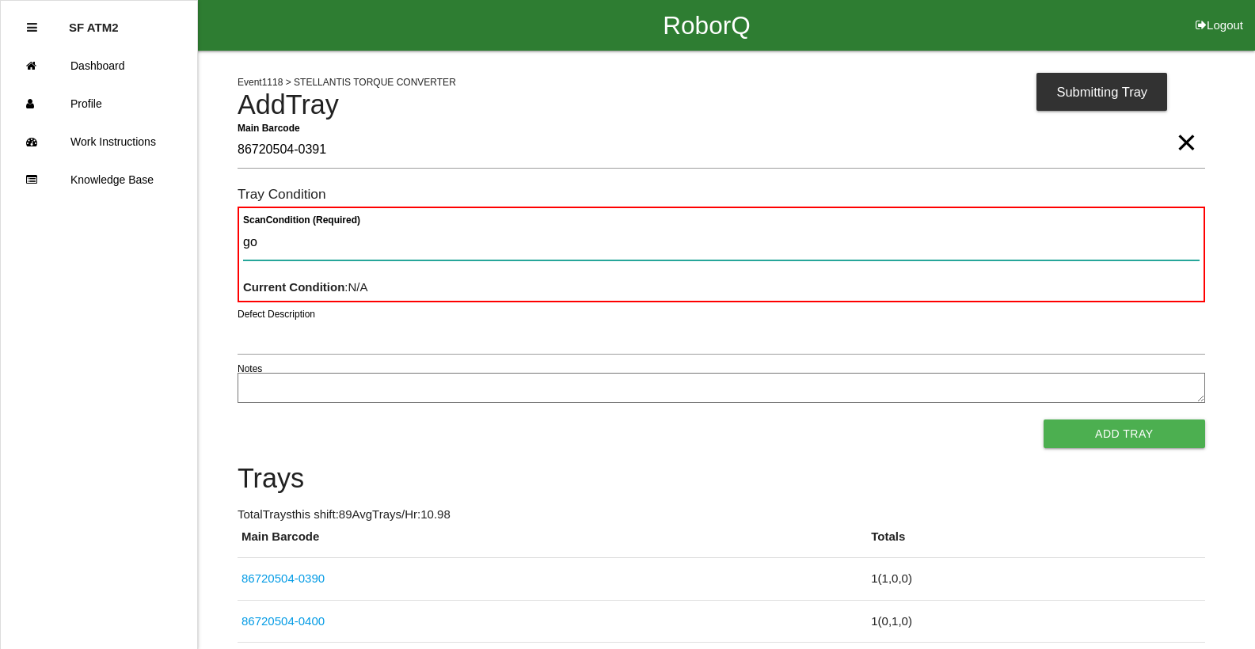
type Condition "goo"
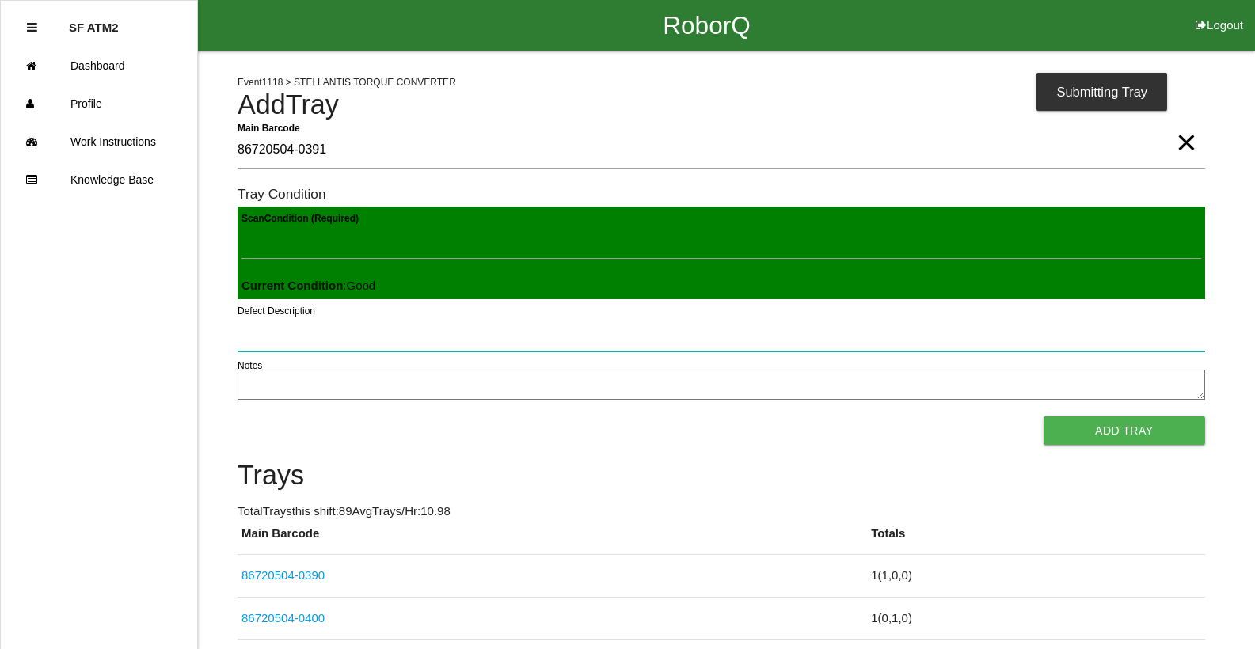
click at [1044, 416] on button "Add Tray" at bounding box center [1125, 430] width 162 height 29
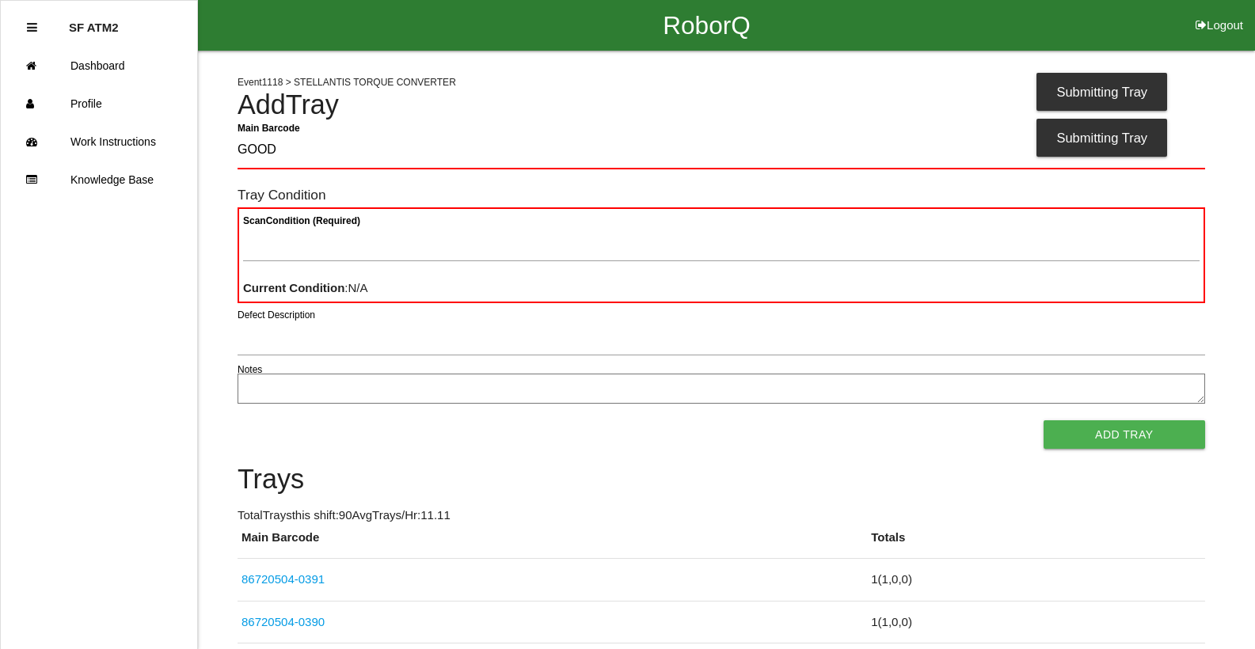
type Barcode "GOOD"
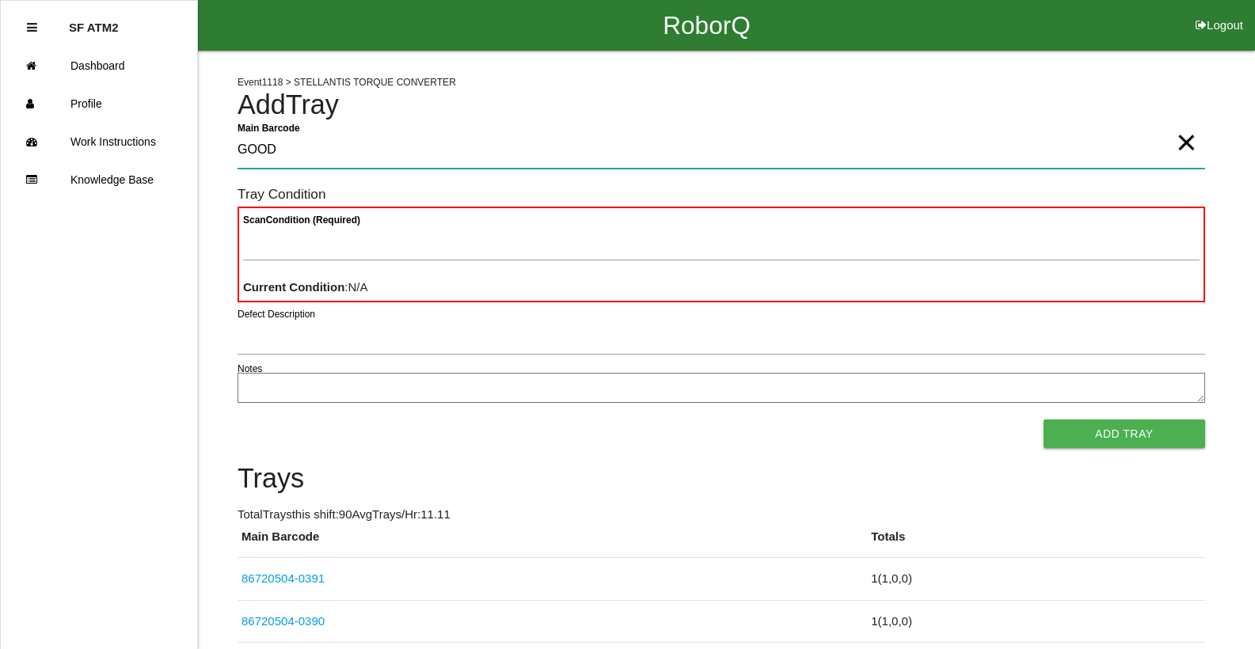
click at [301, 162] on Barcode "GOOD" at bounding box center [721, 150] width 967 height 36
drag, startPoint x: 301, startPoint y: 162, endPoint x: 127, endPoint y: 155, distance: 174.3
type Barcode "86720504-0391"
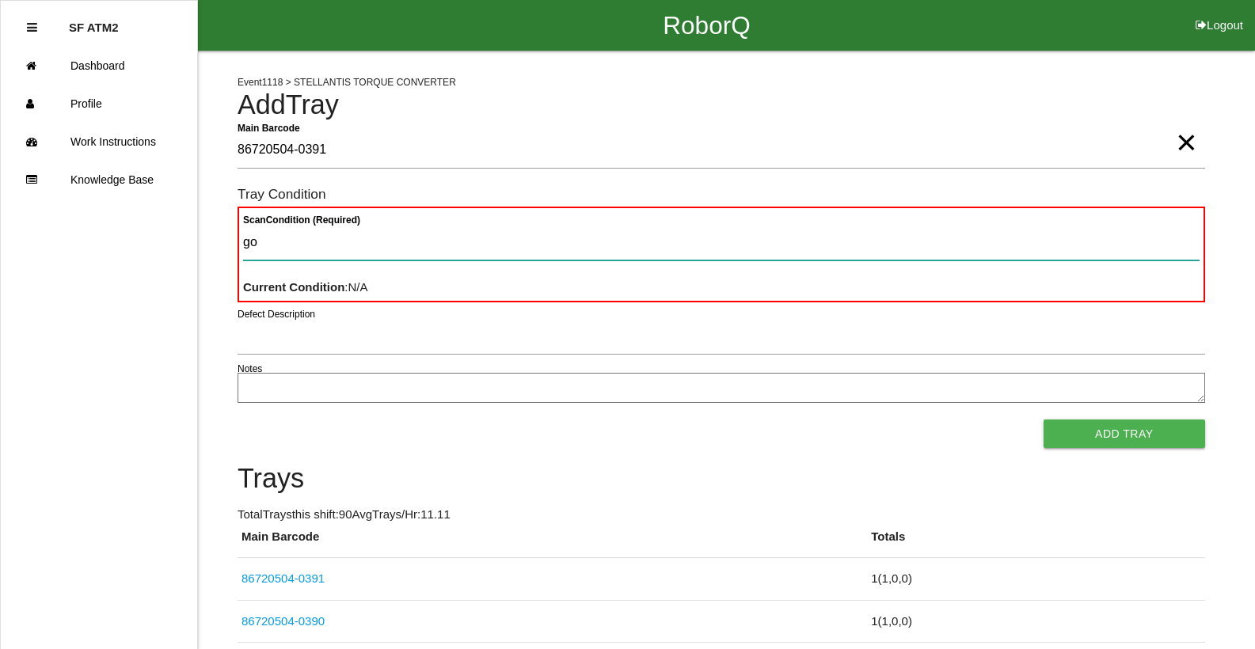
type Condition "goo"
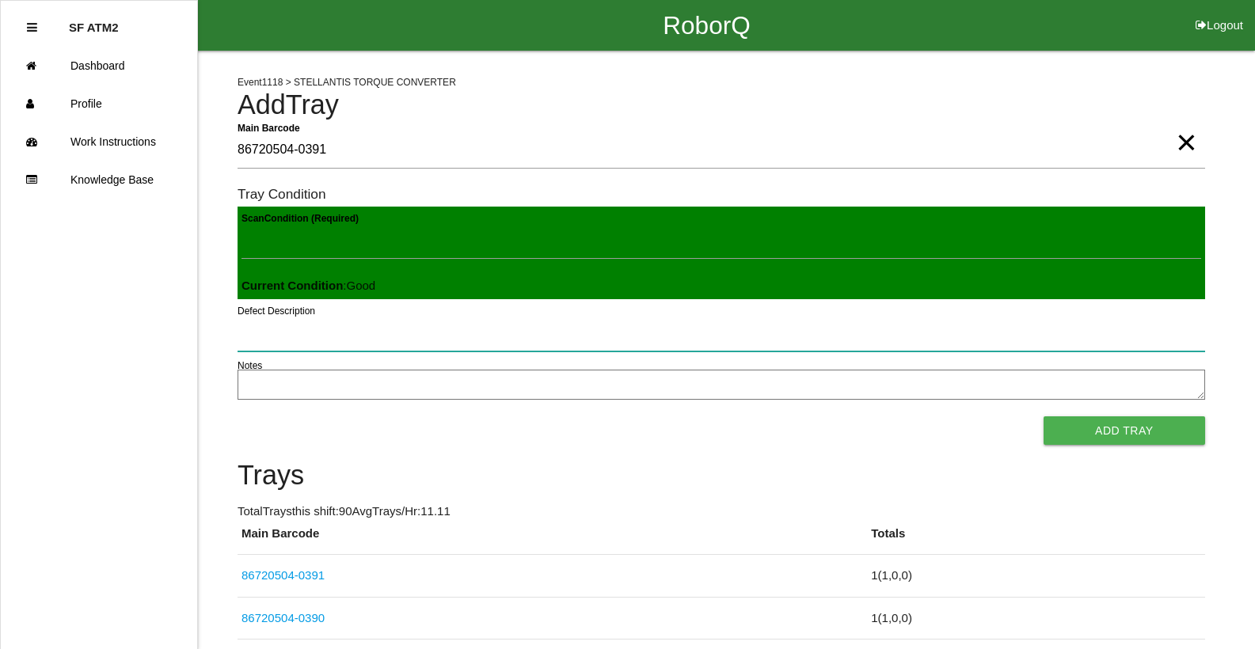
click at [1044, 416] on button "Add Tray" at bounding box center [1125, 430] width 162 height 29
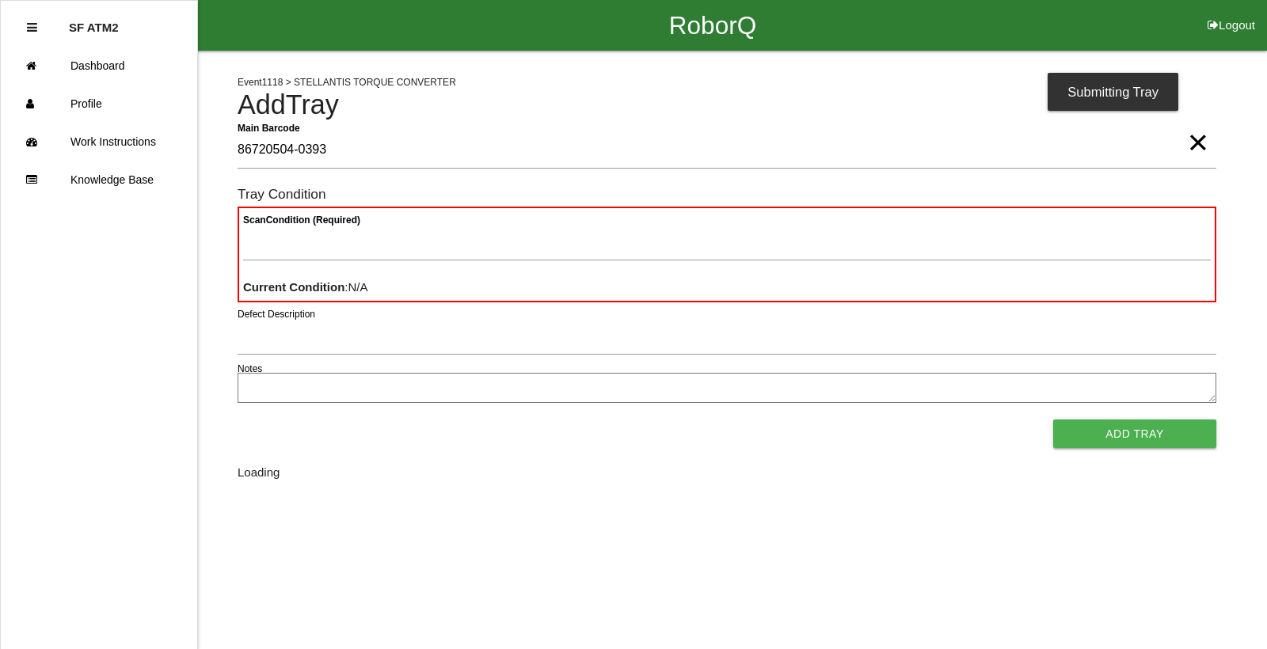
type Barcode "86720504-0393"
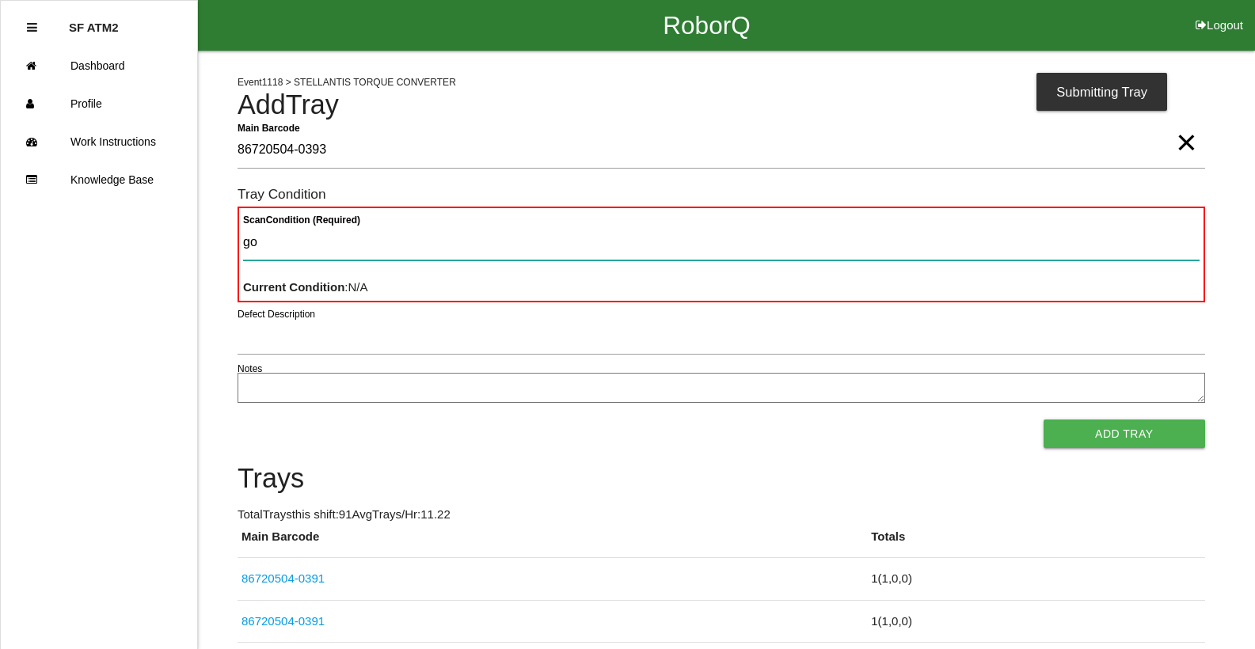
type Condition "goo"
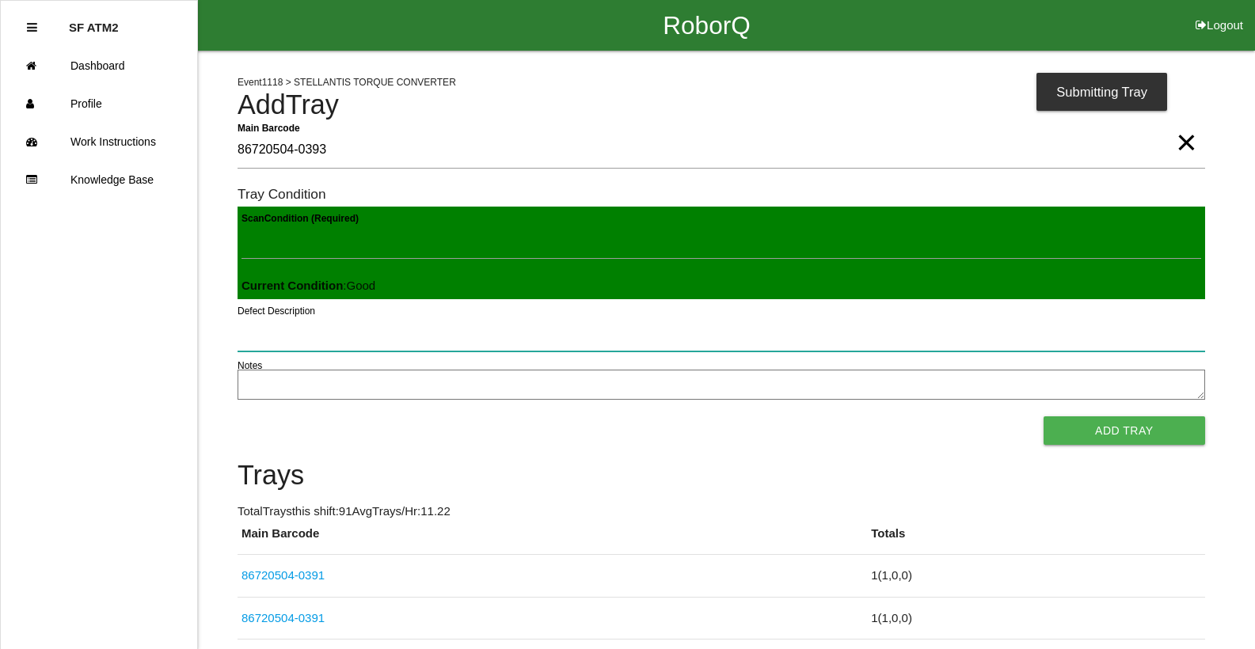
click at [1044, 416] on button "Add Tray" at bounding box center [1125, 430] width 162 height 29
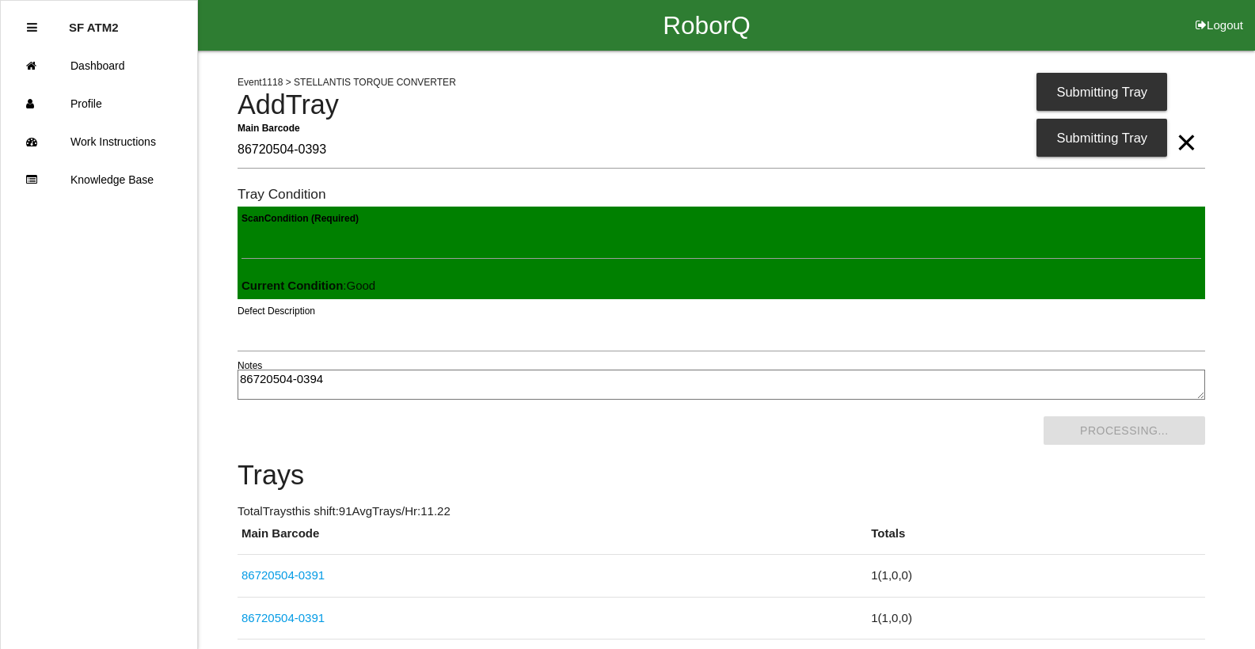
type textarea "86720504-0394"
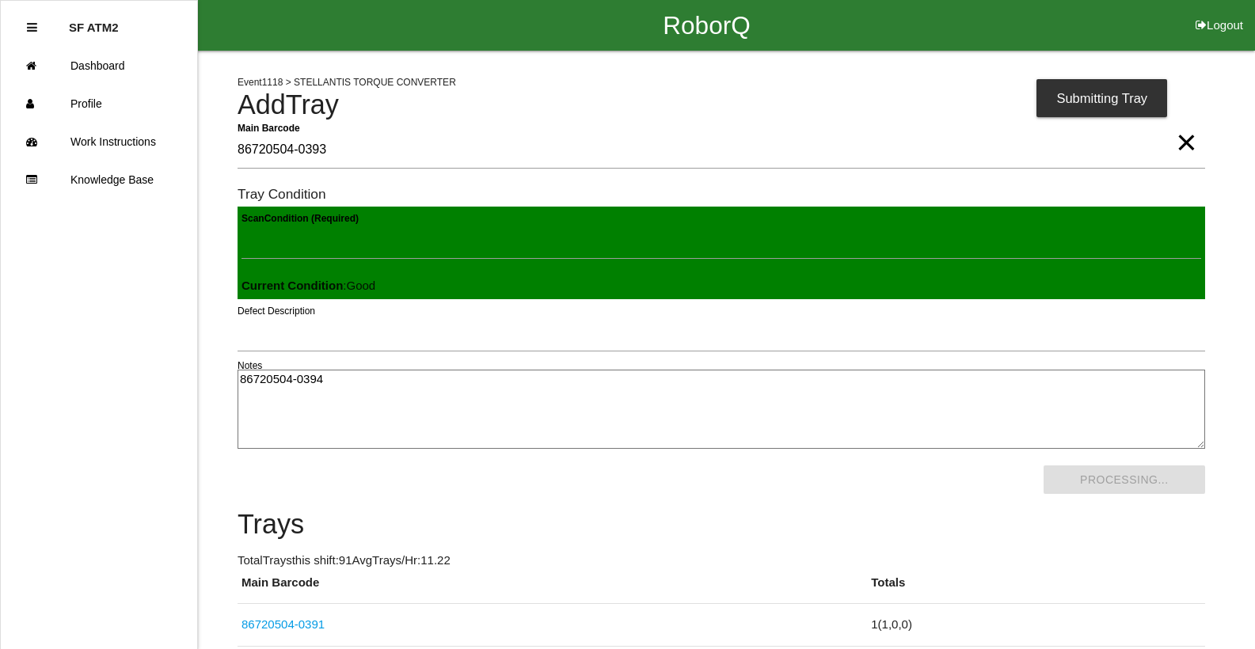
scroll to position [342, 0]
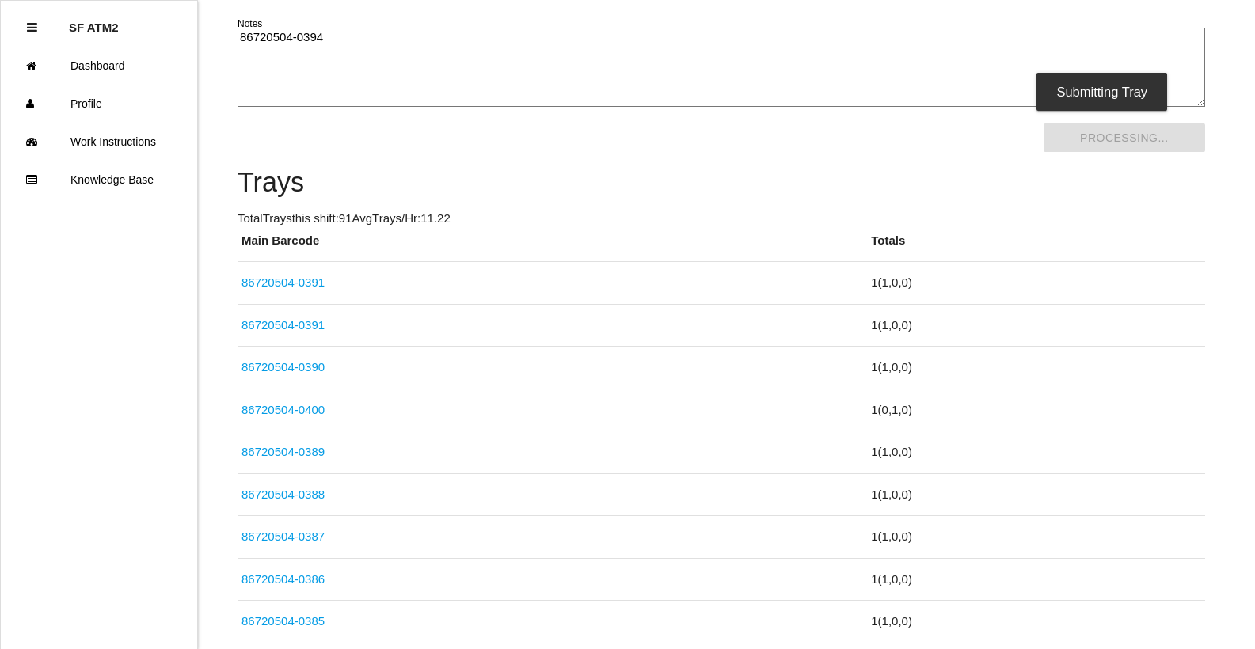
click link "86720504-0391" at bounding box center [282, 324] width 83 height 13
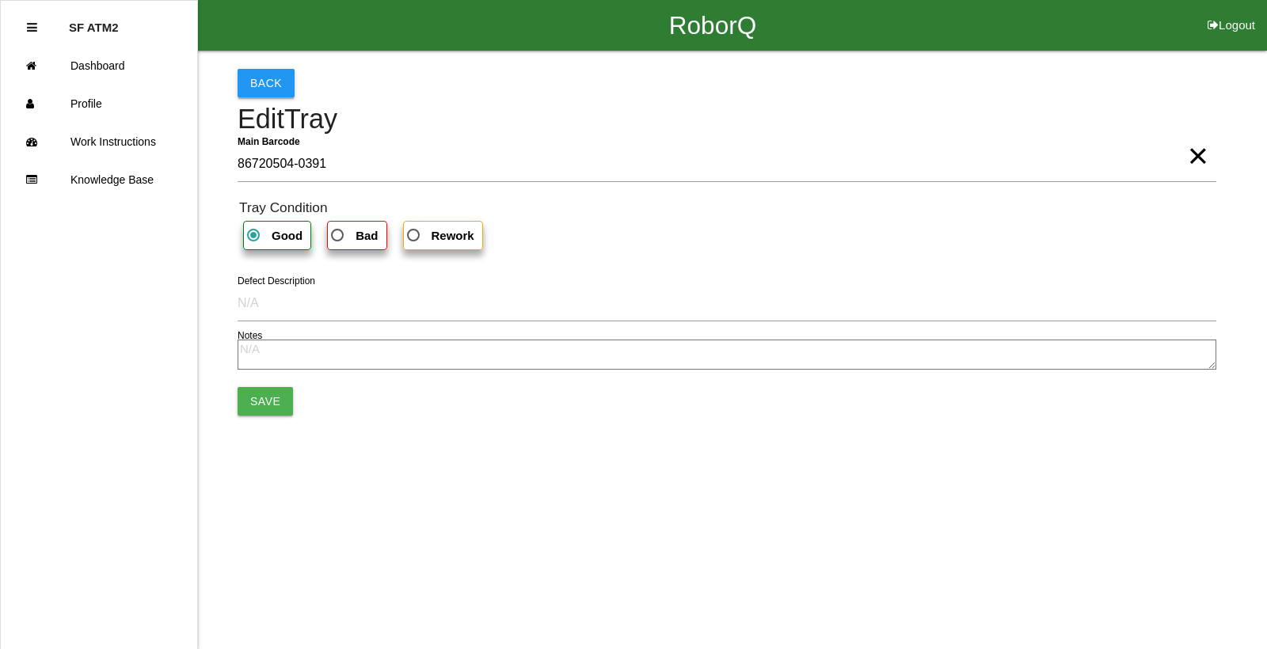
click at [266, 83] on button "Back" at bounding box center [266, 83] width 57 height 29
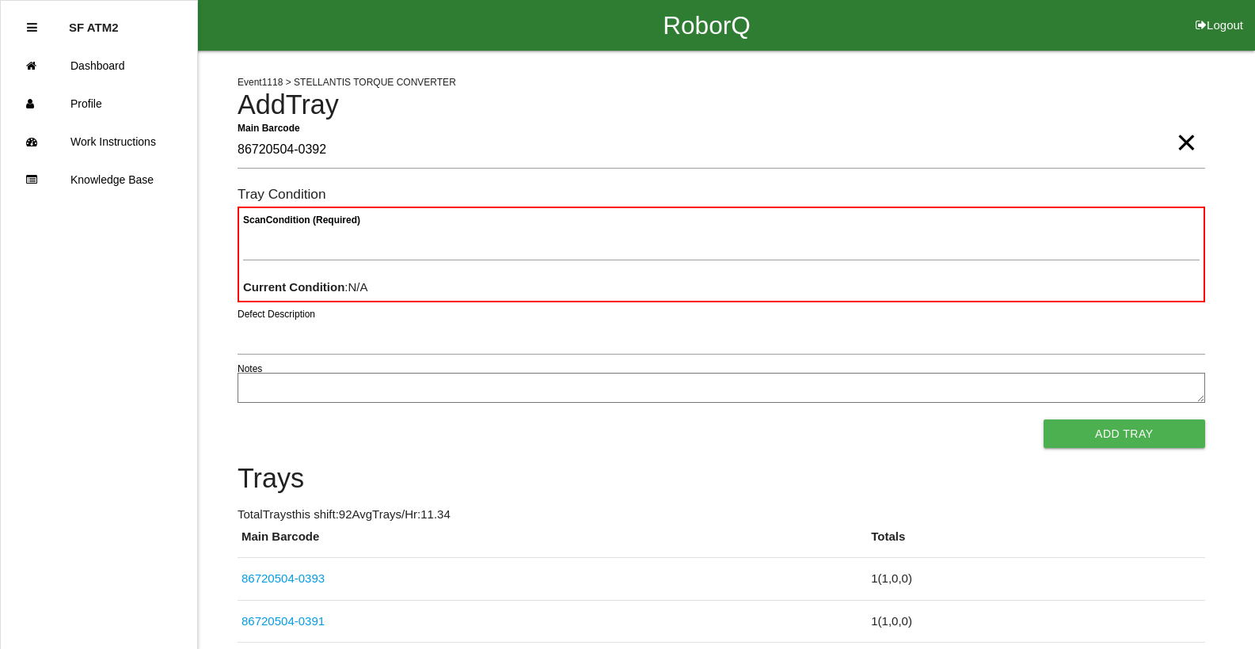
type Barcode "86720504-0392"
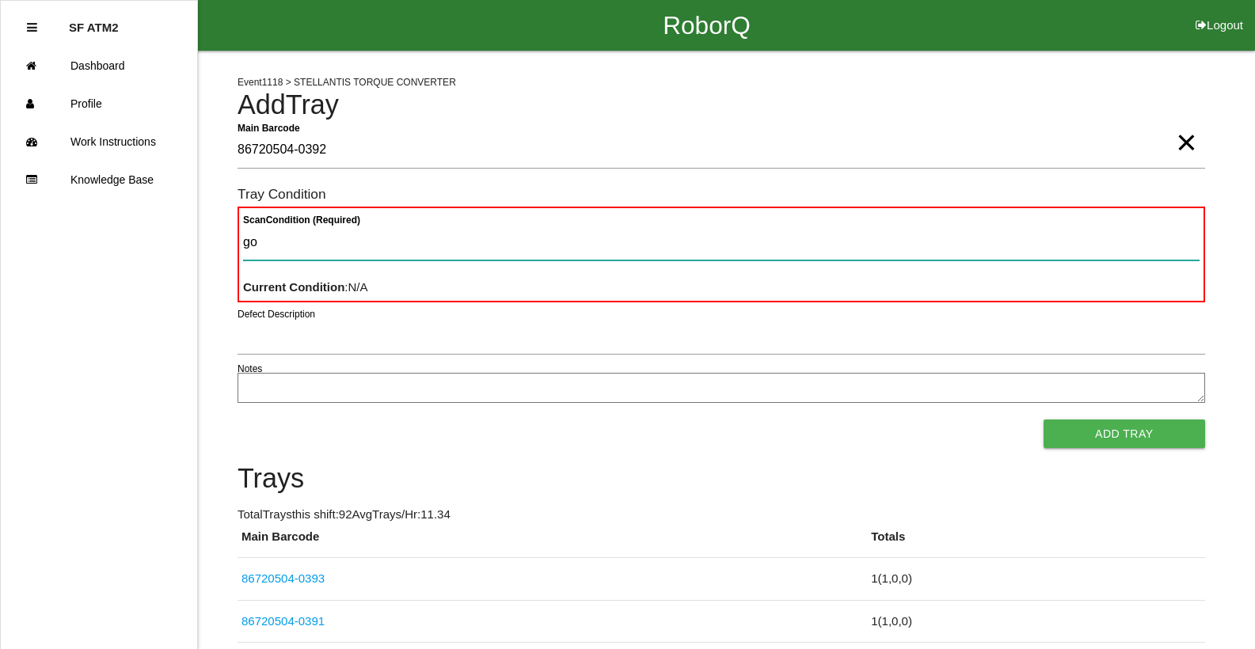
type Condition "goo"
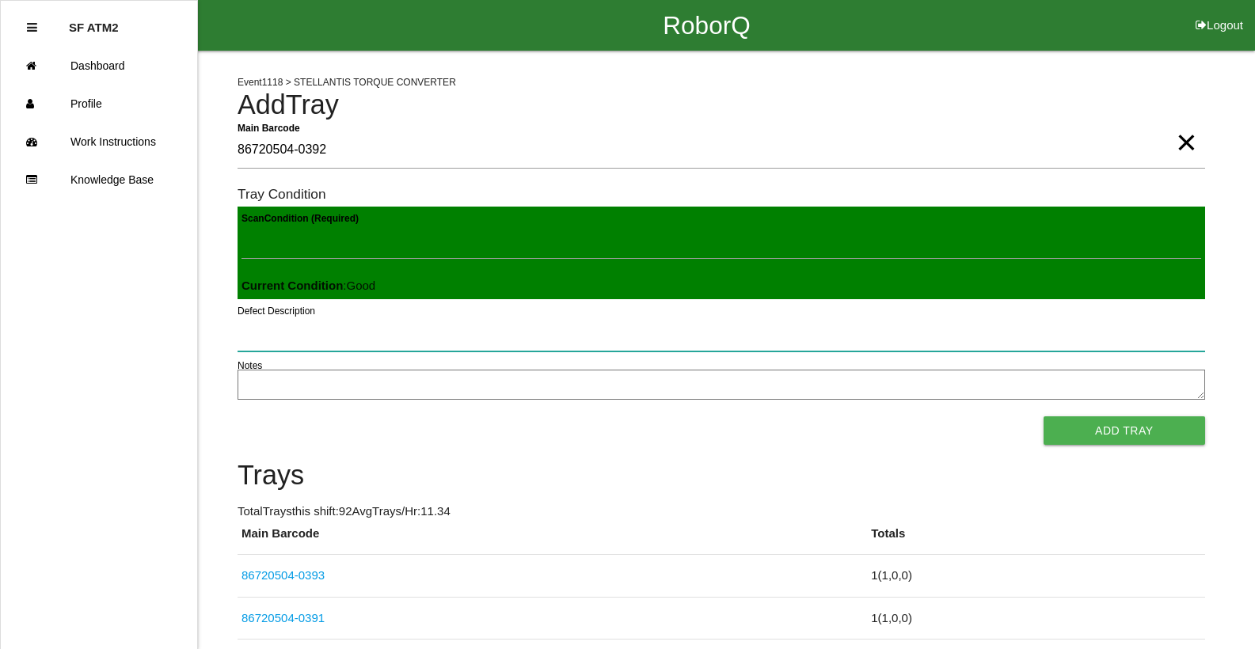
click at [1044, 416] on button "Add Tray" at bounding box center [1125, 430] width 162 height 29
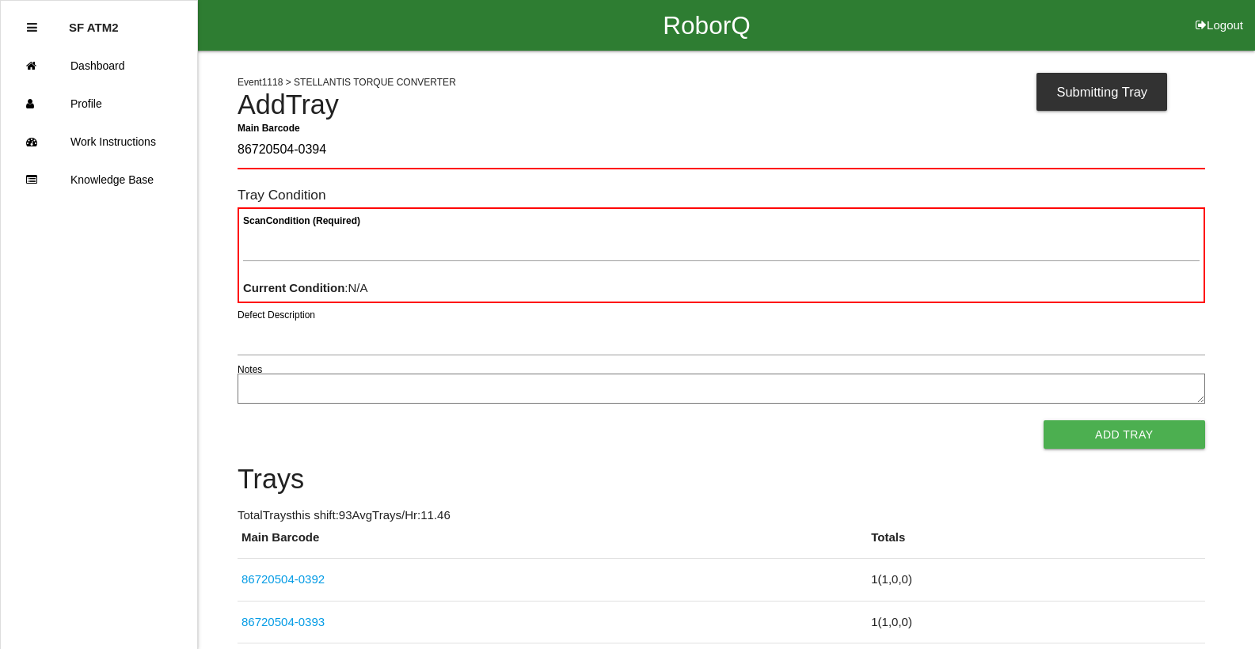
type Barcode "86720504-0394"
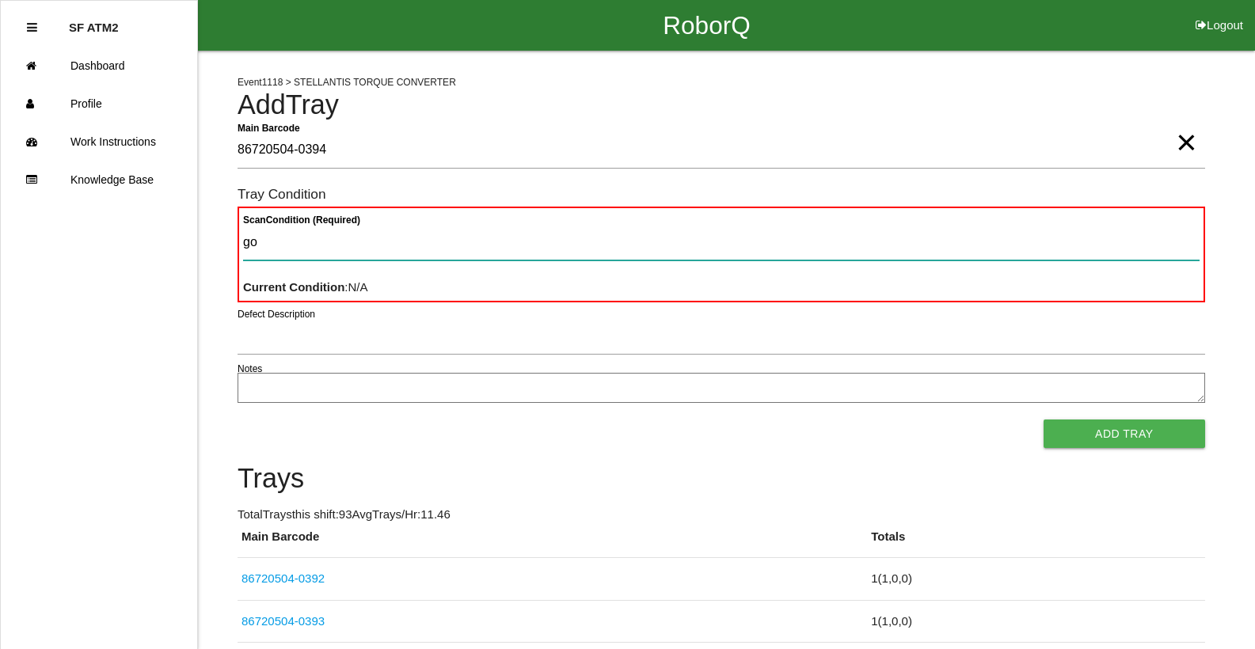
type Condition "goo"
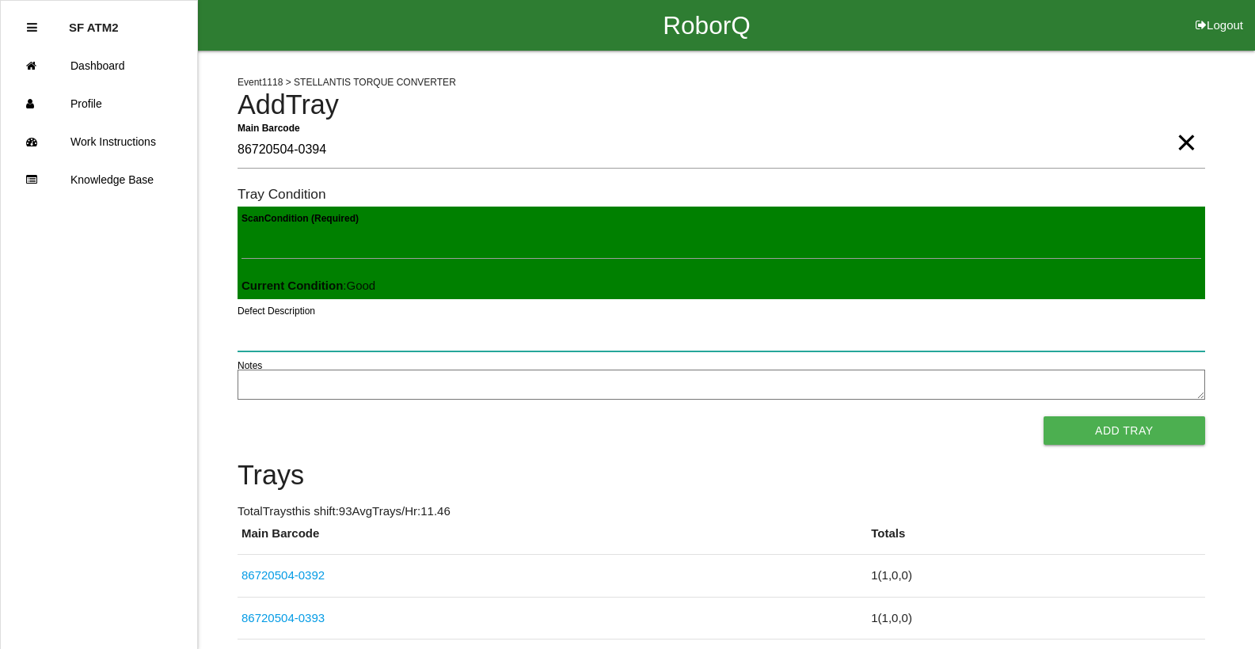
click at [1044, 416] on button "Add Tray" at bounding box center [1125, 430] width 162 height 29
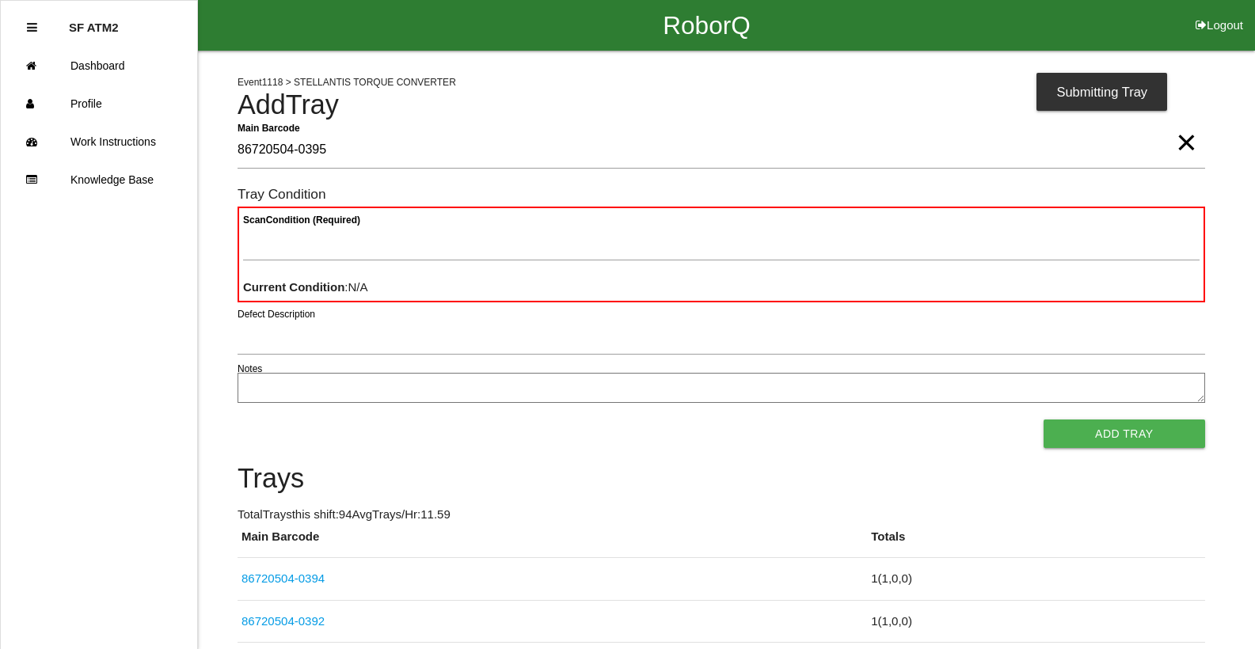
type Barcode "86720504-0395"
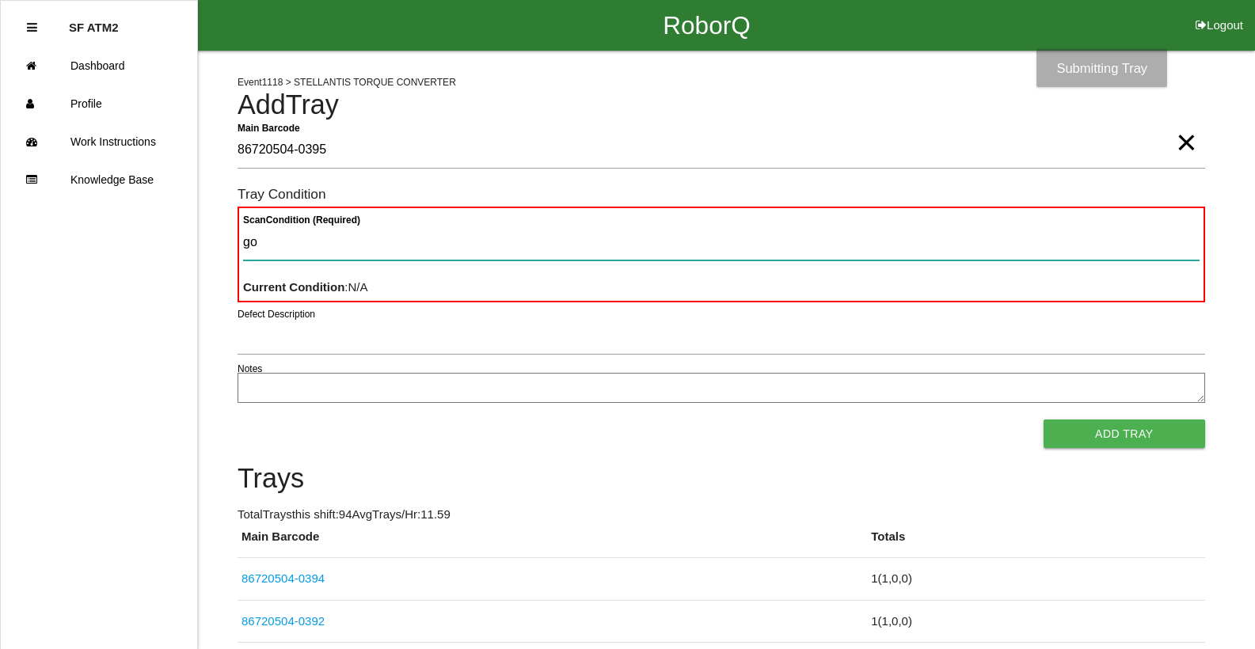
type Condition "goo"
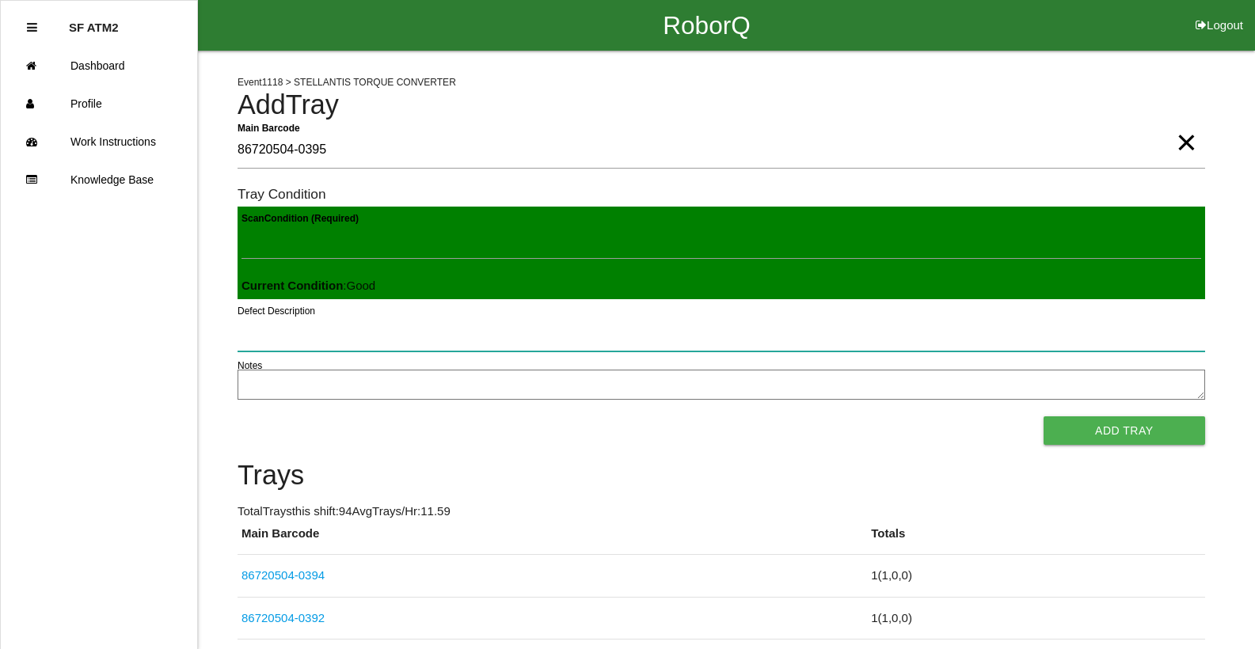
click at [1044, 416] on button "Add Tray" at bounding box center [1125, 430] width 162 height 29
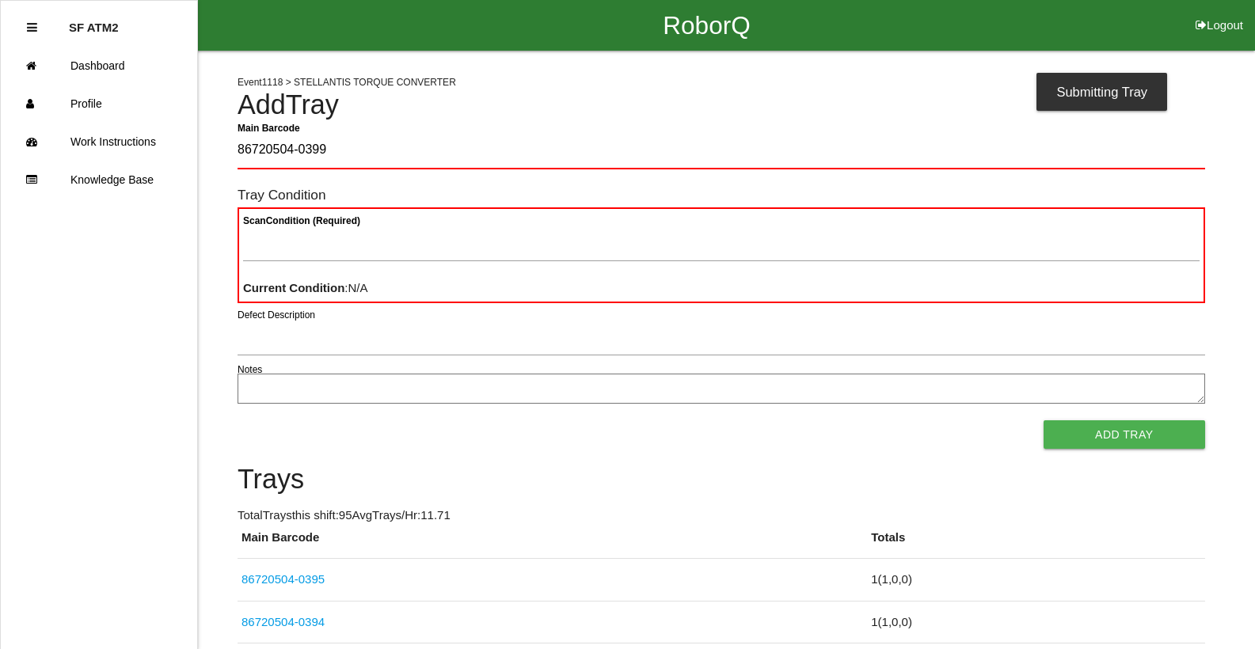
type Barcode "86720504-0399"
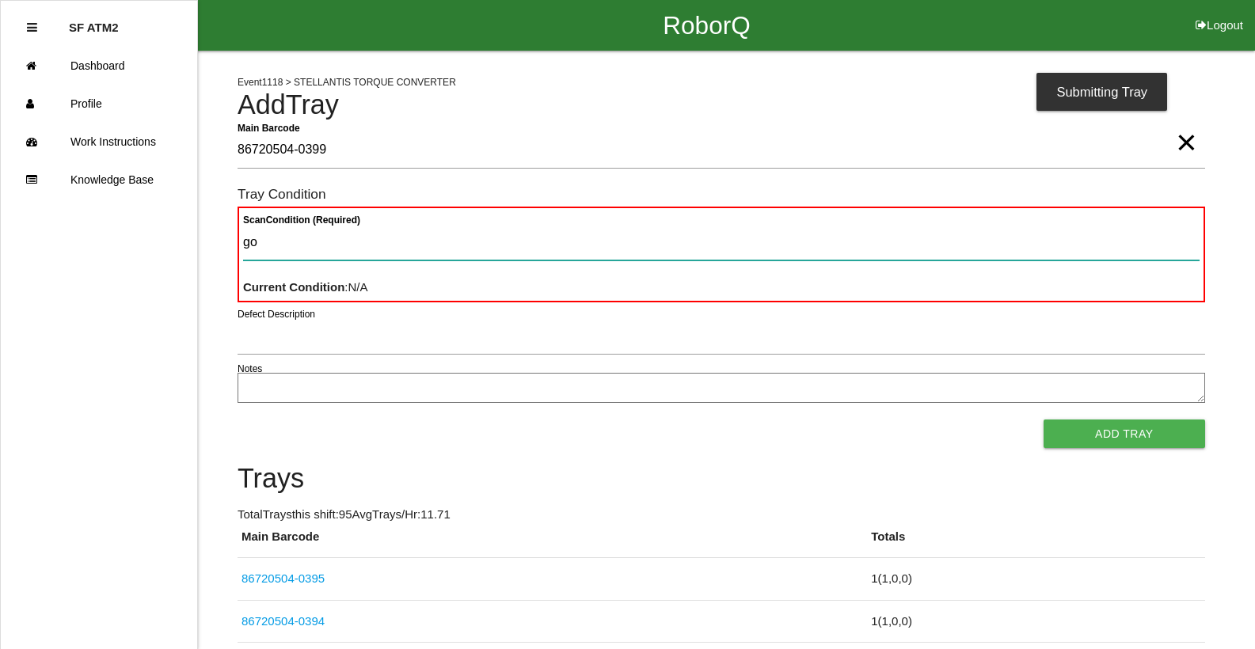
type Condition "goo"
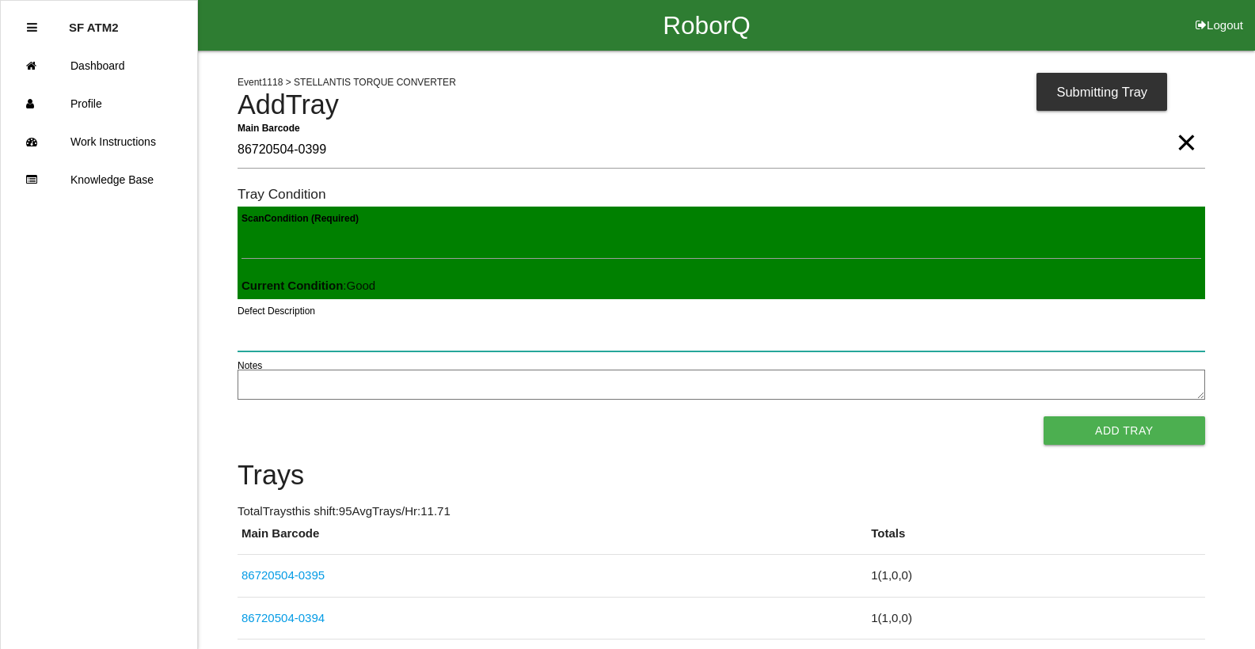
click at [1044, 416] on button "Add Tray" at bounding box center [1125, 430] width 162 height 29
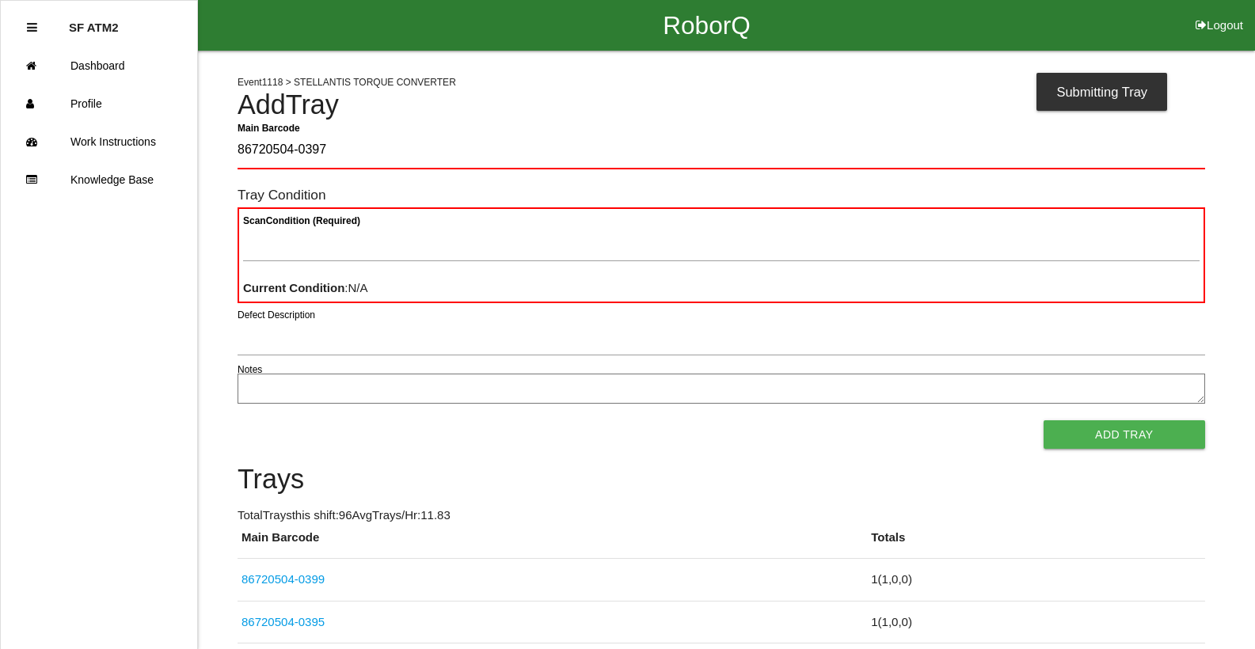
type Barcode "86720504-0397"
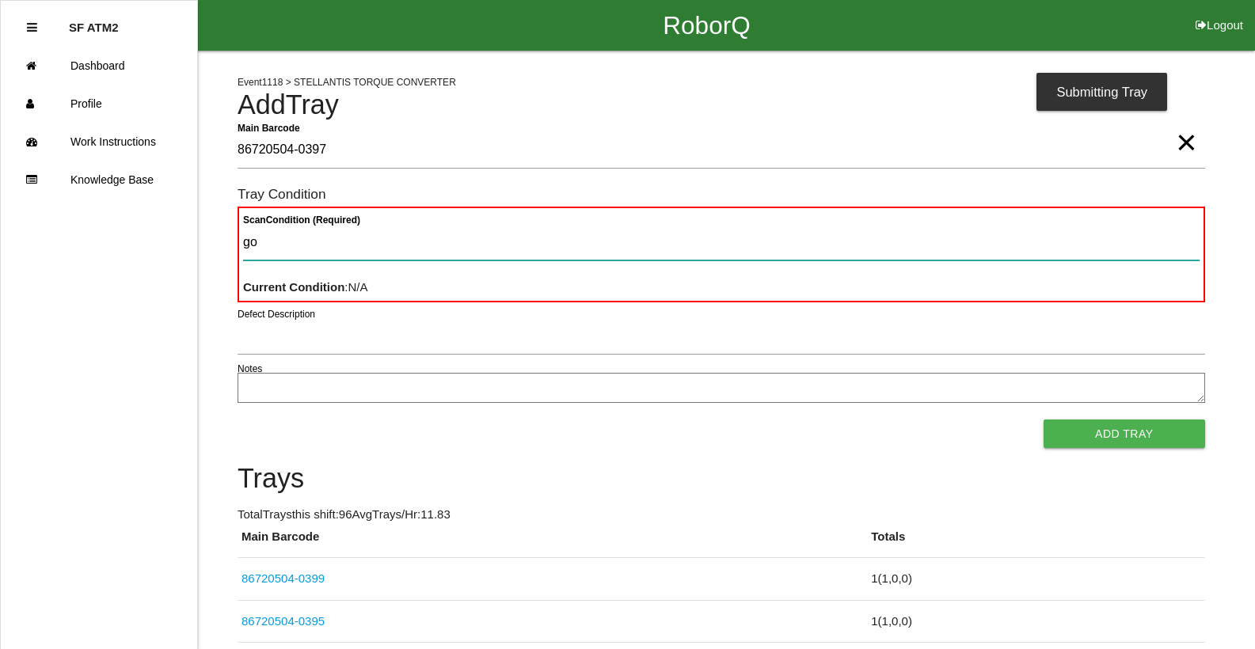
type Condition "goo"
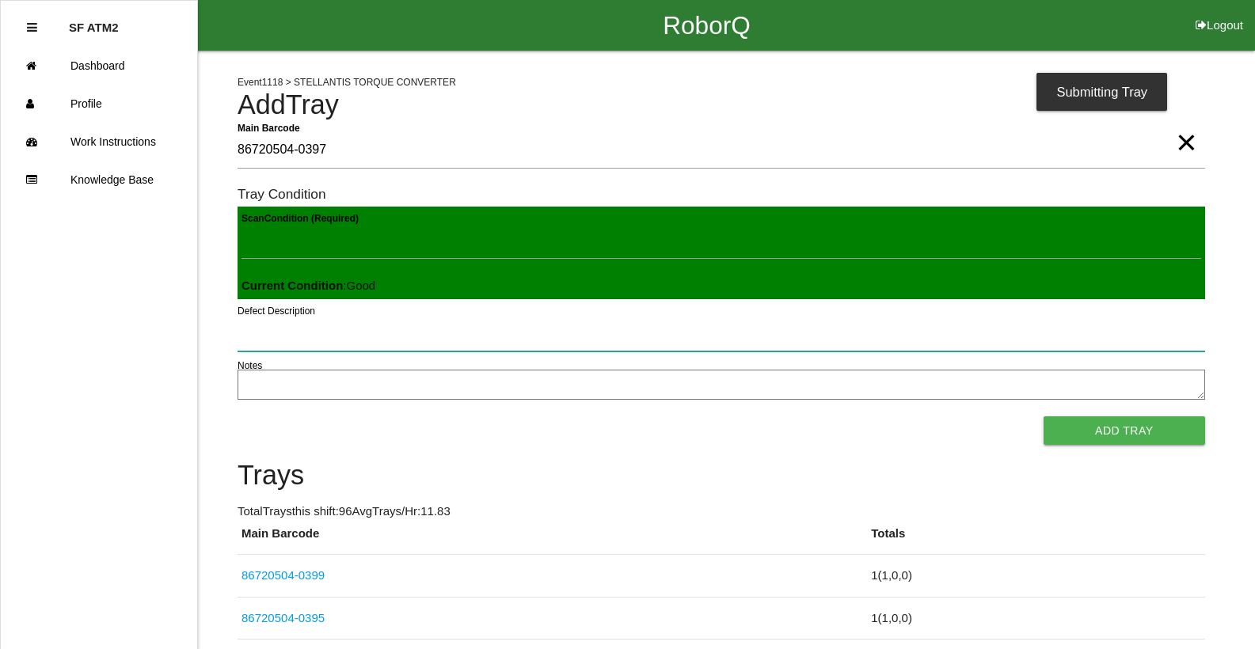
click at [1044, 416] on button "Add Tray" at bounding box center [1125, 430] width 162 height 29
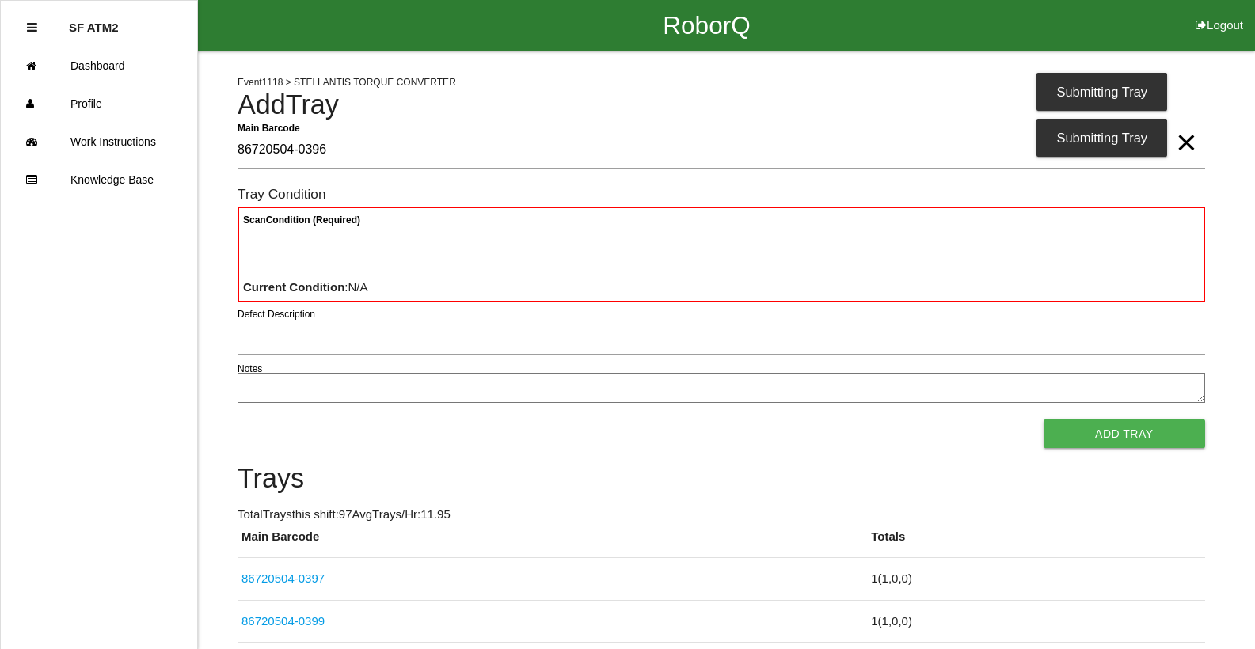
type Barcode "86720504-0396"
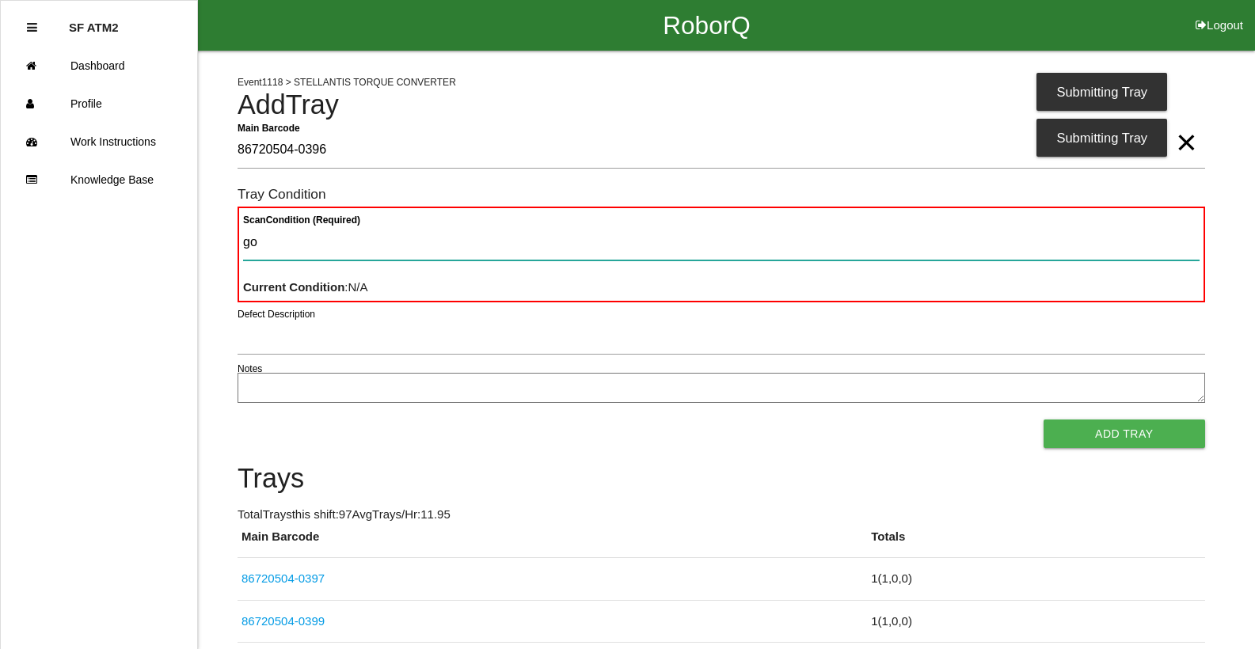
type Condition "goo"
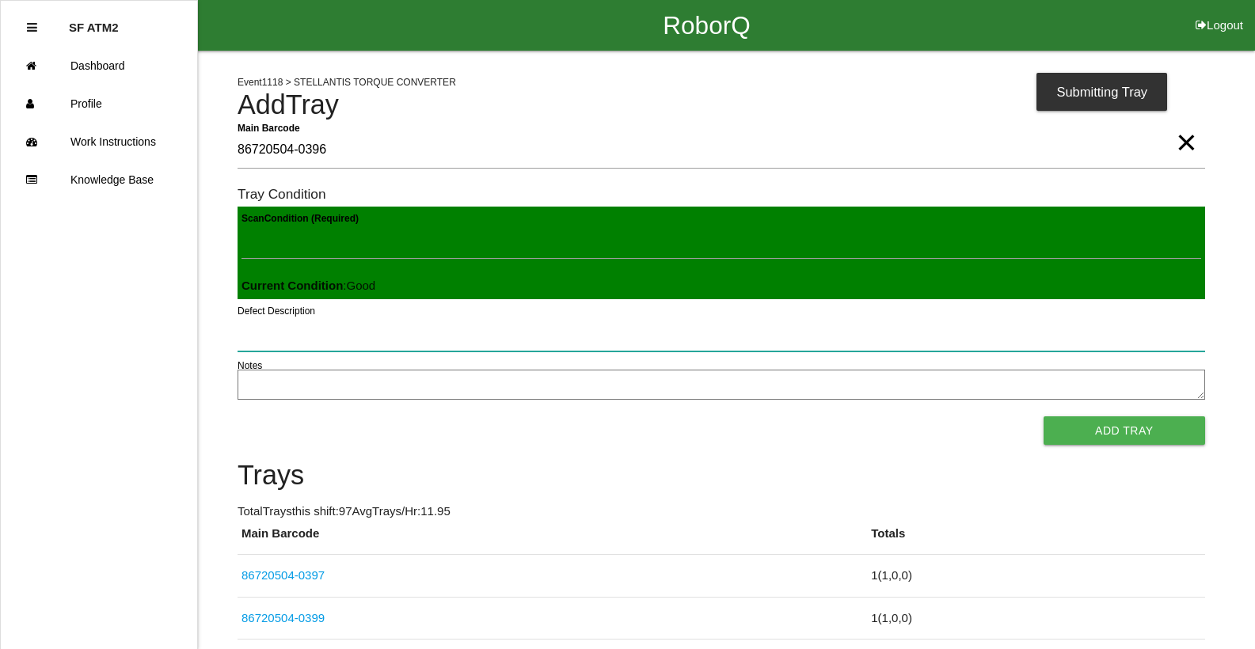
click at [1044, 416] on button "Add Tray" at bounding box center [1125, 430] width 162 height 29
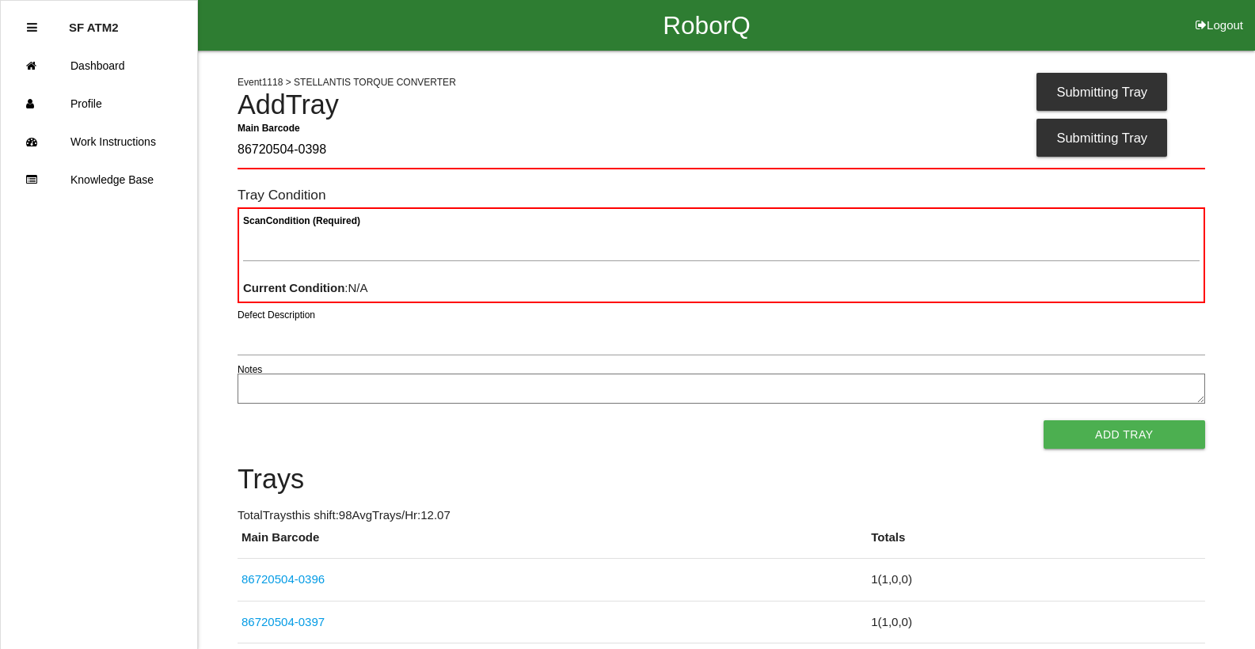
type Barcode "86720504-0398"
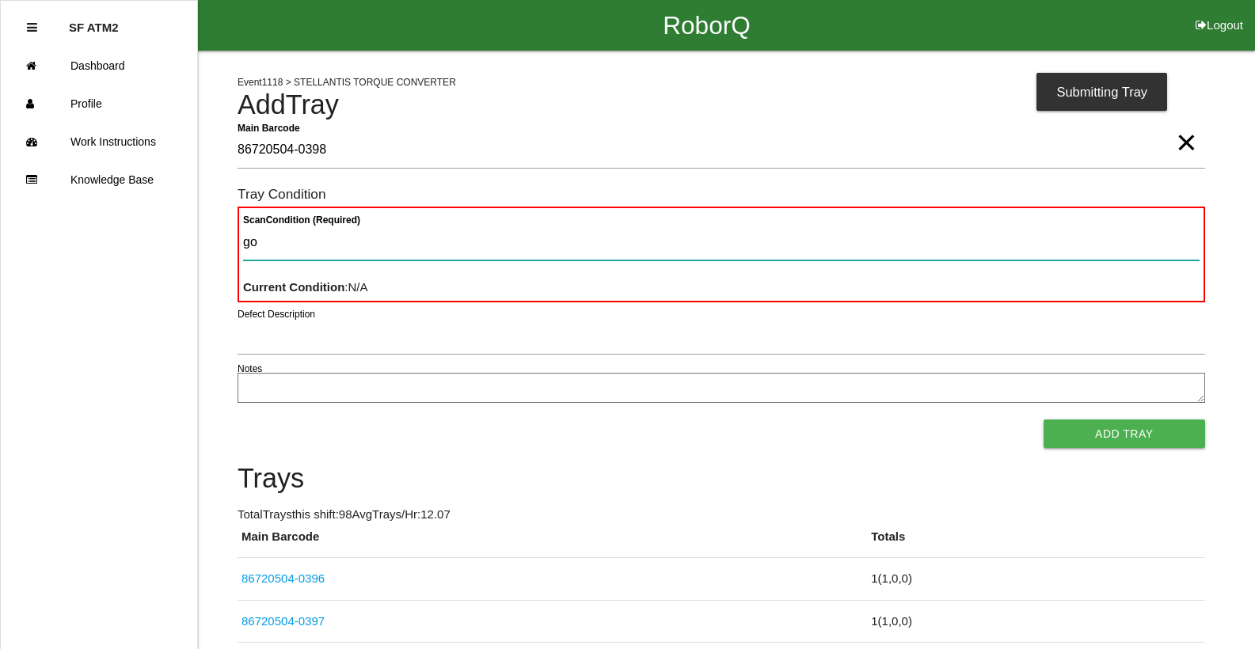
type Condition "goo"
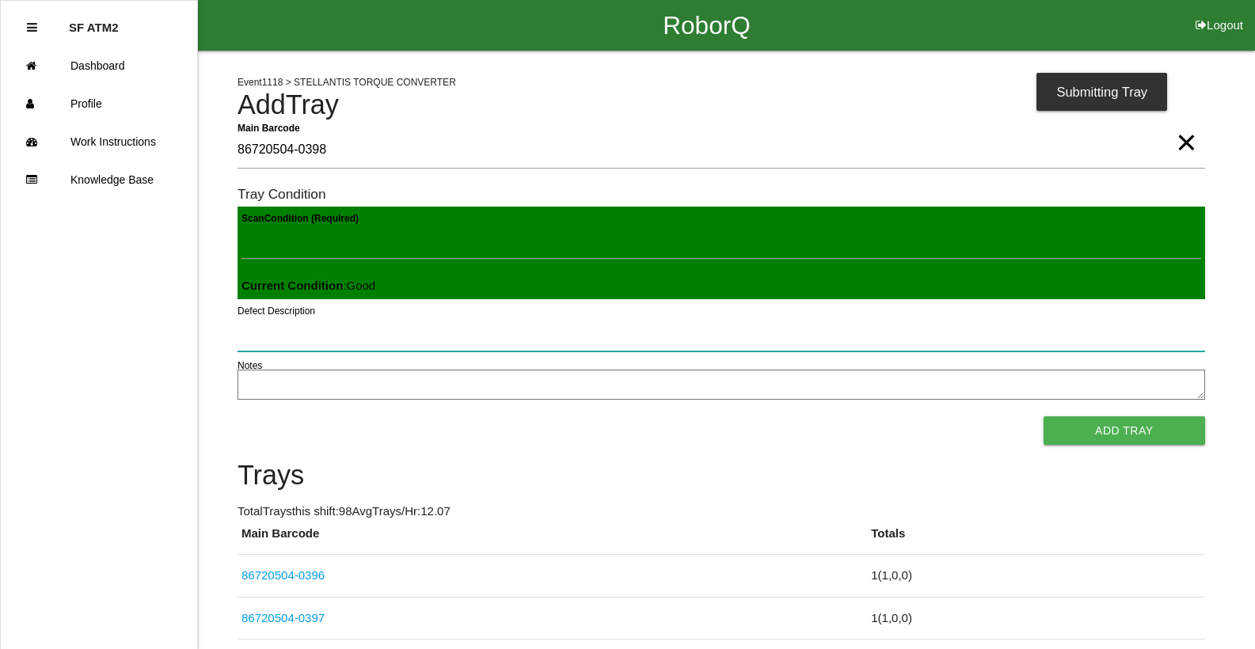
click at [1044, 416] on button "Add Tray" at bounding box center [1125, 430] width 162 height 29
